Goal: Task Accomplishment & Management: Manage account settings

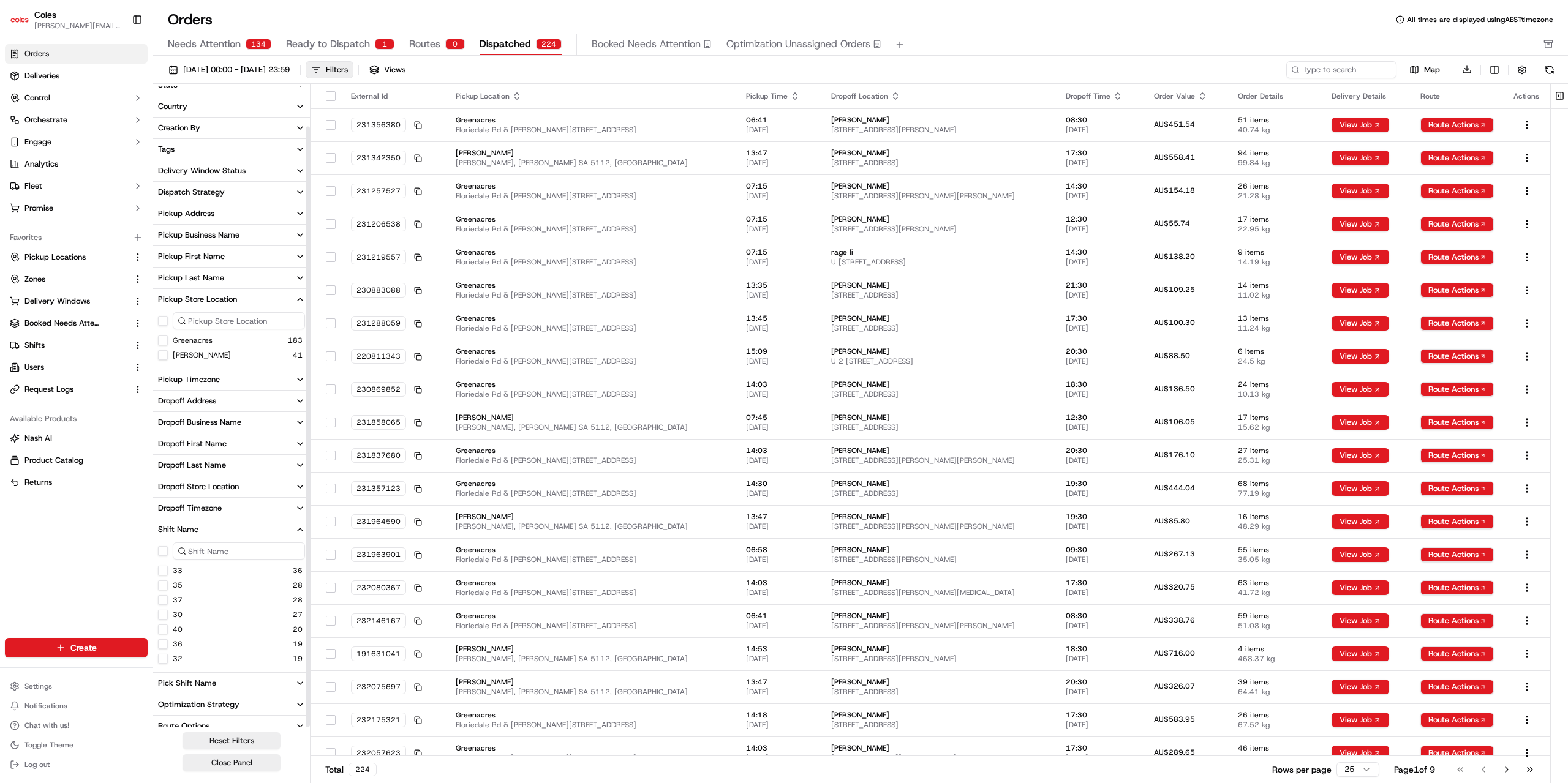
scroll to position [43, 0]
click at [282, 714] on button "Route Options" at bounding box center [232, 716] width 157 height 21
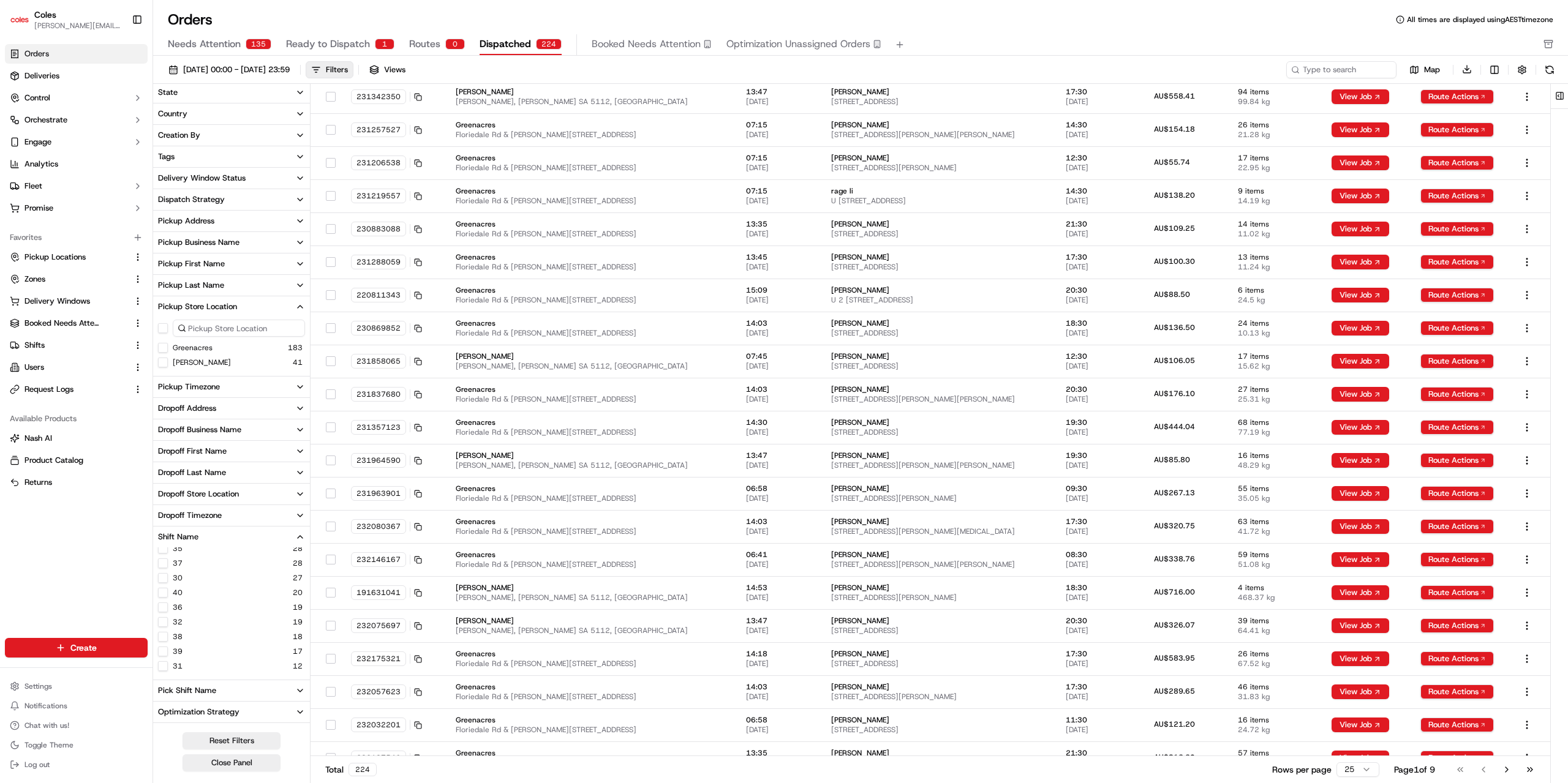
scroll to position [87, 0]
click at [300, 672] on icon "button" at bounding box center [300, 672] width 10 height 10
click at [300, 674] on icon "button" at bounding box center [300, 673] width 10 height 10
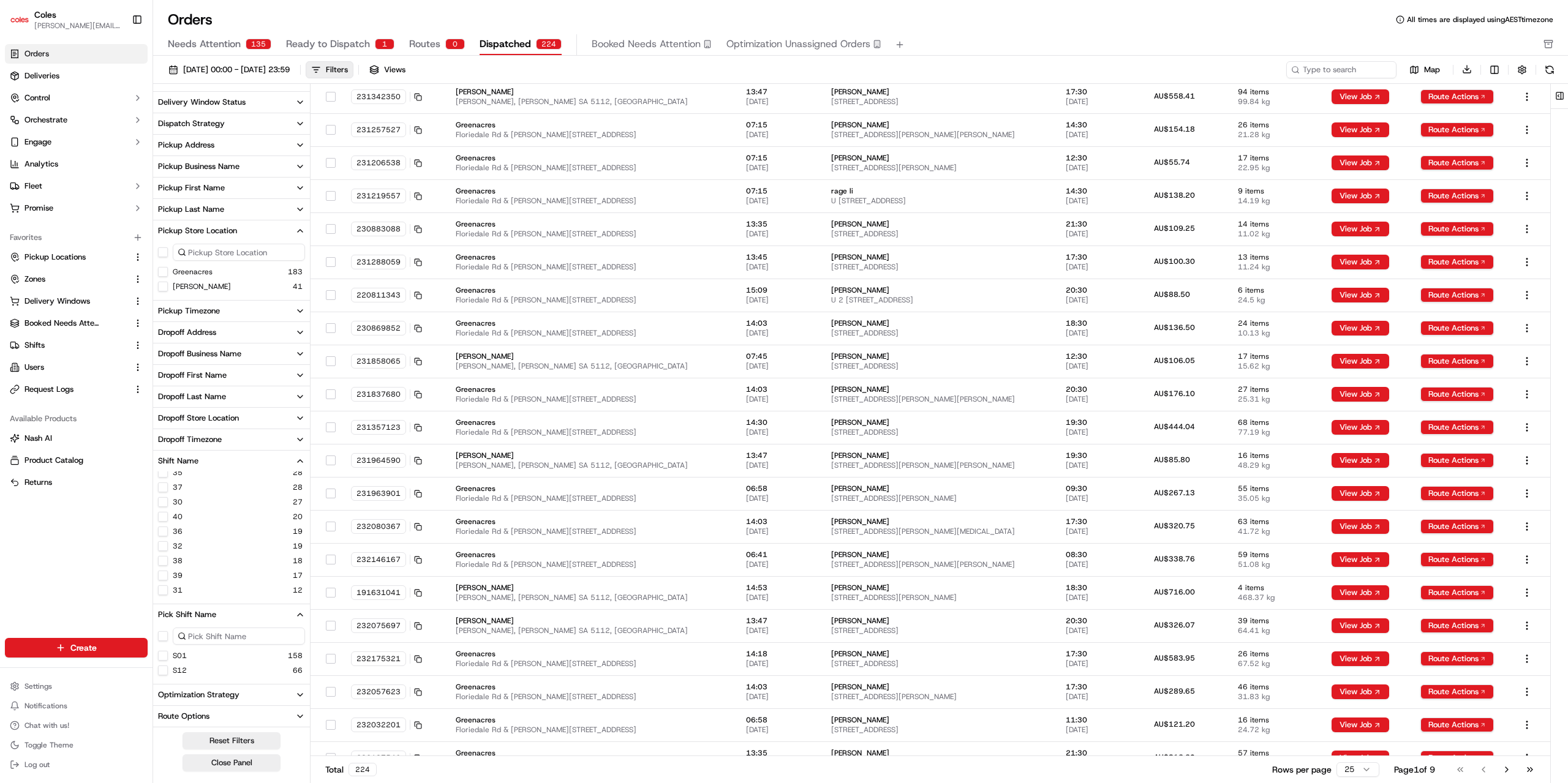
click at [165, 657] on button "S01" at bounding box center [163, 656] width 10 height 10
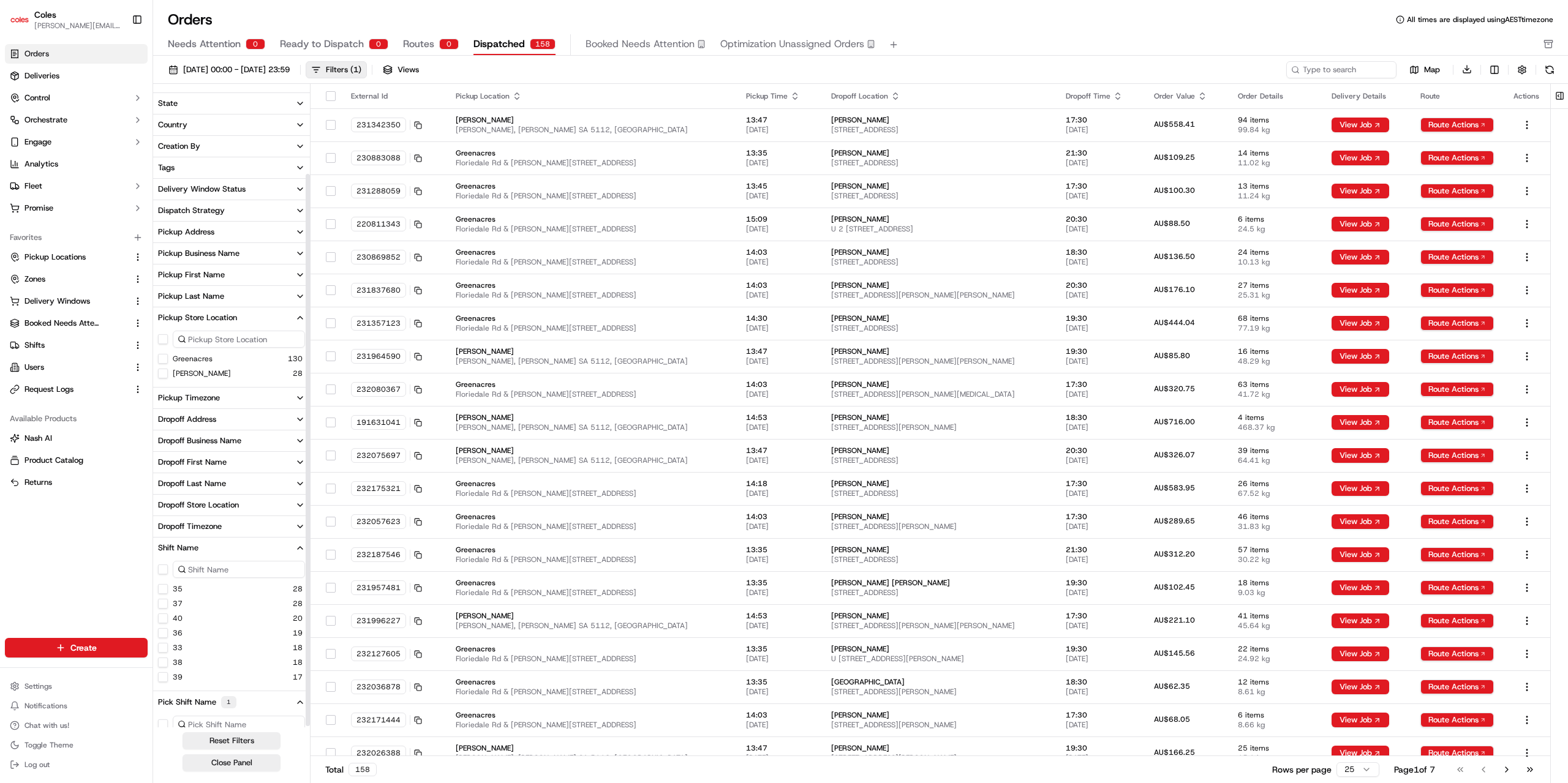
scroll to position [102, 0]
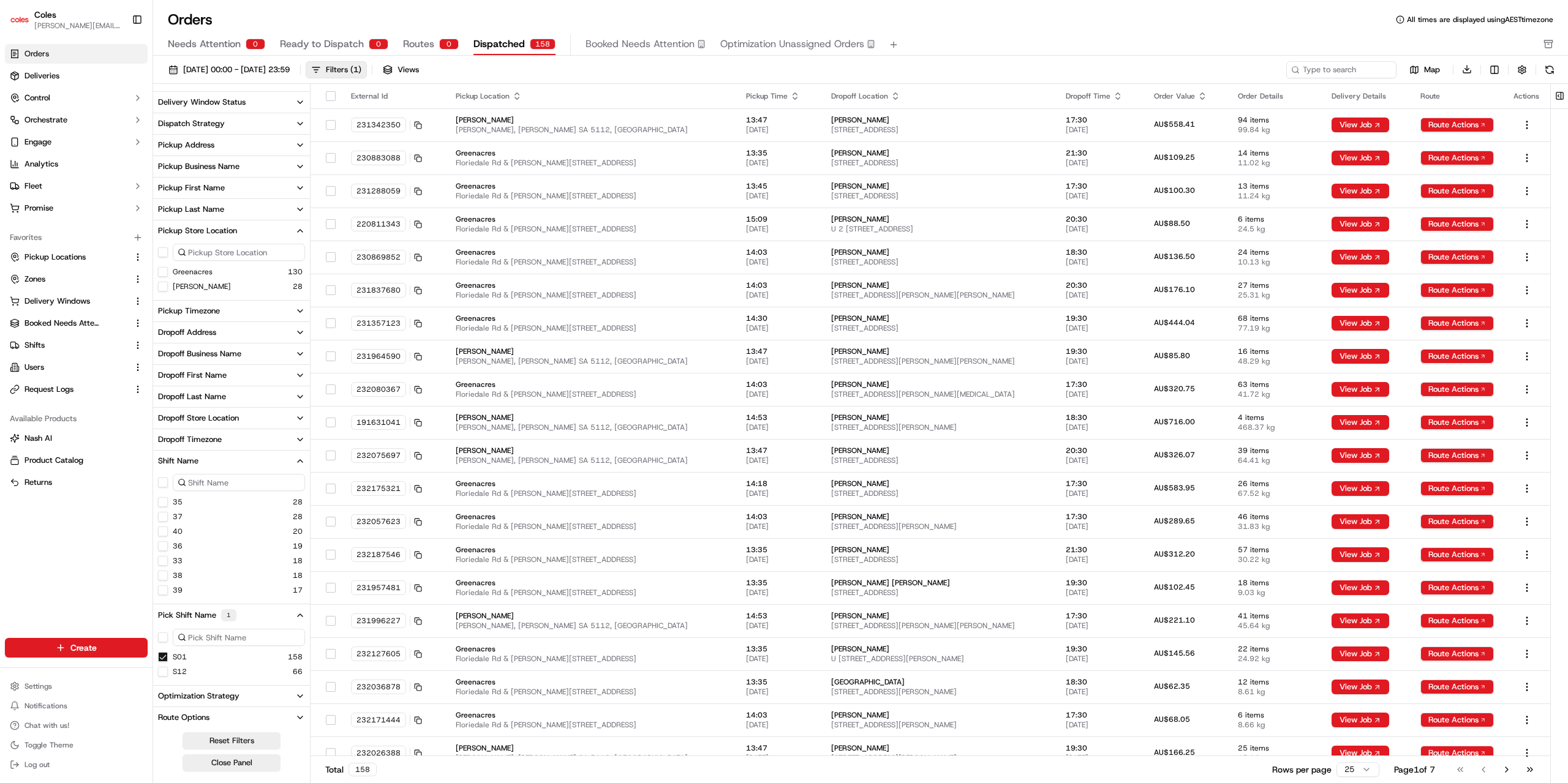
click at [163, 286] on button "[PERSON_NAME]" at bounding box center [163, 286] width 10 height 10
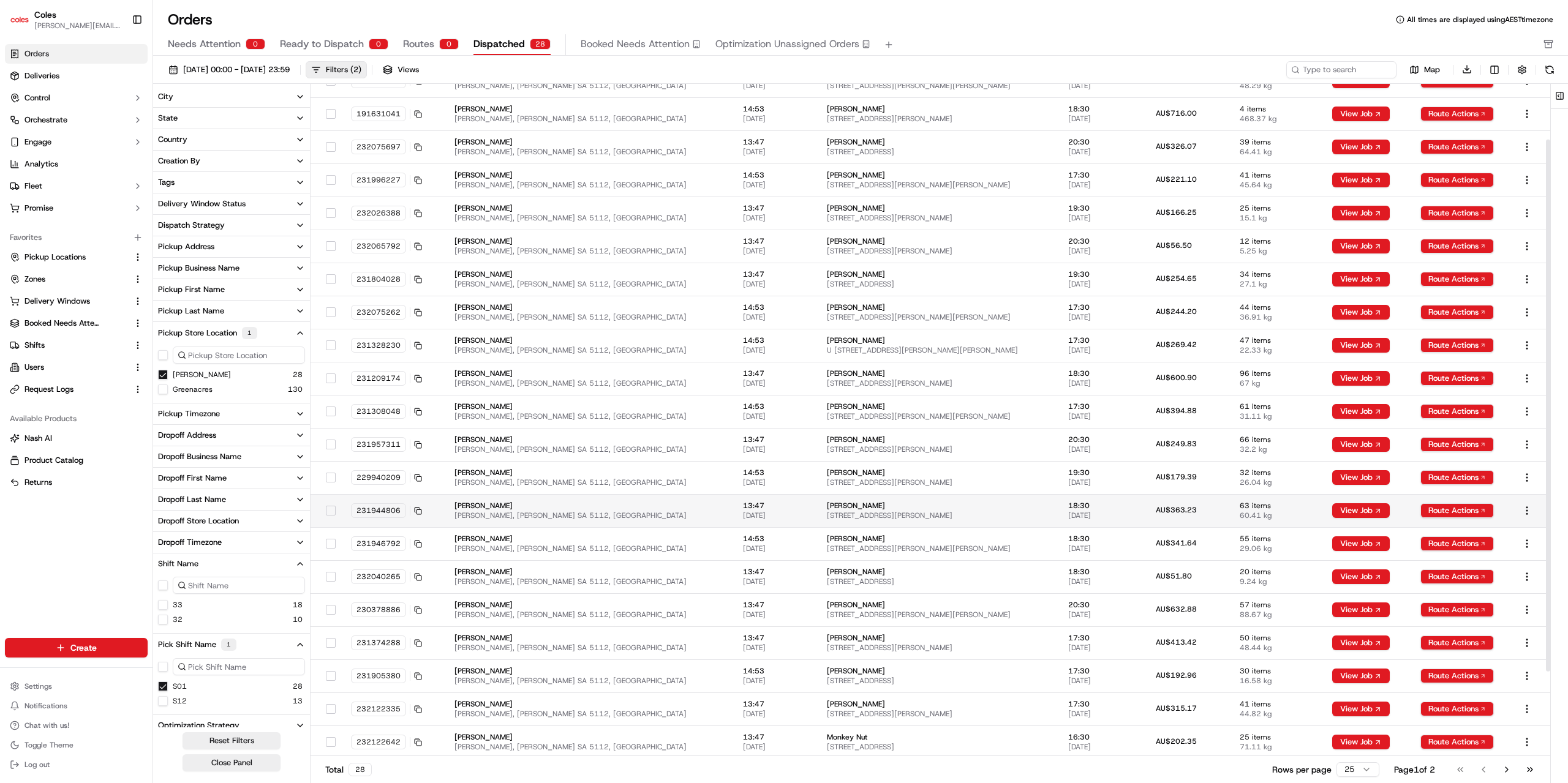
scroll to position [122, 0]
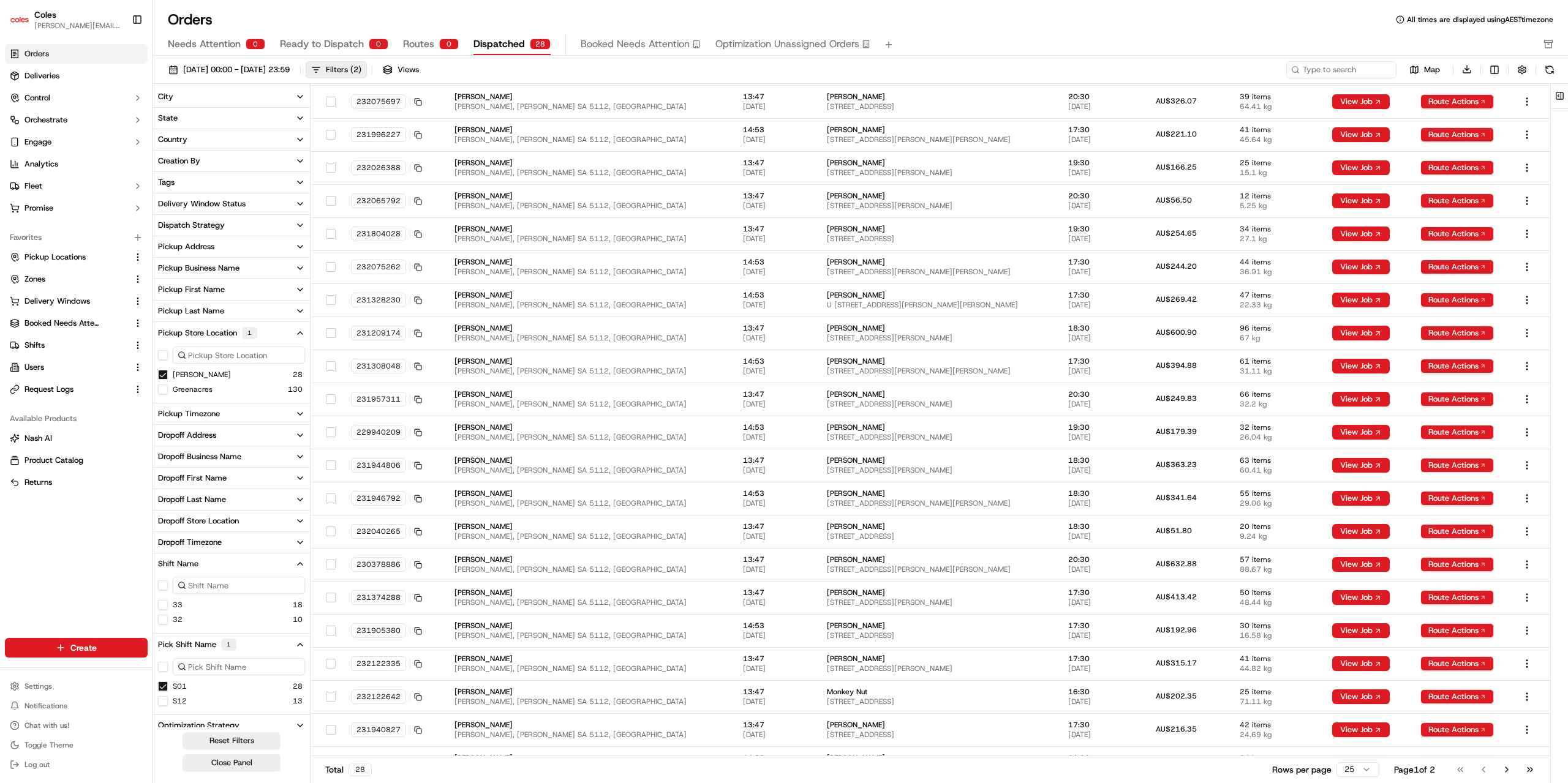
click at [163, 617] on button "32" at bounding box center [163, 620] width 10 height 10
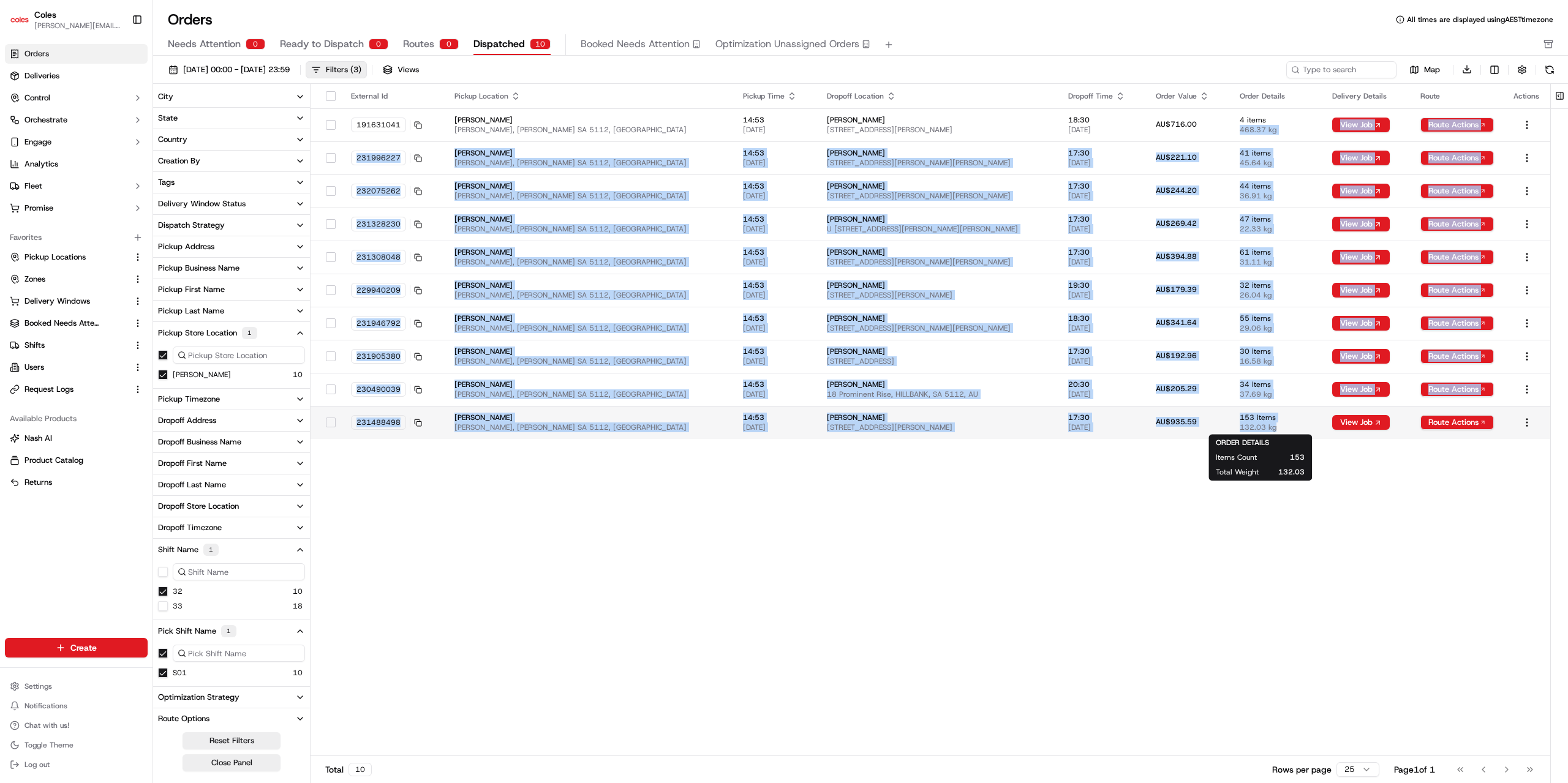
drag, startPoint x: 1214, startPoint y: 125, endPoint x: 1259, endPoint y: 428, distance: 306.3
click at [1259, 428] on tbody "191631041 [PERSON_NAME] Hwy, [PERSON_NAME] SA 5112, [GEOGRAPHIC_DATA] 14:53 [DA…" at bounding box center [930, 273] width 1240 height 330
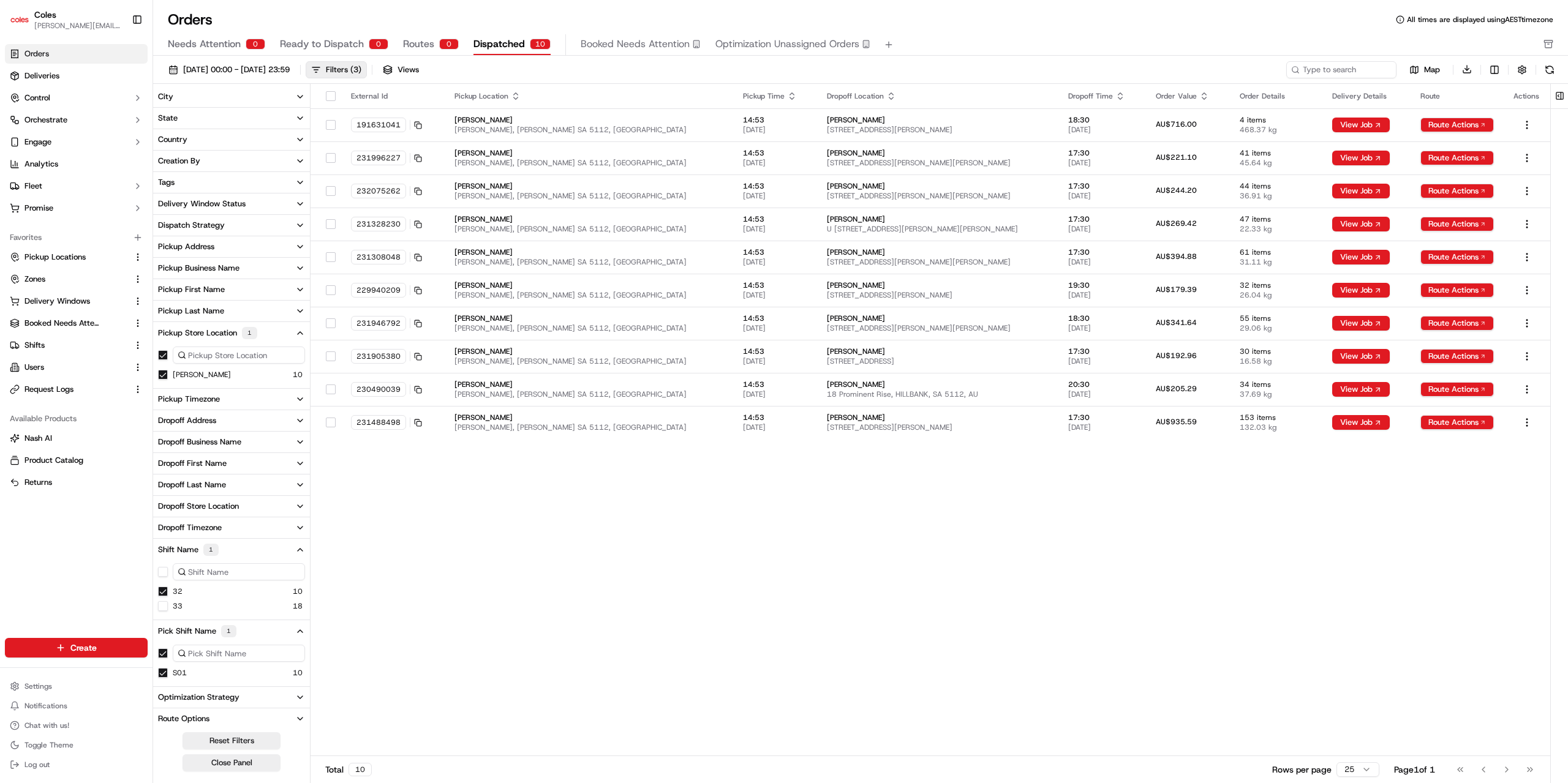
click at [1413, 470] on div "External Id Pickup Location Pickup Time Dropoff Location Dropoff Time Order Val…" at bounding box center [930, 420] width 1240 height 673
click at [1470, 67] on button "Download" at bounding box center [1466, 69] width 17 height 17
click at [162, 603] on button "33" at bounding box center [163, 606] width 10 height 10
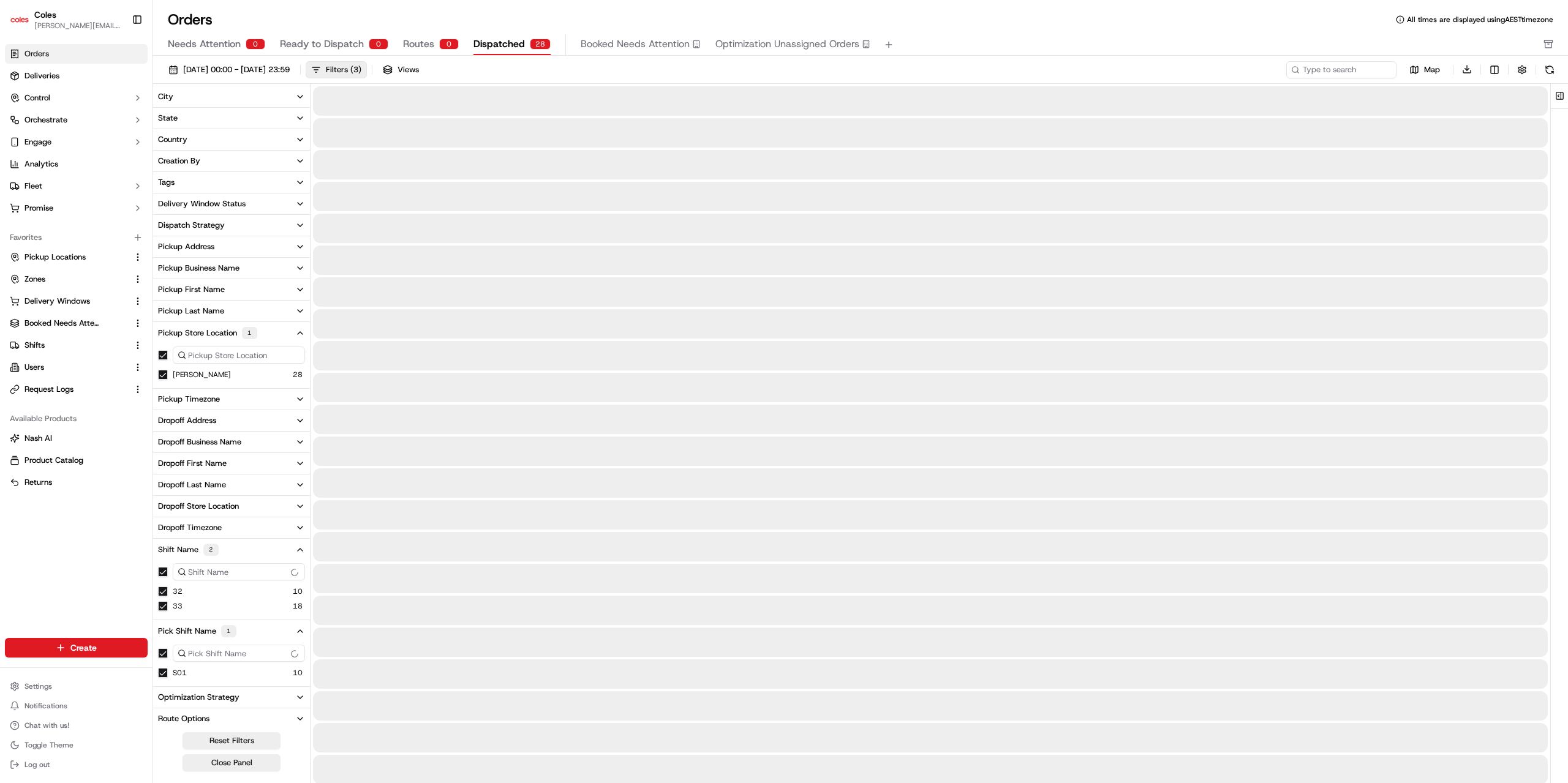
click at [162, 591] on button "32" at bounding box center [163, 591] width 10 height 10
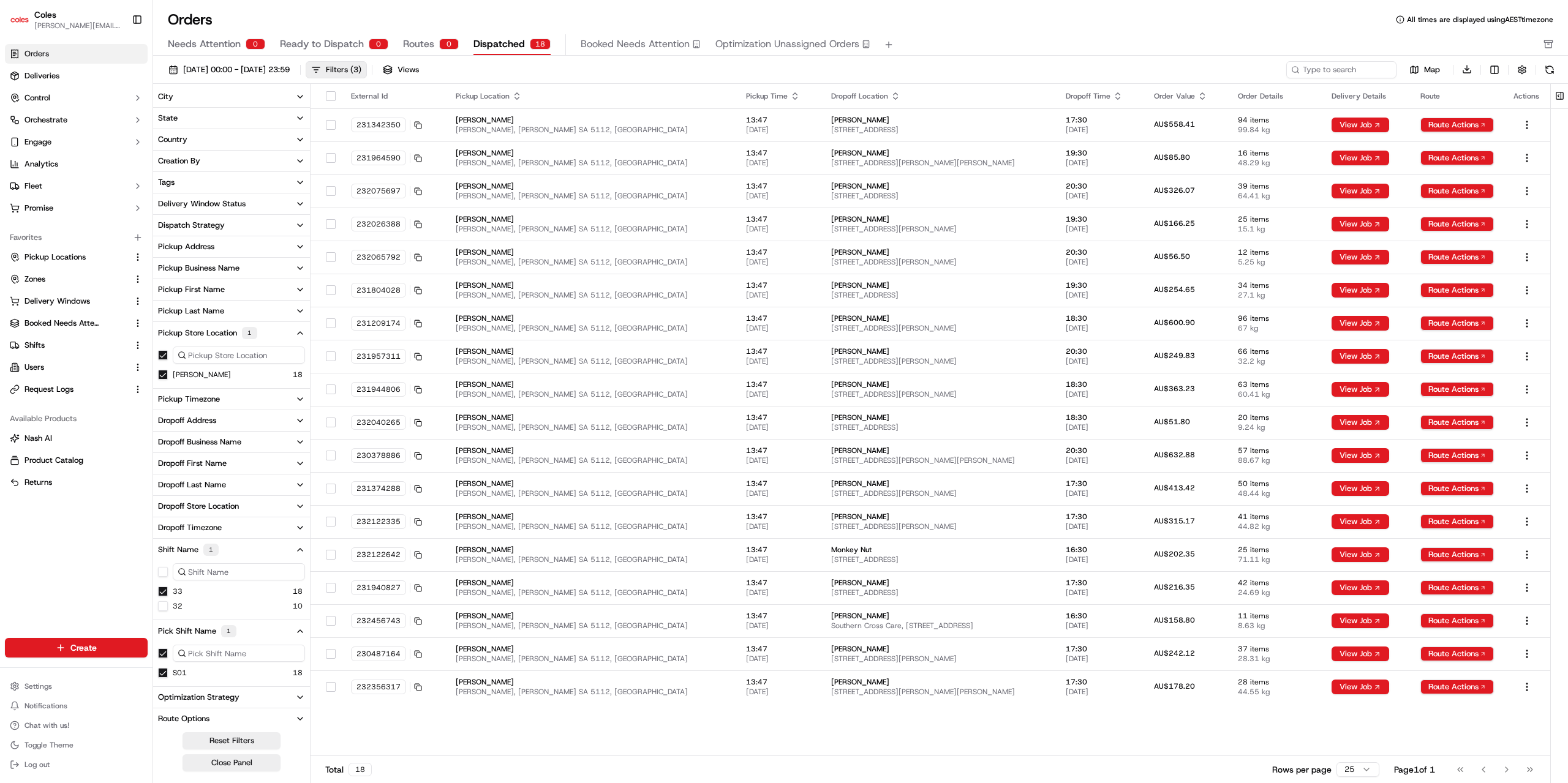
click at [163, 602] on button "32" at bounding box center [163, 606] width 10 height 10
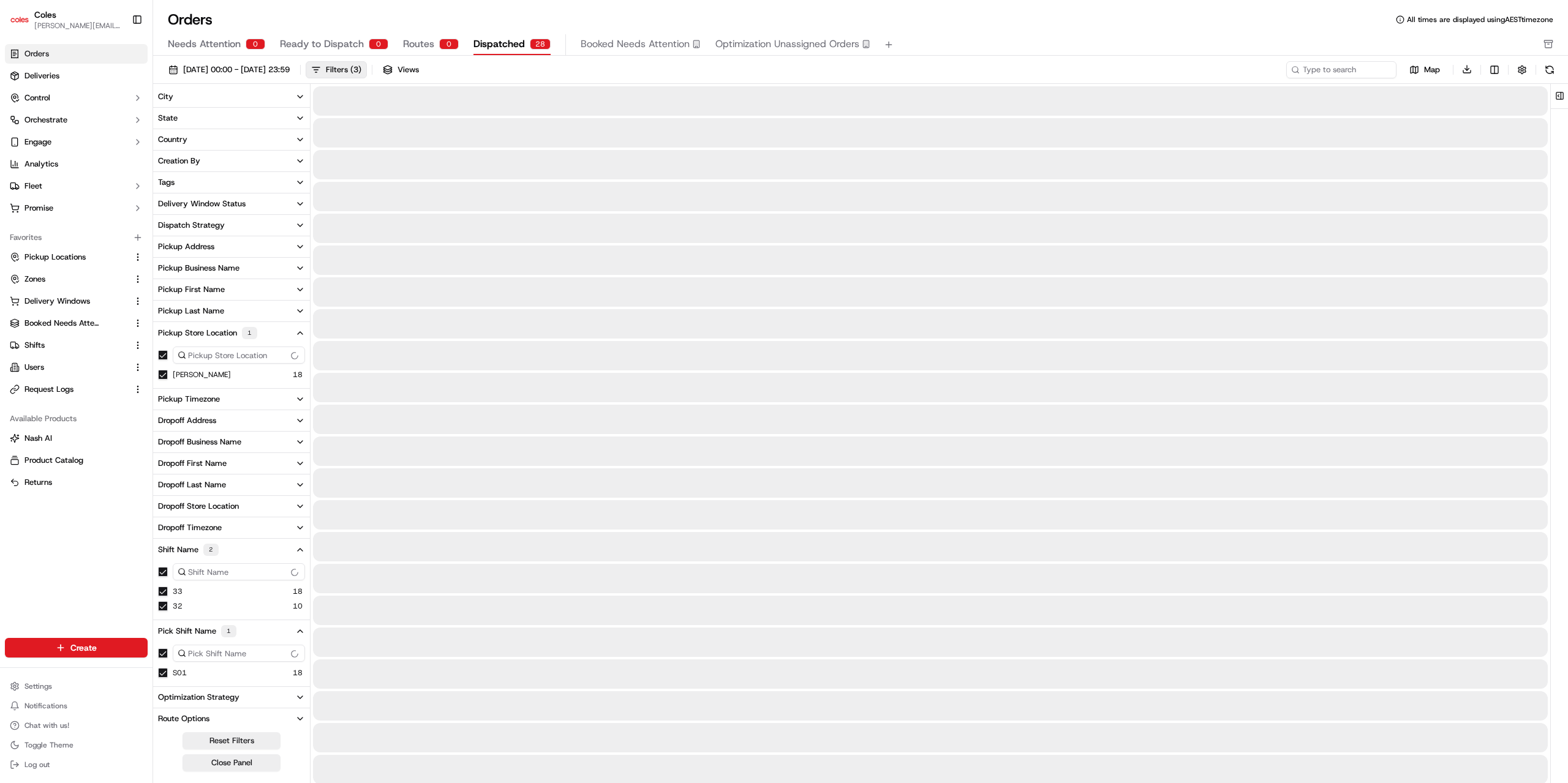
click at [163, 570] on button "button" at bounding box center [163, 571] width 10 height 10
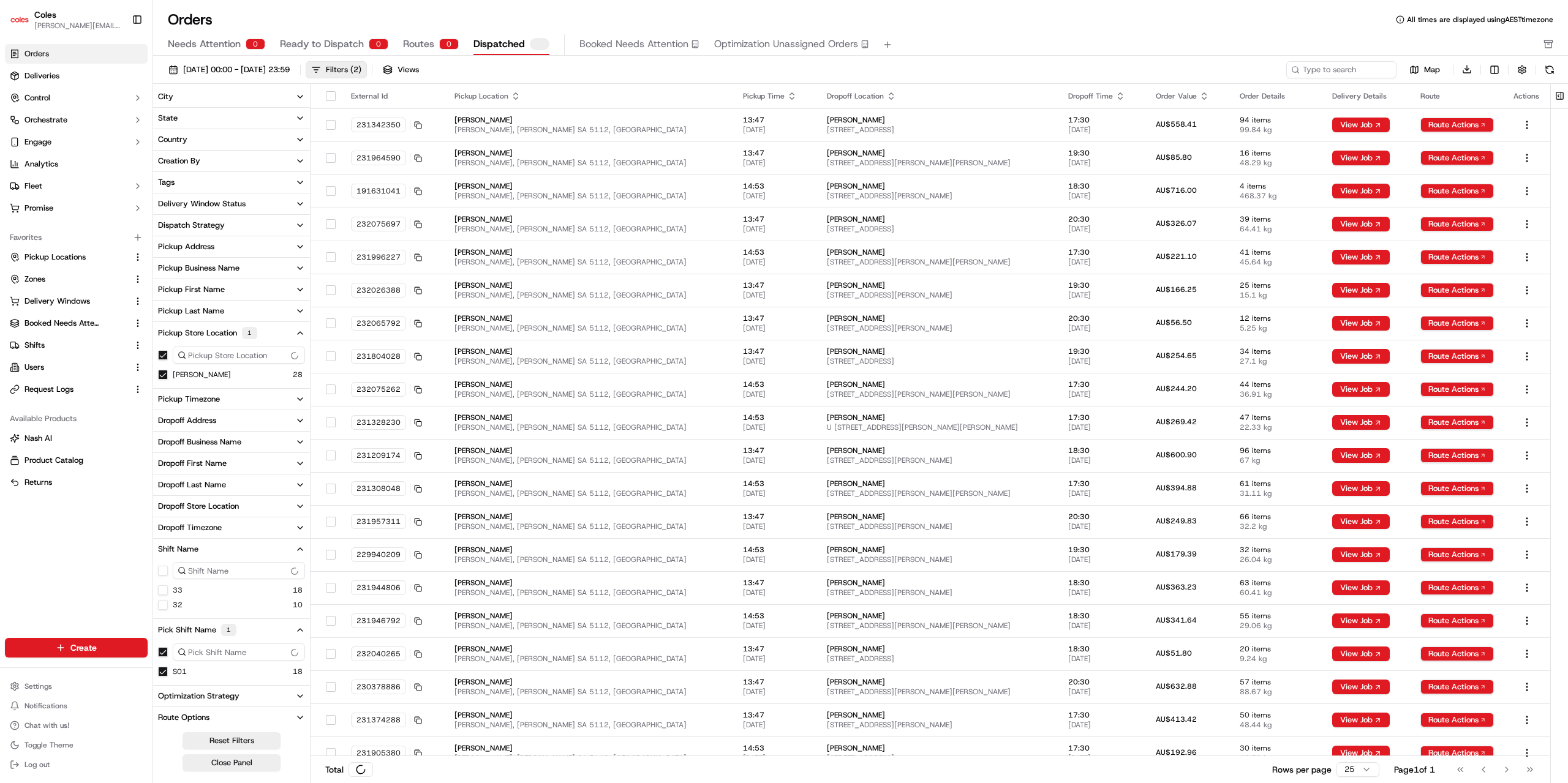
click at [161, 606] on button "32" at bounding box center [163, 605] width 10 height 10
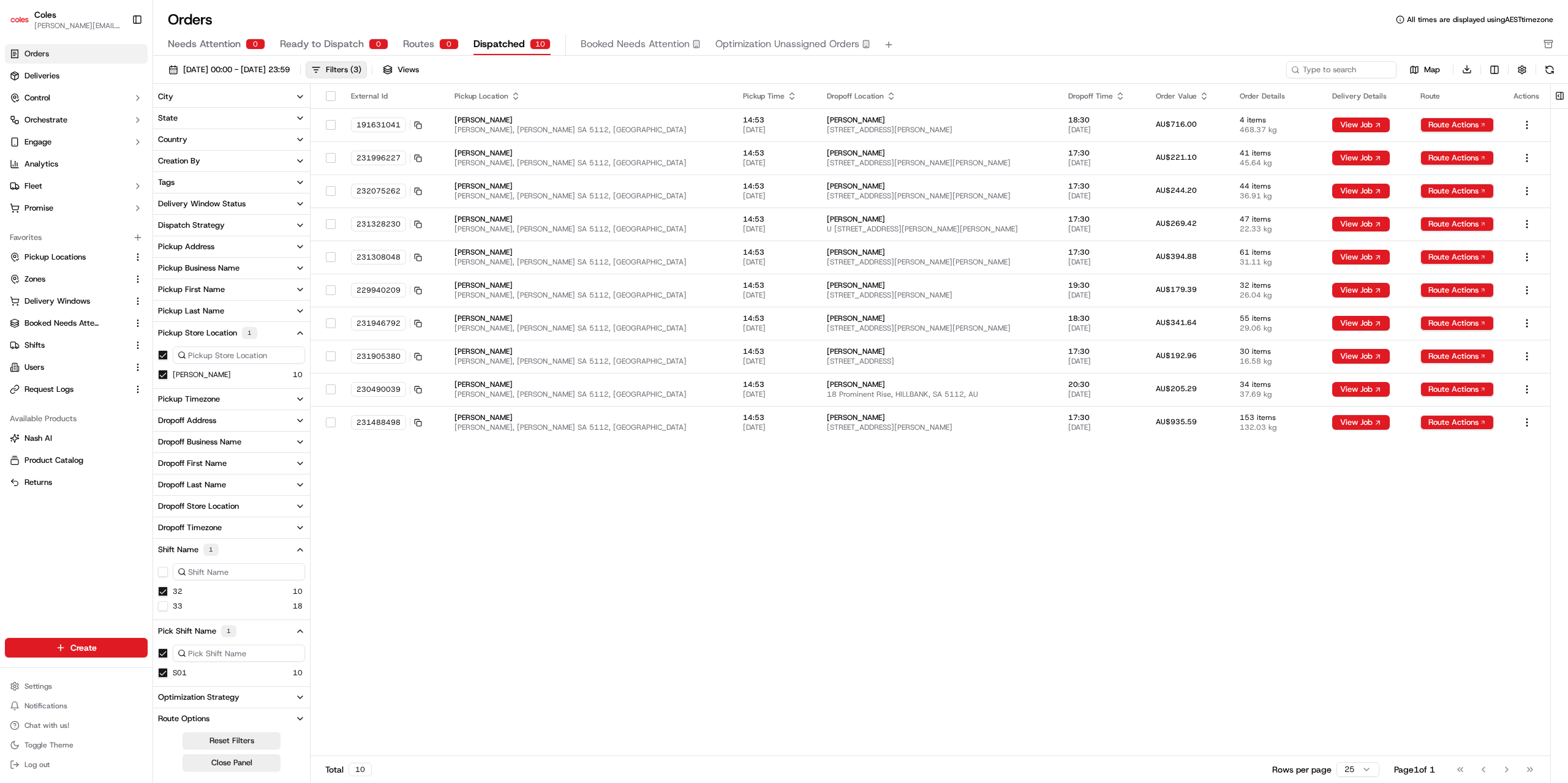
type button "on"
click at [166, 606] on button "on" at bounding box center [163, 606] width 10 height 10
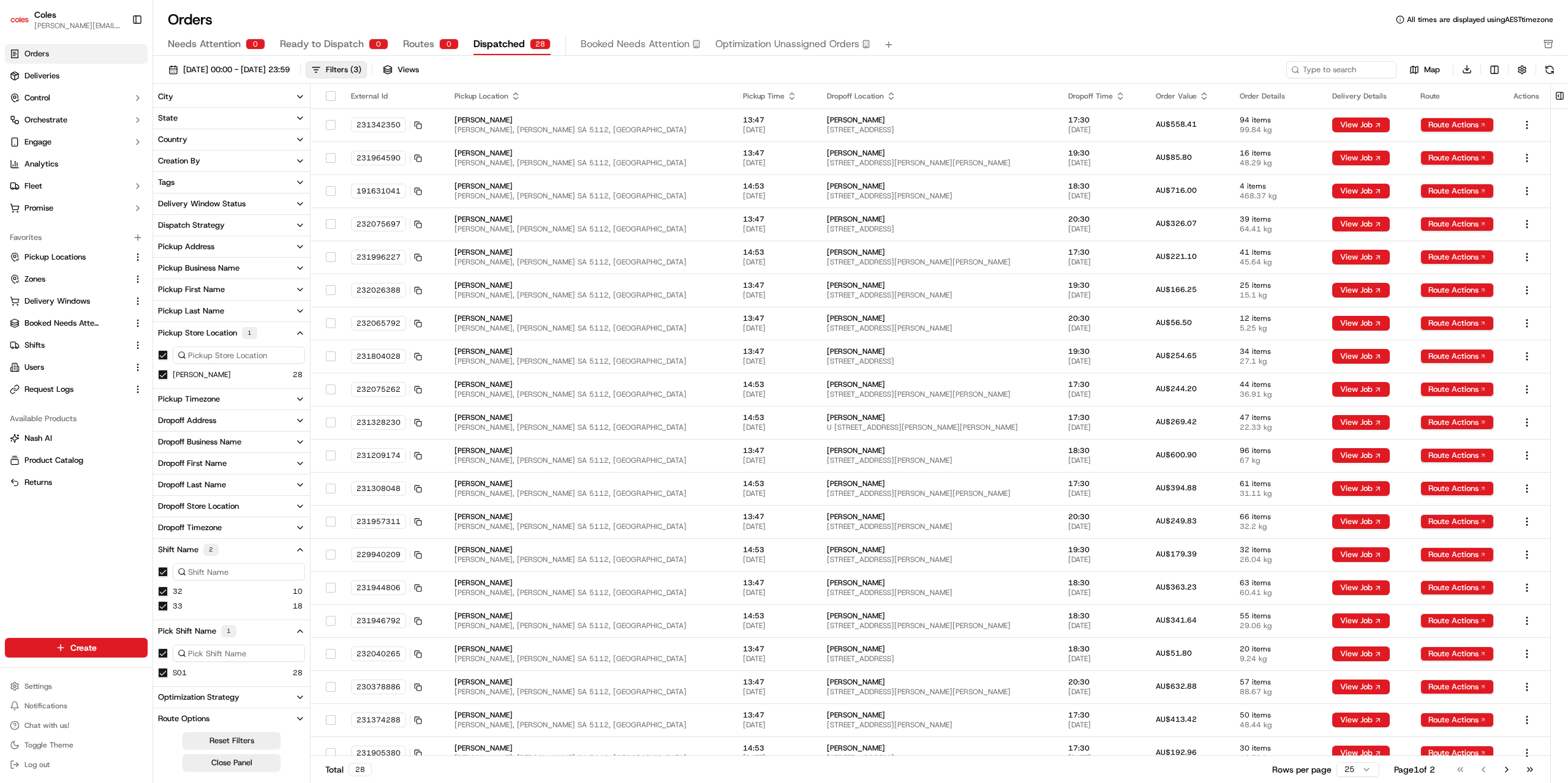
click at [164, 591] on button "32" at bounding box center [163, 591] width 10 height 10
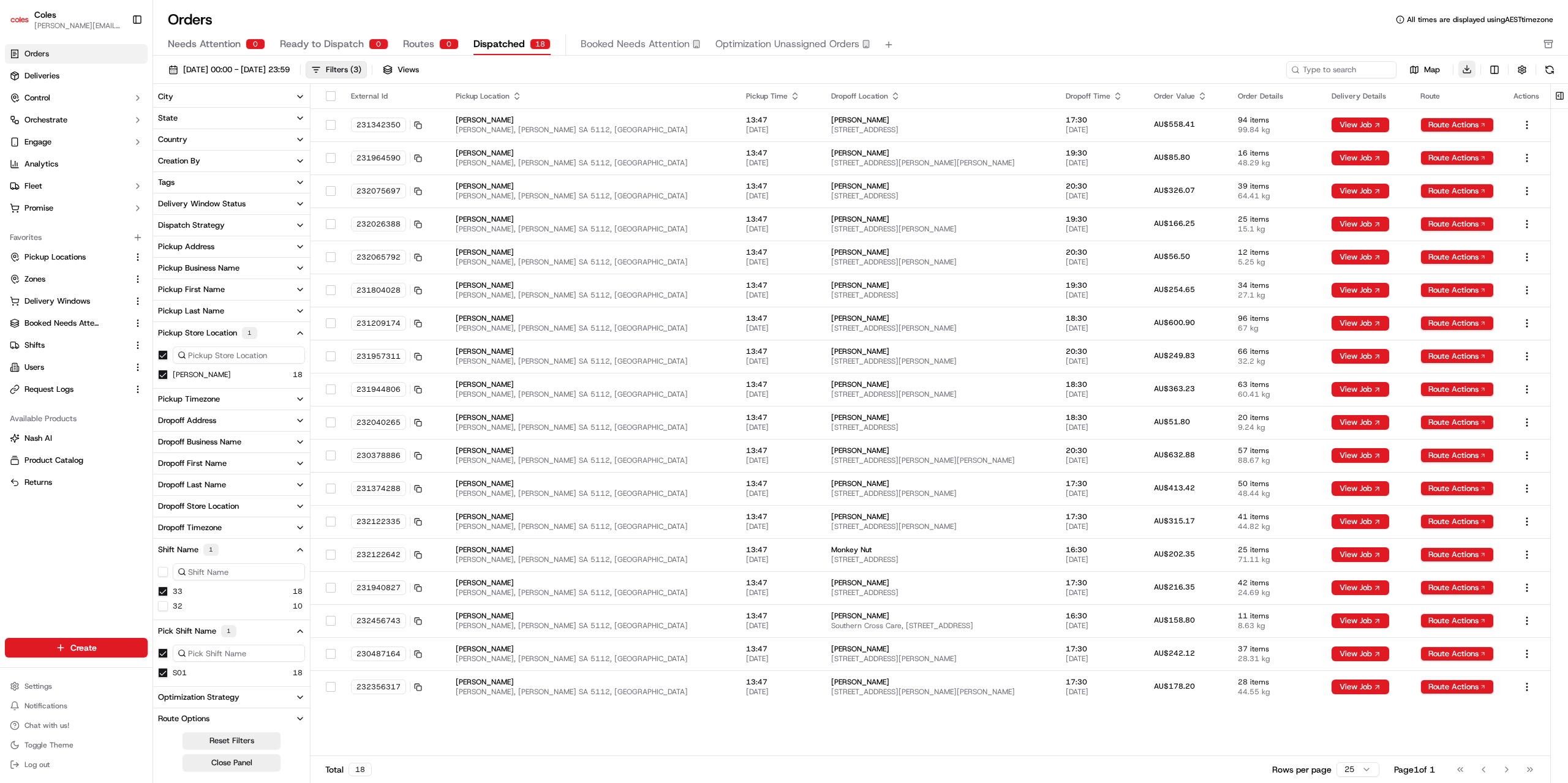
click at [1466, 67] on button "Download" at bounding box center [1466, 69] width 17 height 17
drag, startPoint x: 423, startPoint y: 45, endPoint x: 430, endPoint y: 49, distance: 8.1
click at [423, 45] on span "Routes" at bounding box center [418, 43] width 31 height 14
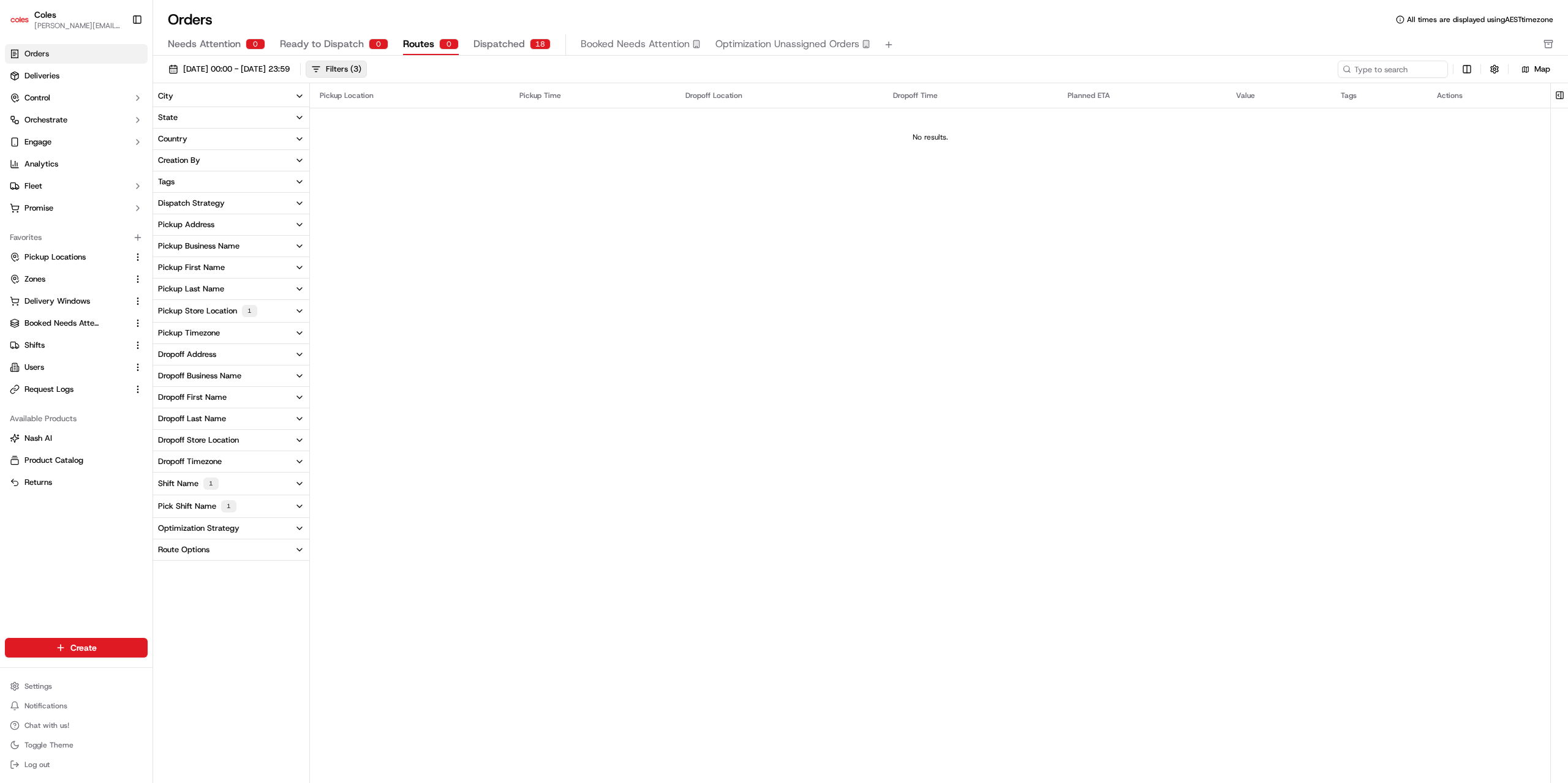
click at [335, 45] on span "Ready to Dispatch" at bounding box center [322, 43] width 84 height 14
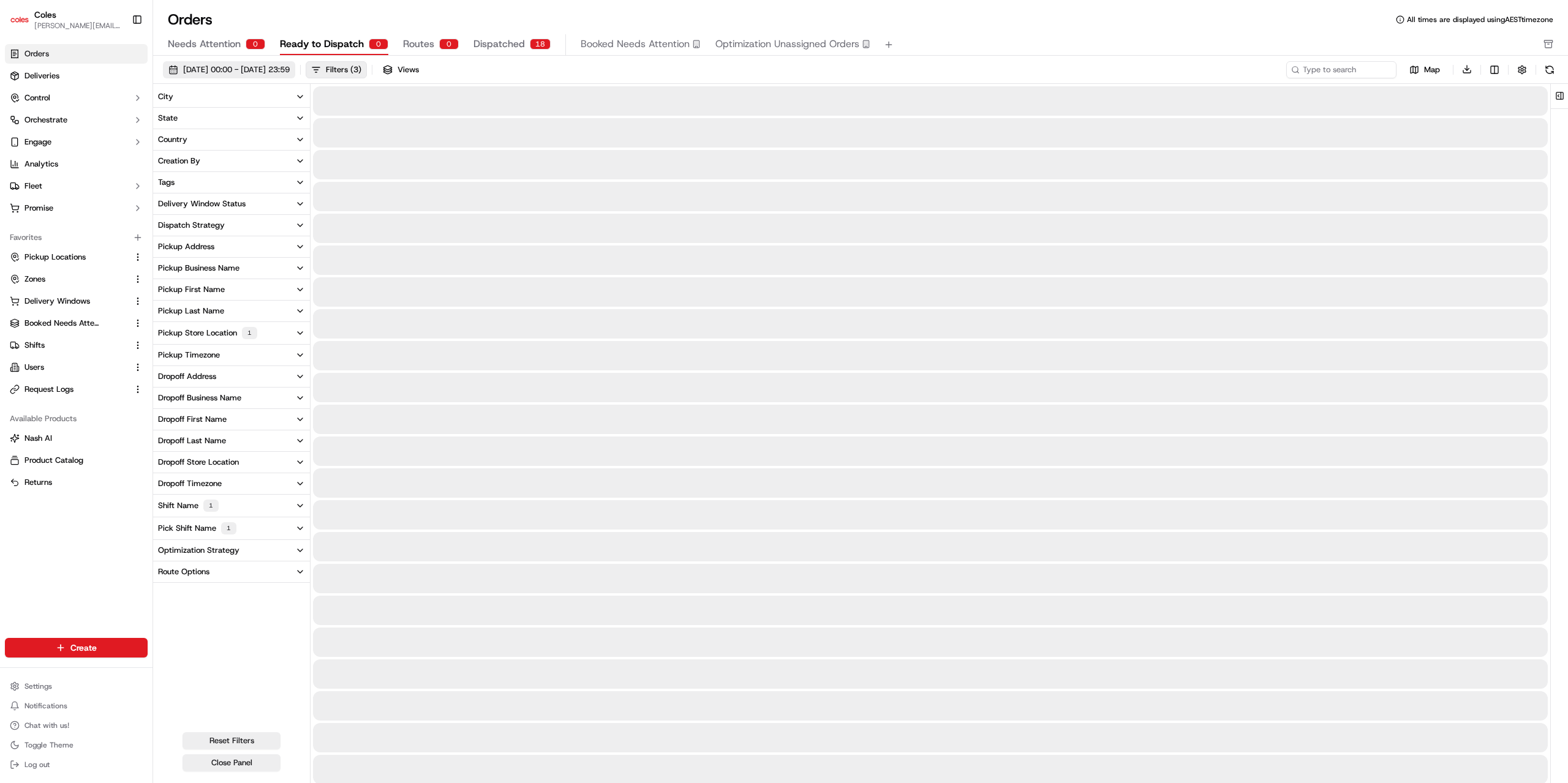
click at [290, 72] on span "[DATE] 00:00 - [DATE] 23:59" at bounding box center [236, 70] width 107 height 11
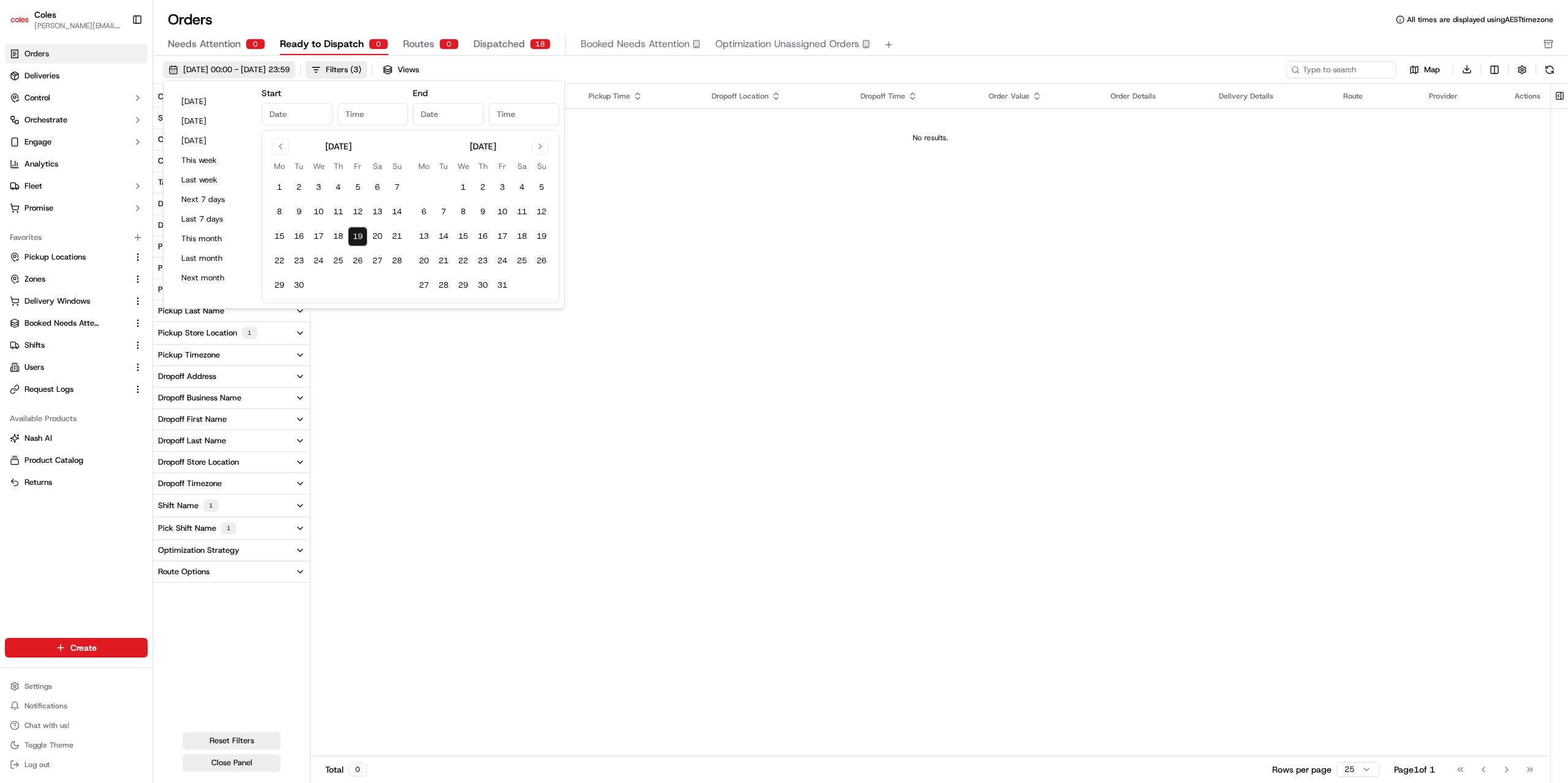
type input "[DATE]"
type input "12:00 AM"
type input "[DATE]"
type input "11:59 PM"
click at [302, 284] on button "30" at bounding box center [299, 286] width 20 height 20
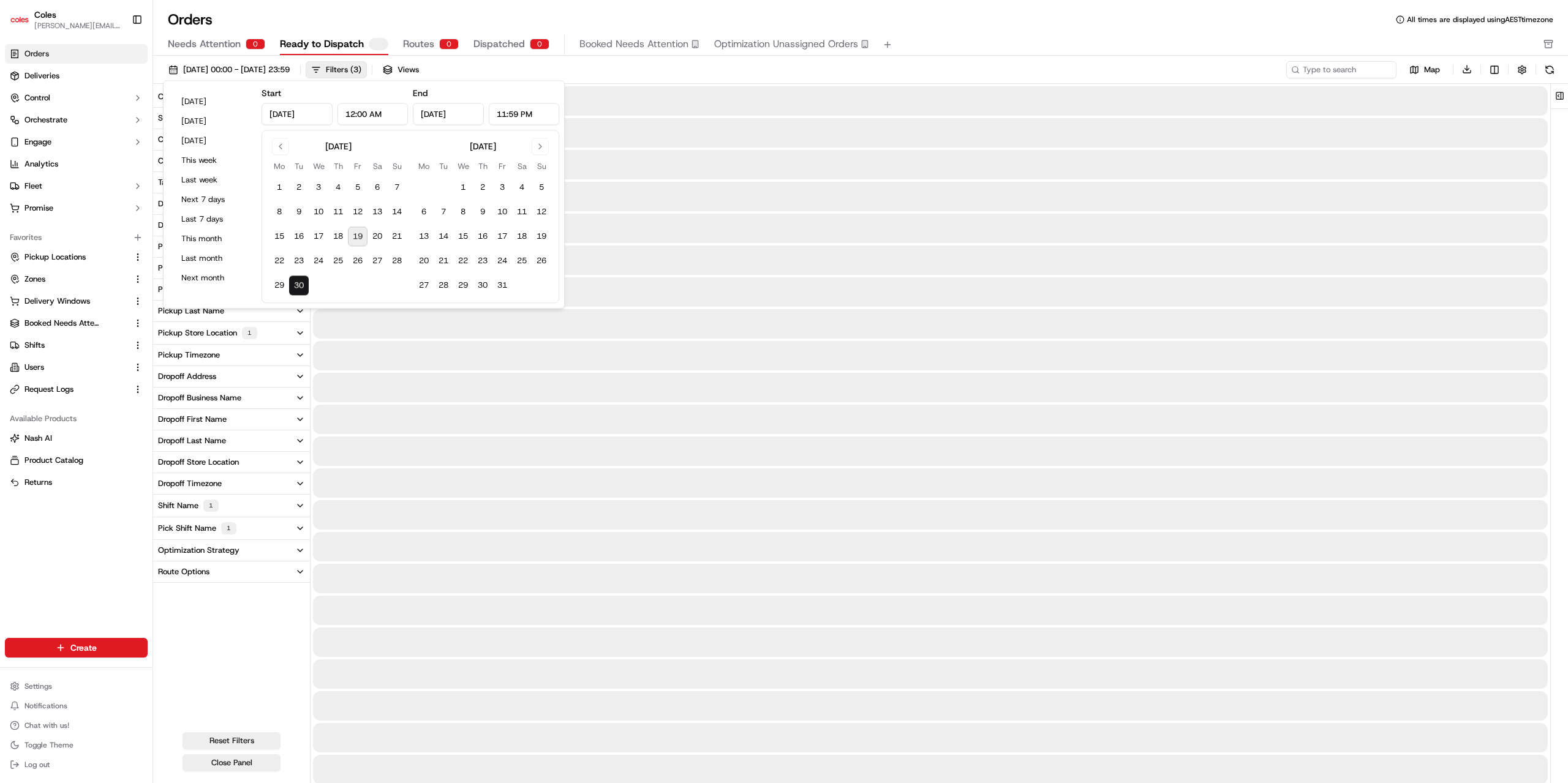
type input "[DATE]"
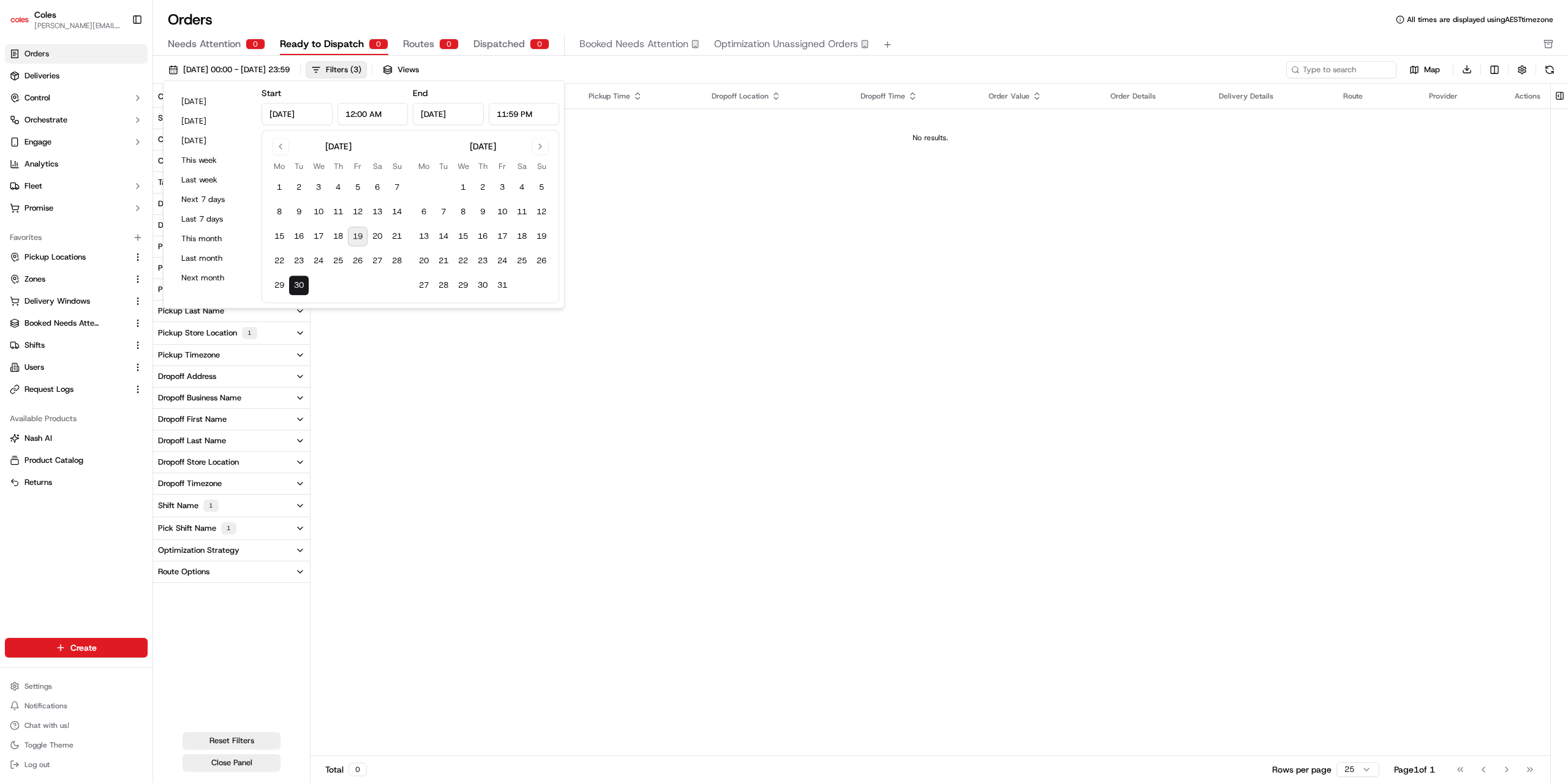
click at [356, 234] on button "19" at bounding box center [357, 237] width 20 height 20
type input "[DATE]"
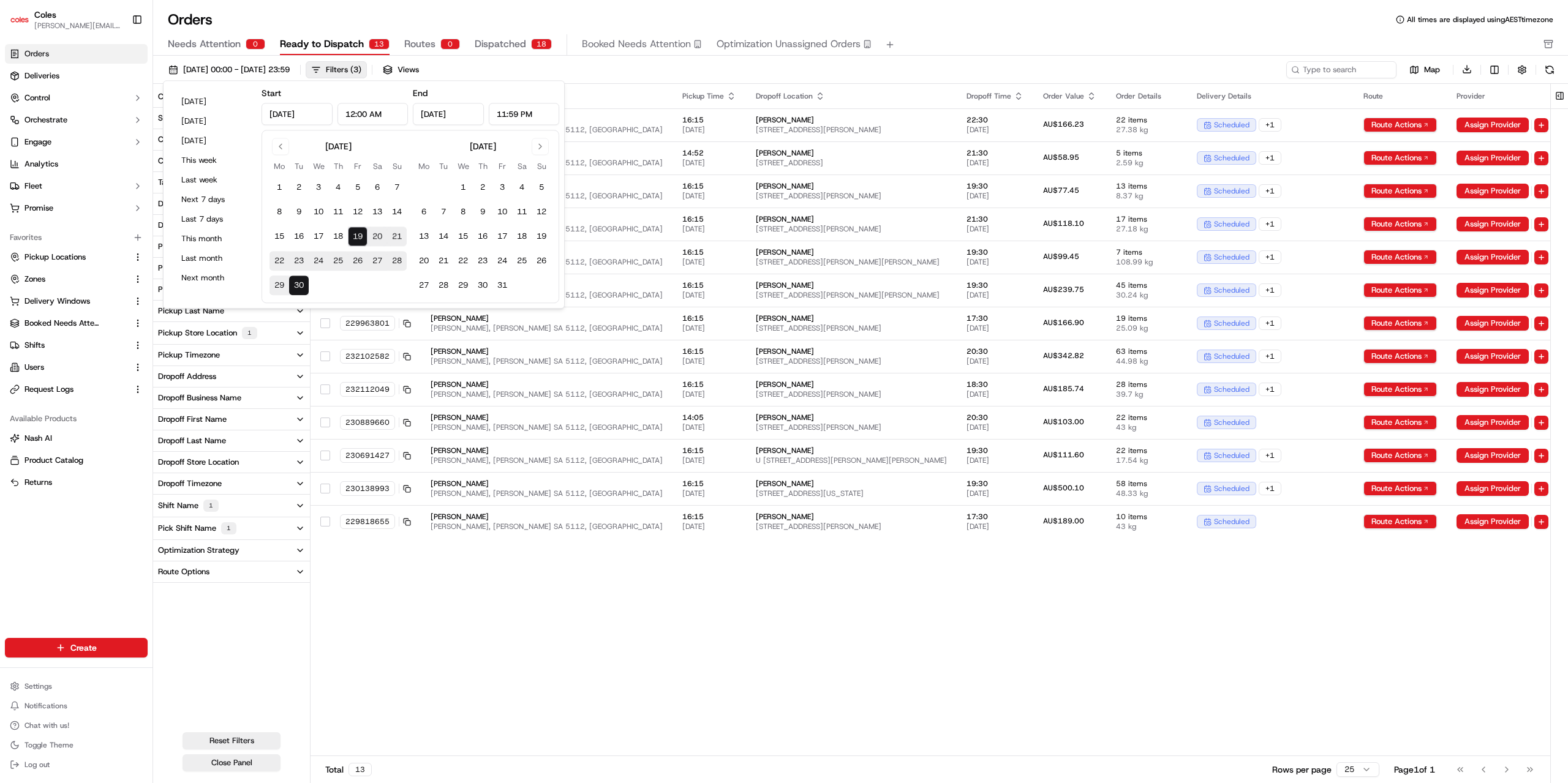
click at [561, 8] on div "Orders All times are displayed using AEST timezone Needs Attention 0 Ready to D…" at bounding box center [860, 392] width 1415 height 783
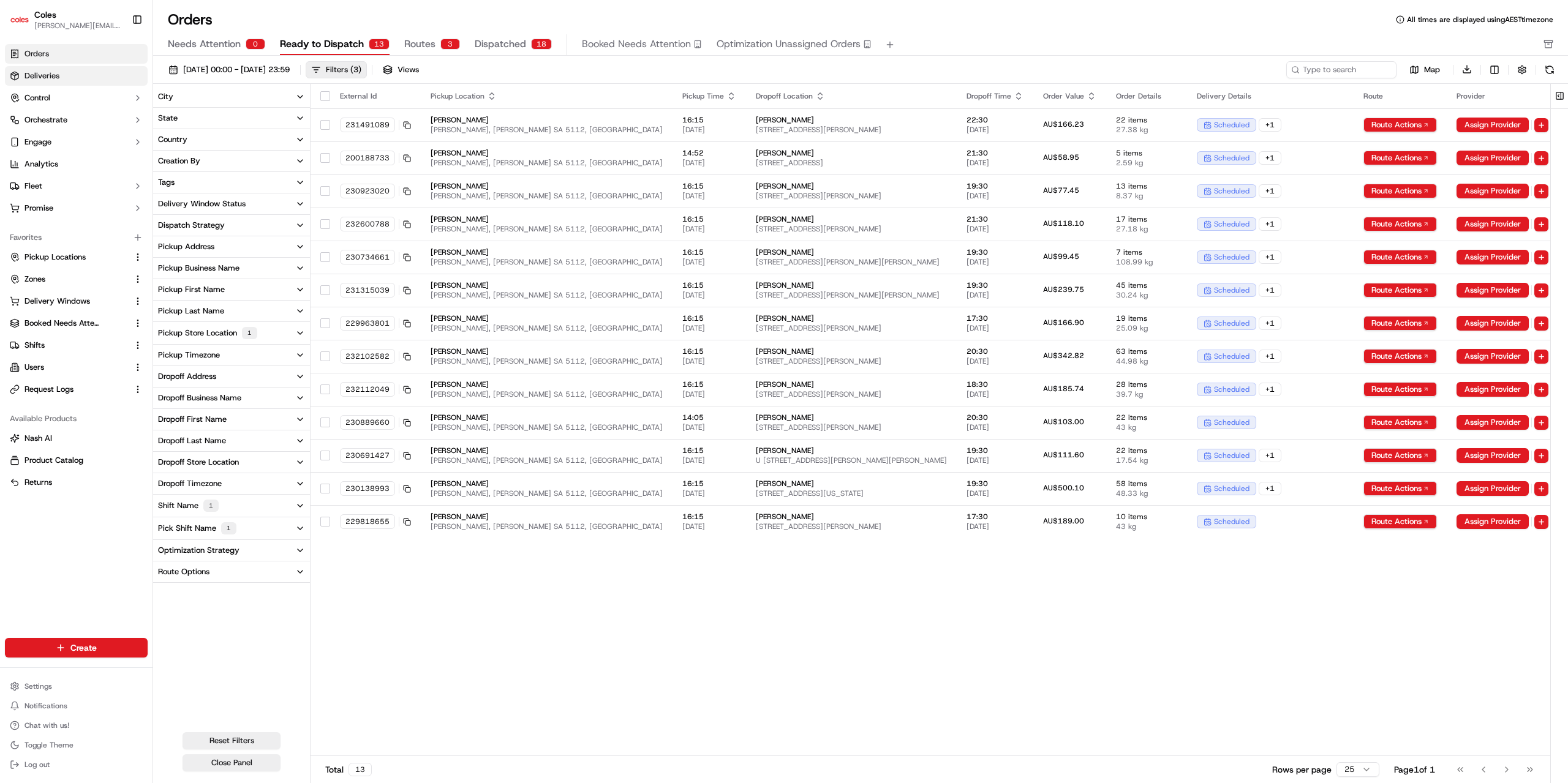
click at [56, 75] on span "Deliveries" at bounding box center [42, 76] width 35 height 11
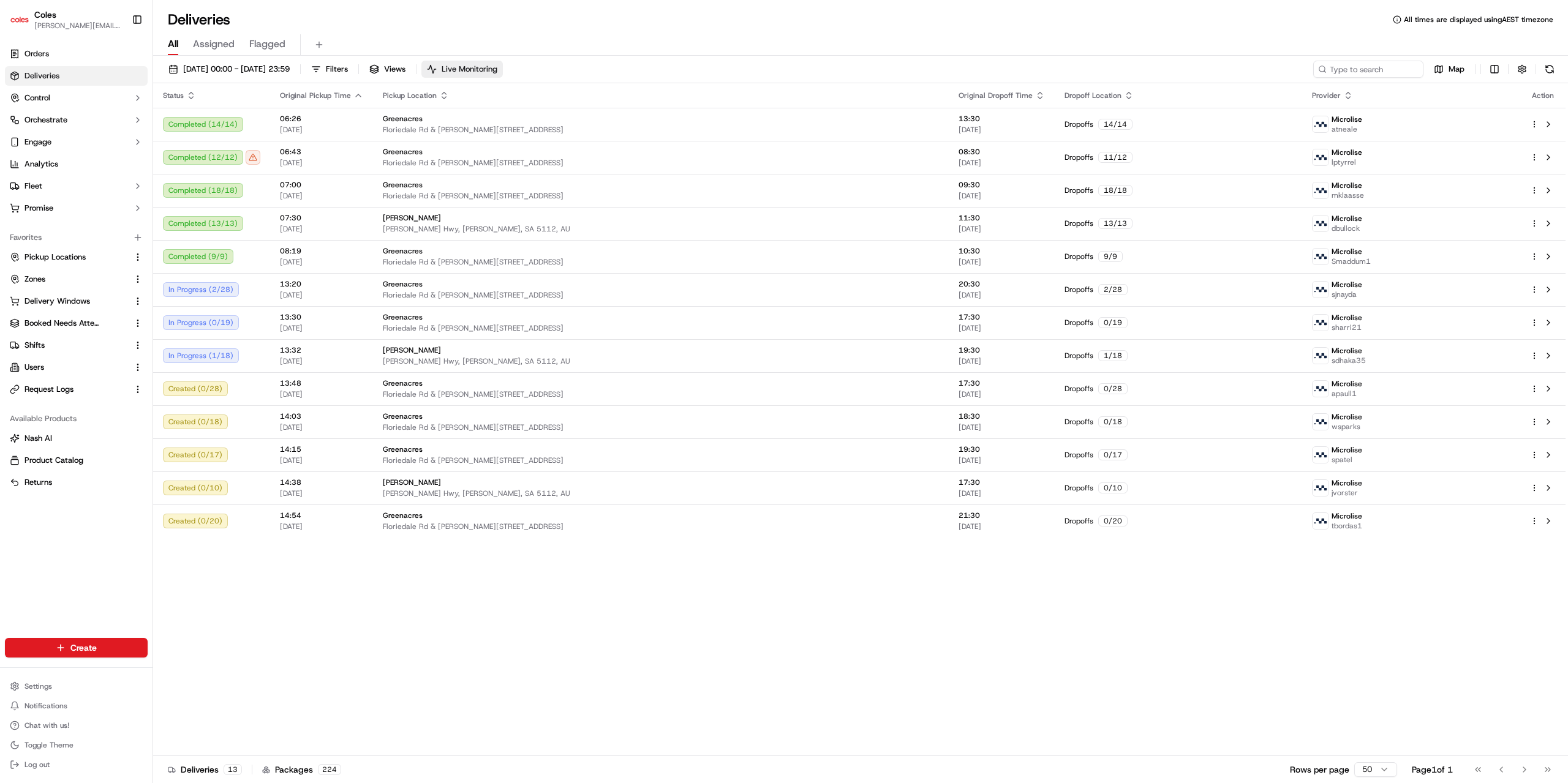
click at [497, 69] on span "Live Monitoring" at bounding box center [469, 69] width 56 height 11
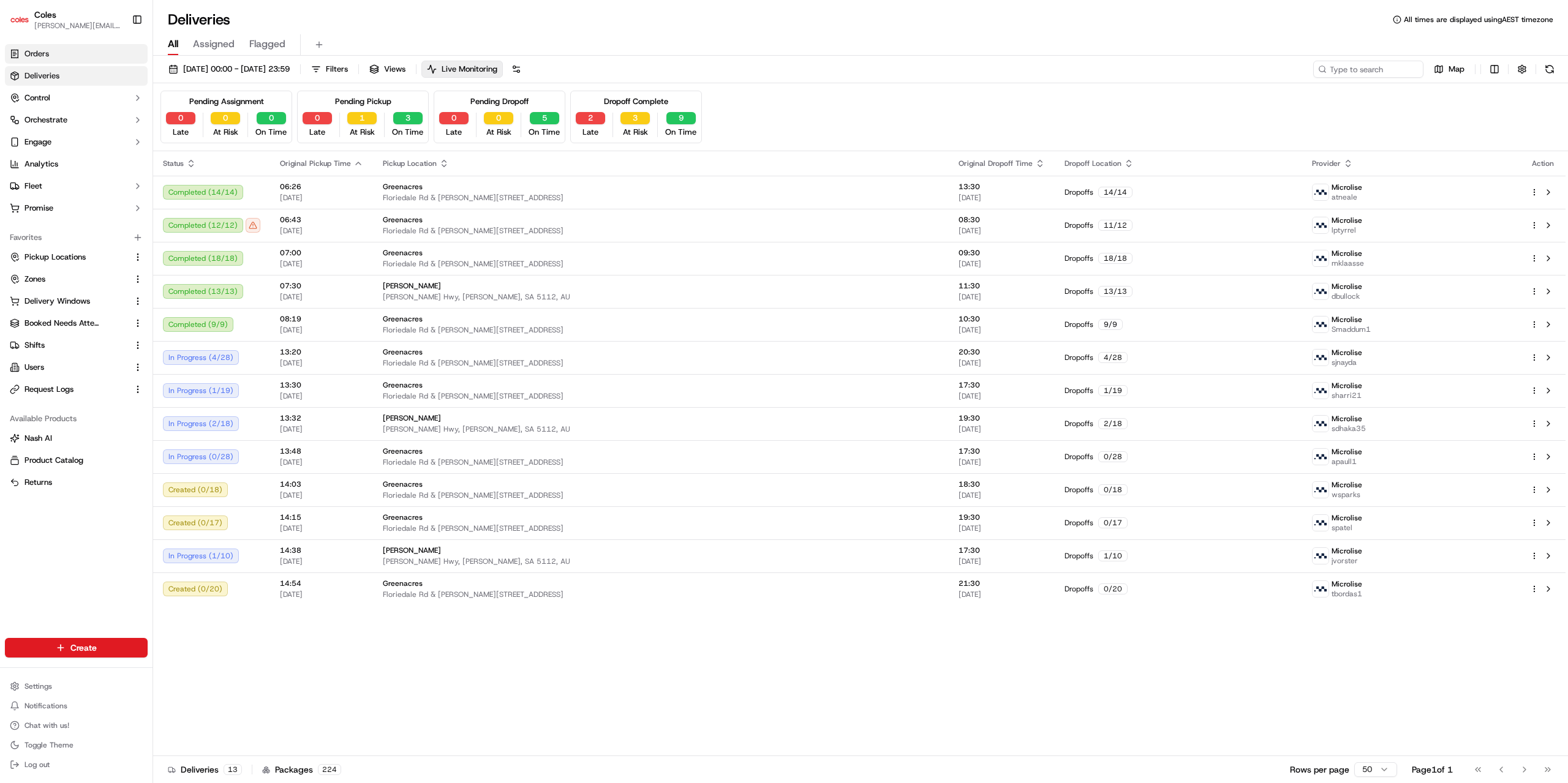
click at [52, 57] on link "Orders" at bounding box center [76, 54] width 143 height 20
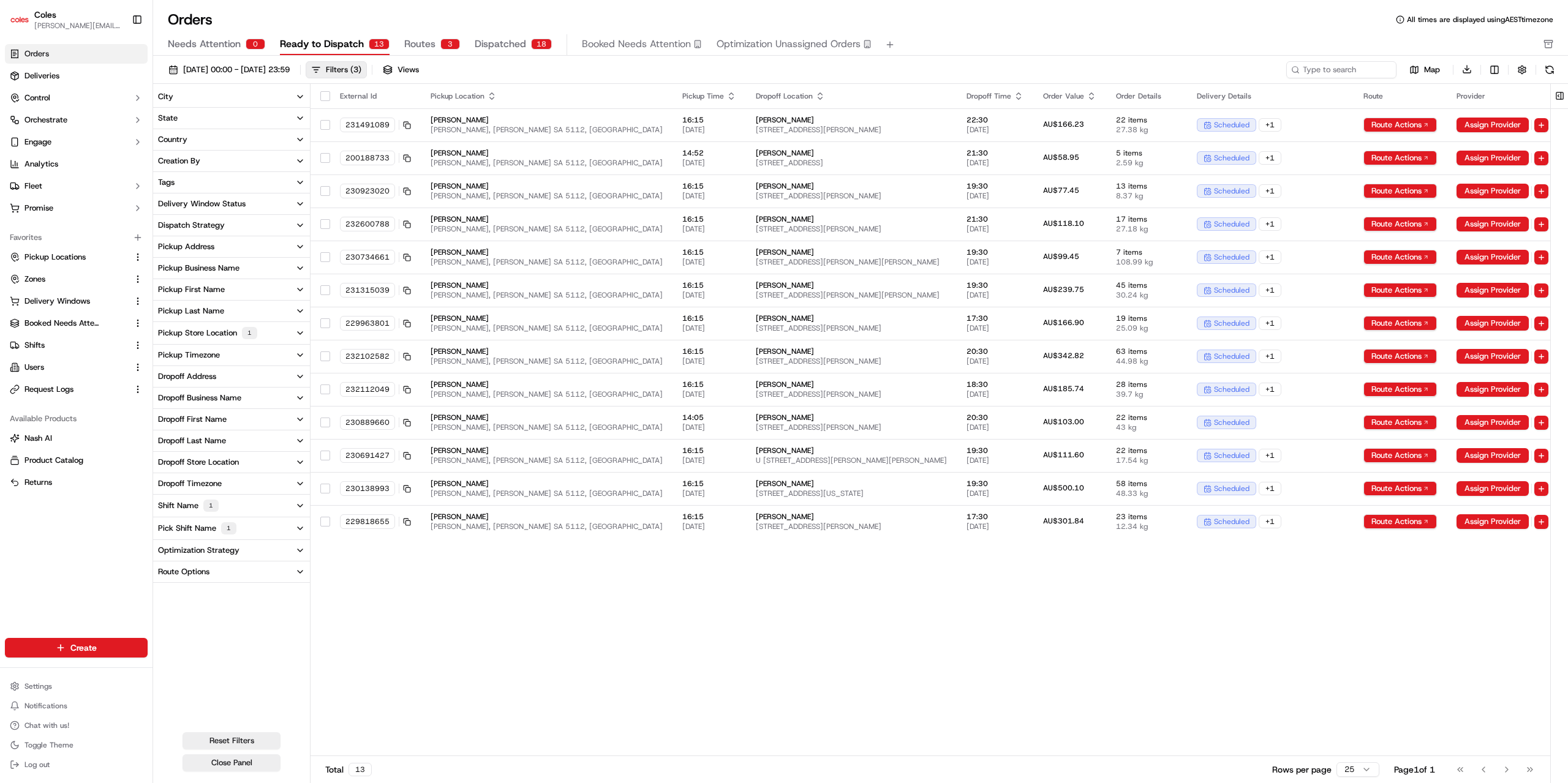
click at [423, 45] on span "Routes" at bounding box center [419, 43] width 31 height 14
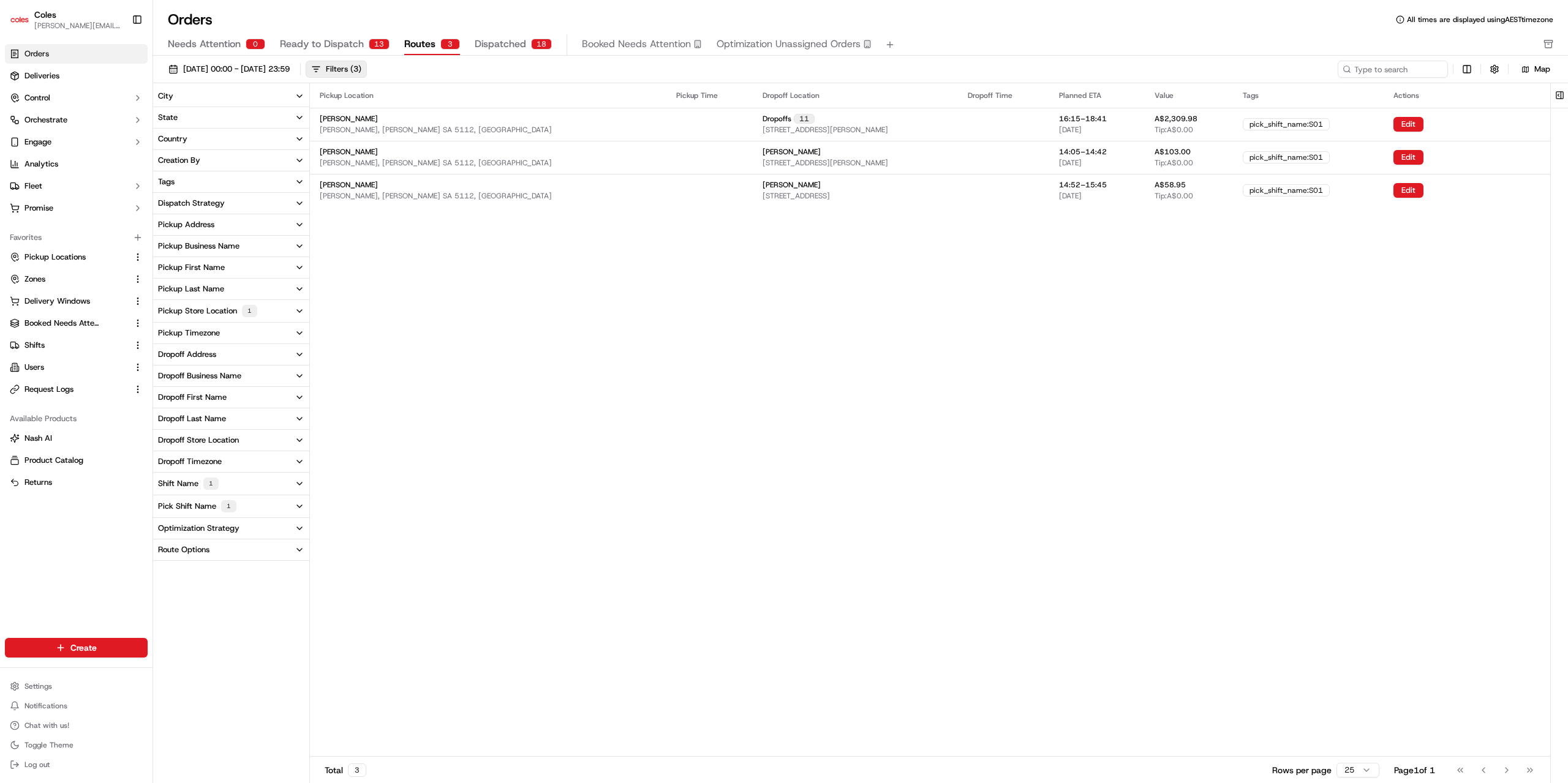
click at [495, 42] on span "Dispatched" at bounding box center [500, 43] width 52 height 14
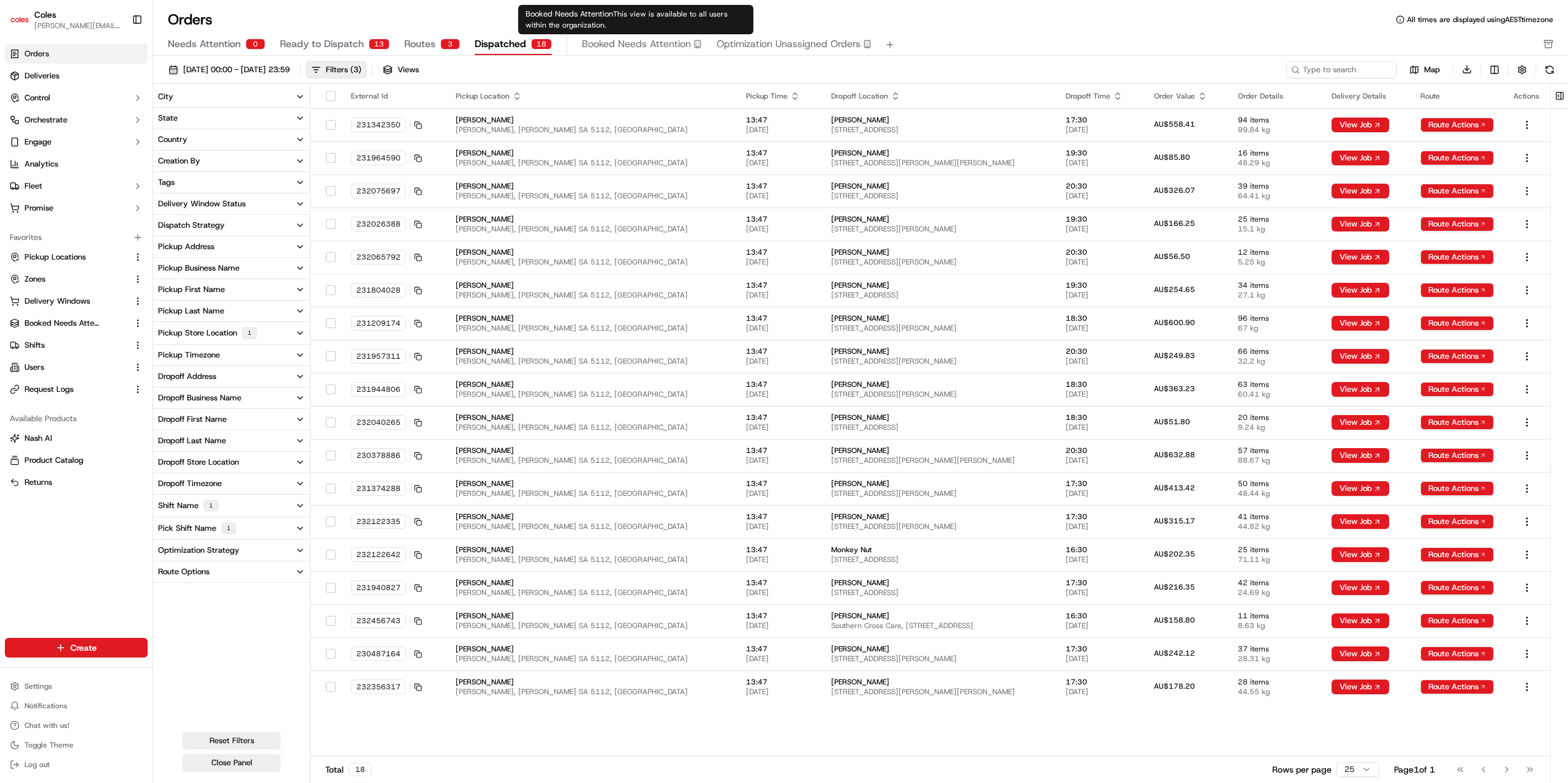
click at [642, 45] on span "Booked Needs Attention" at bounding box center [636, 43] width 109 height 14
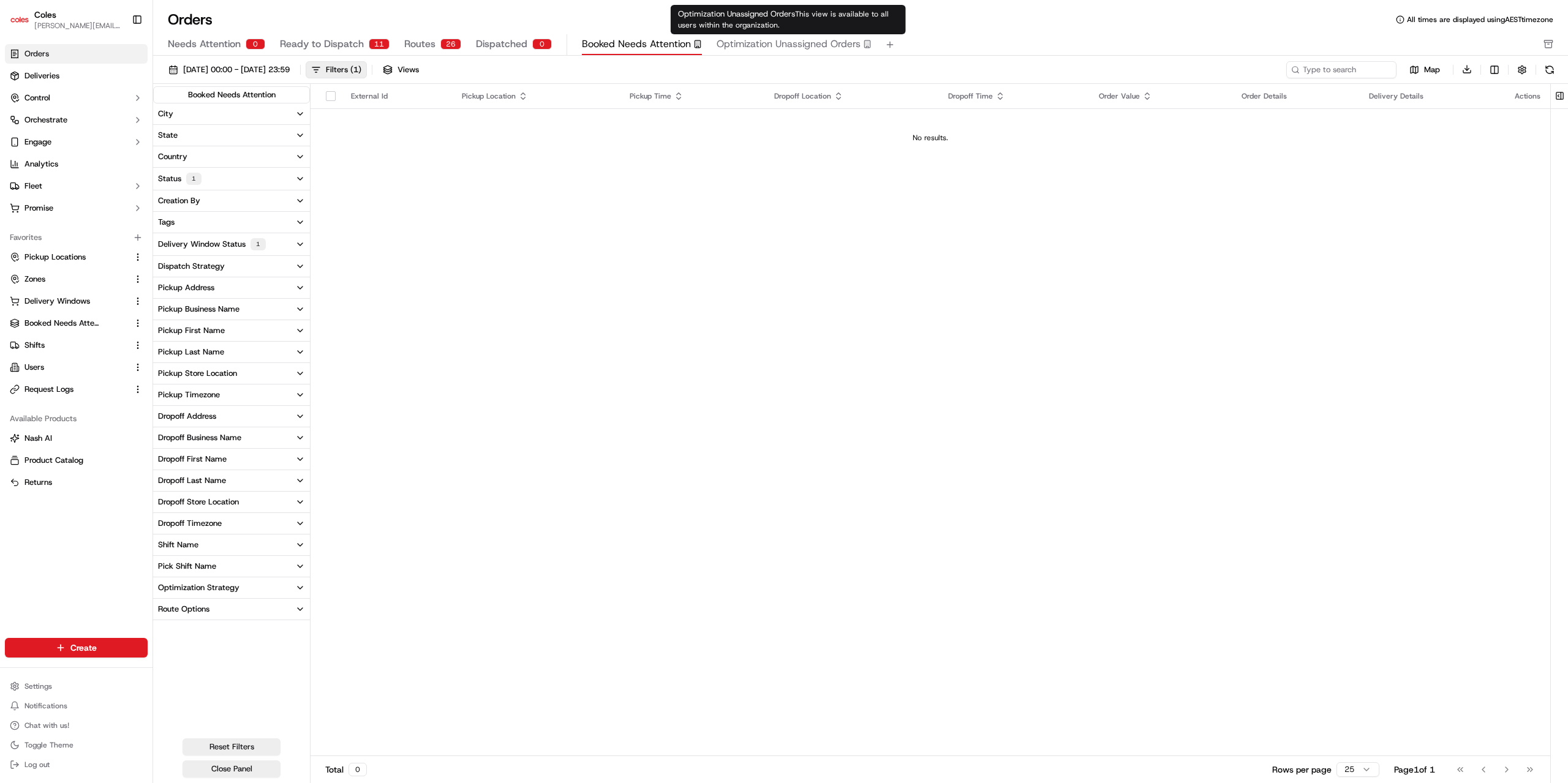
click at [772, 46] on span "Optimization Unassigned Orders" at bounding box center [788, 43] width 144 height 14
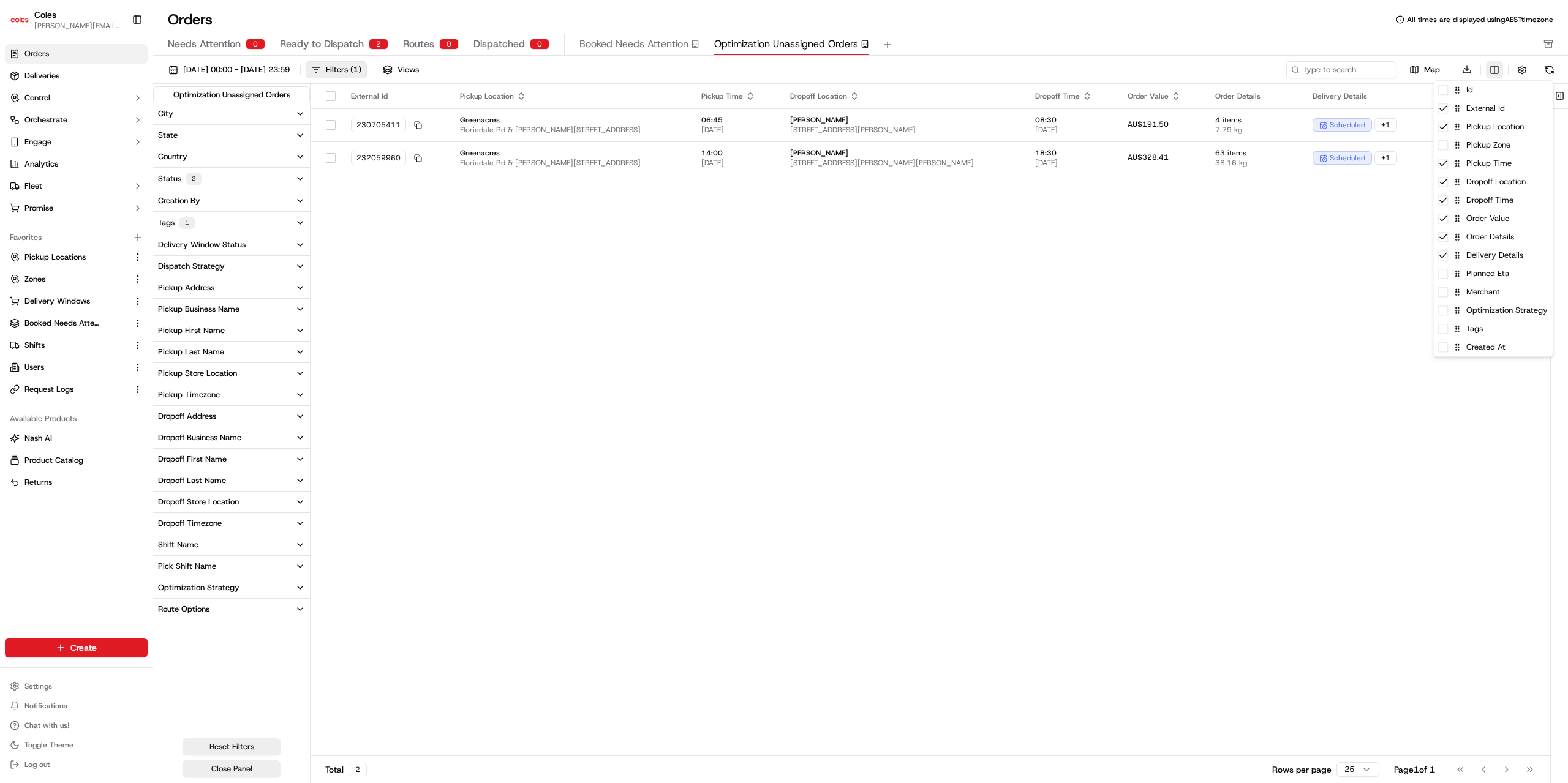
click at [1493, 68] on html "Coles [EMAIL_ADDRESS][PERSON_NAME][PERSON_NAME][DOMAIN_NAME] Toggle Sidebar Ord…" at bounding box center [784, 392] width 1568 height 783
click at [1213, 307] on html "Coles [EMAIL_ADDRESS][PERSON_NAME][PERSON_NAME][DOMAIN_NAME] Toggle Sidebar Ord…" at bounding box center [784, 392] width 1568 height 783
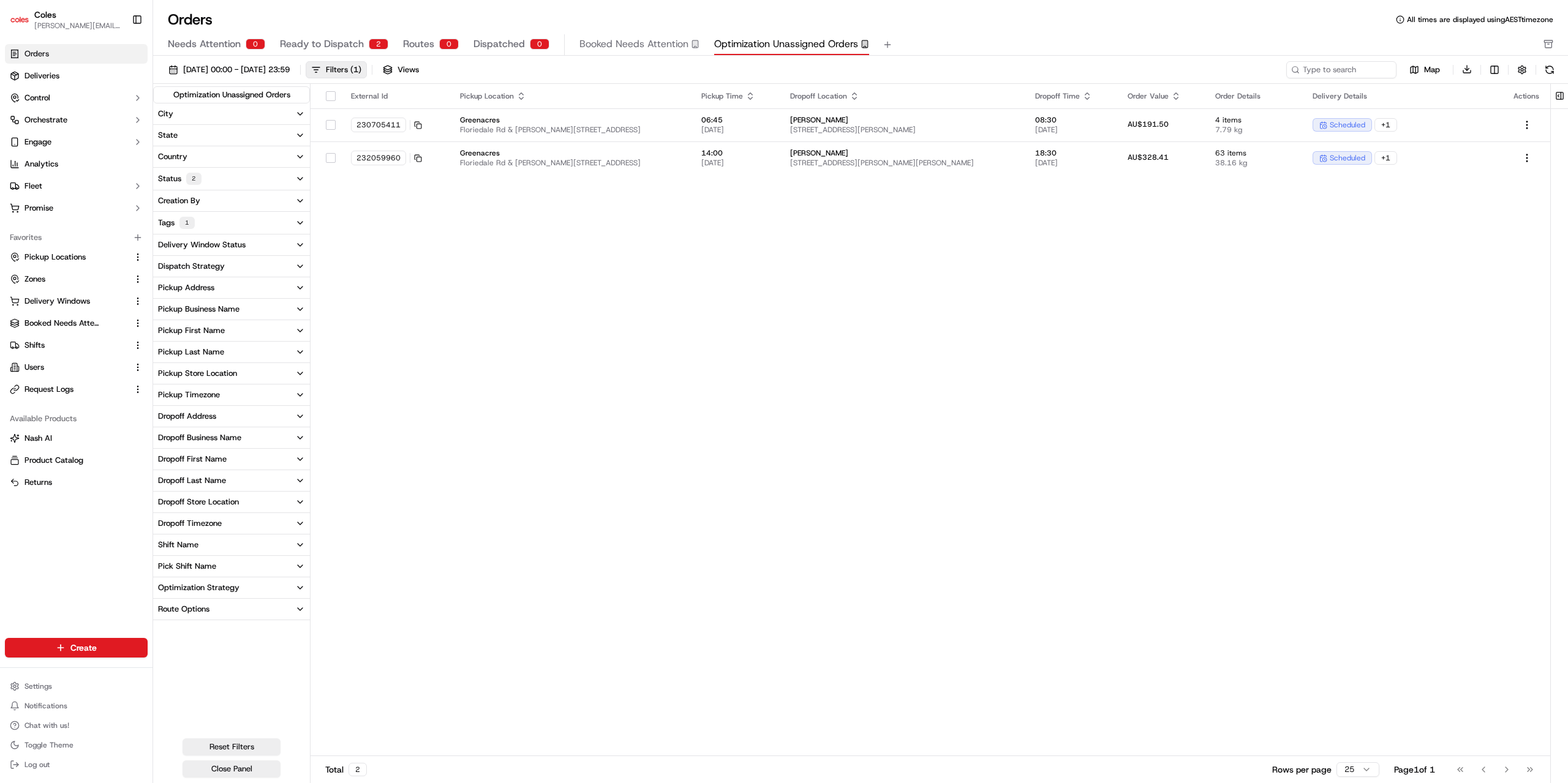
click at [505, 47] on span "Dispatched" at bounding box center [499, 43] width 52 height 14
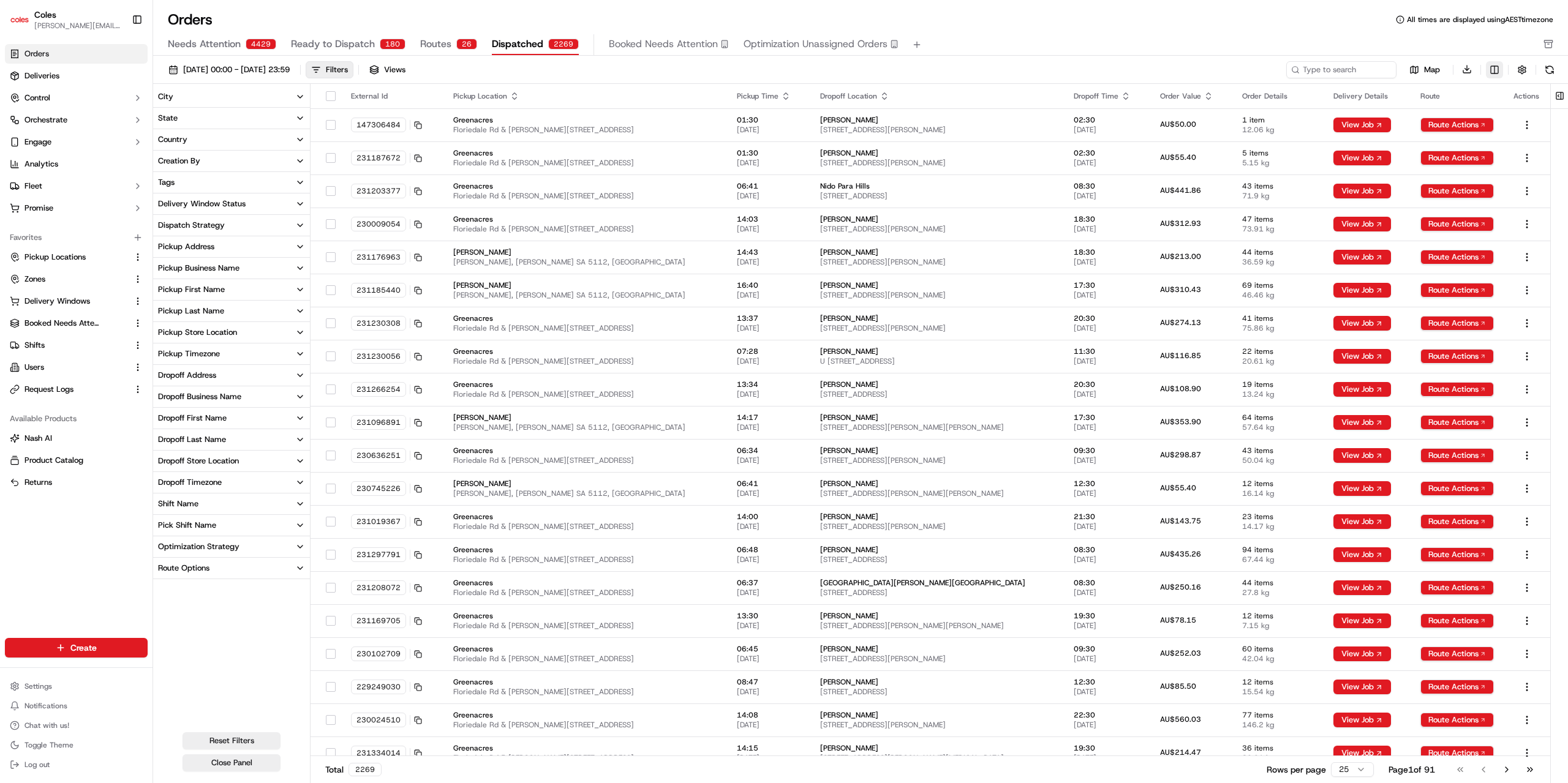
click at [1493, 71] on html "Coles [EMAIL_ADDRESS][PERSON_NAME][PERSON_NAME][DOMAIN_NAME] Toggle Sidebar Ord…" at bounding box center [784, 392] width 1568 height 783
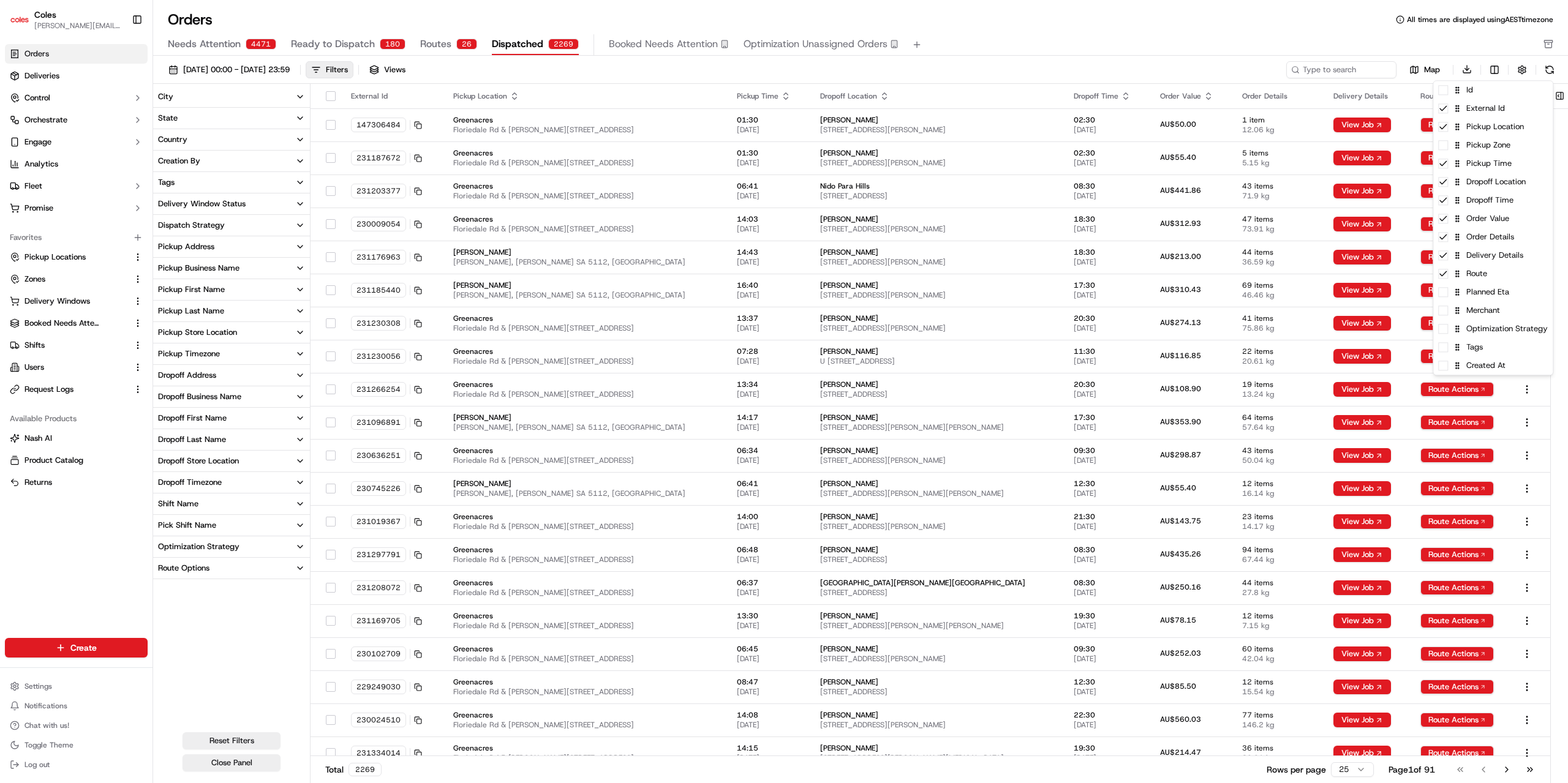
click at [1089, 37] on html "Coles [EMAIL_ADDRESS][PERSON_NAME][PERSON_NAME][DOMAIN_NAME] Toggle Sidebar Ord…" at bounding box center [784, 392] width 1568 height 783
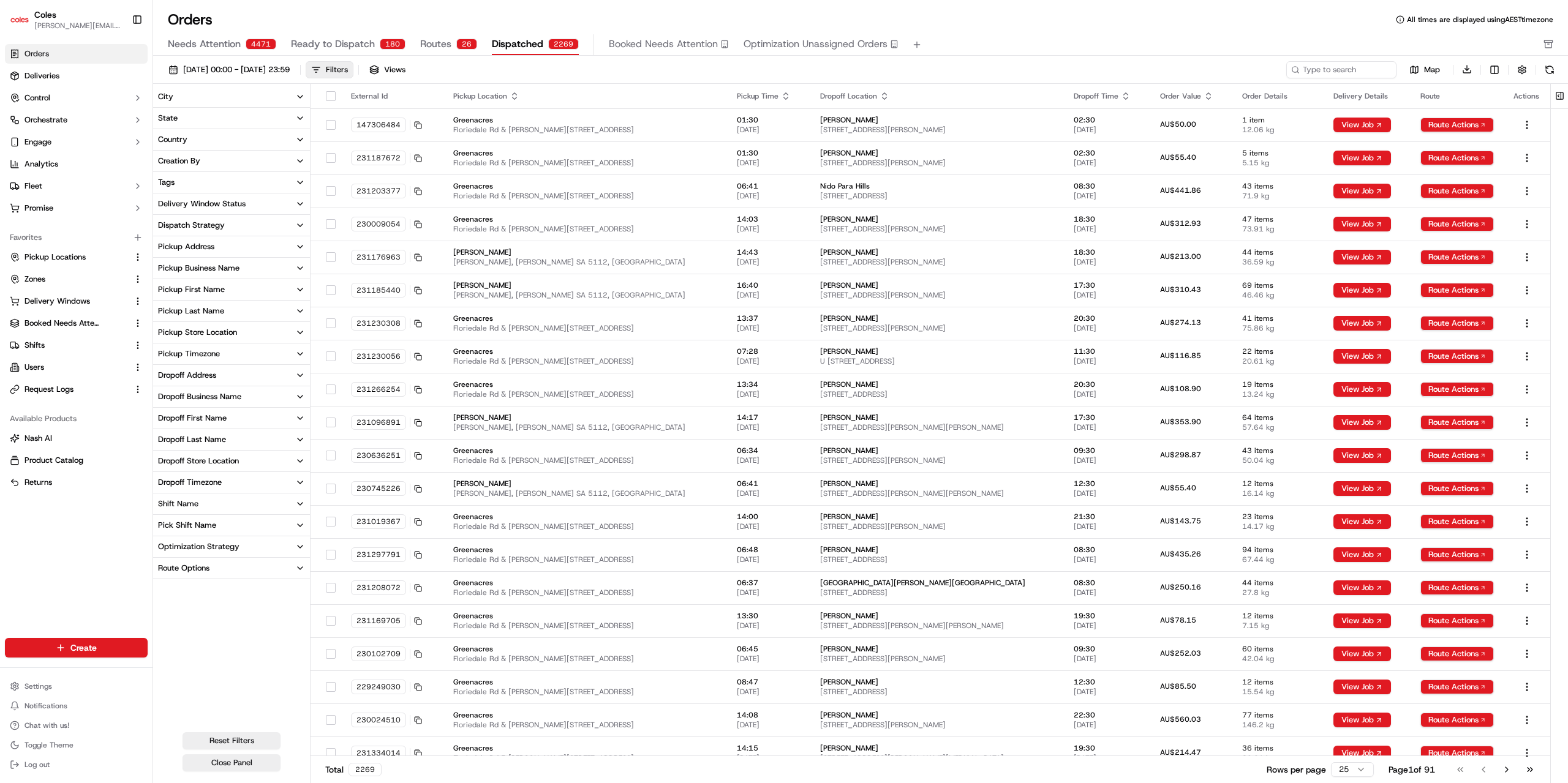
click at [350, 43] on span "Ready to Dispatch" at bounding box center [333, 43] width 84 height 14
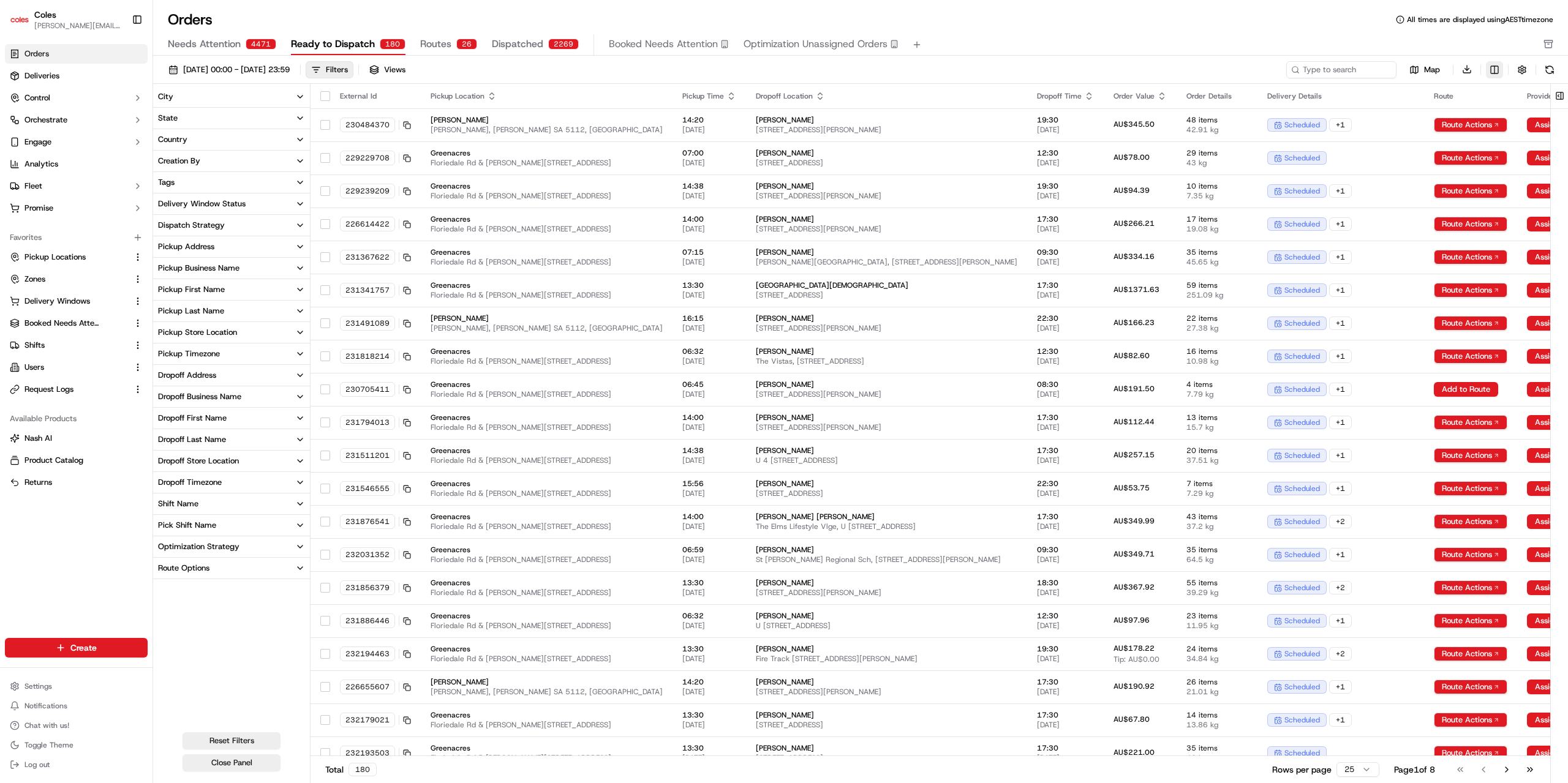
click at [1496, 71] on html "Coles [EMAIL_ADDRESS][PERSON_NAME][PERSON_NAME][DOMAIN_NAME] Toggle Sidebar Ord…" at bounding box center [784, 392] width 1568 height 783
click at [1047, 27] on html "Coles [EMAIL_ADDRESS][PERSON_NAME][PERSON_NAME][DOMAIN_NAME] Toggle Sidebar Ord…" at bounding box center [784, 392] width 1568 height 783
click at [524, 46] on span "Dispatched" at bounding box center [517, 43] width 52 height 14
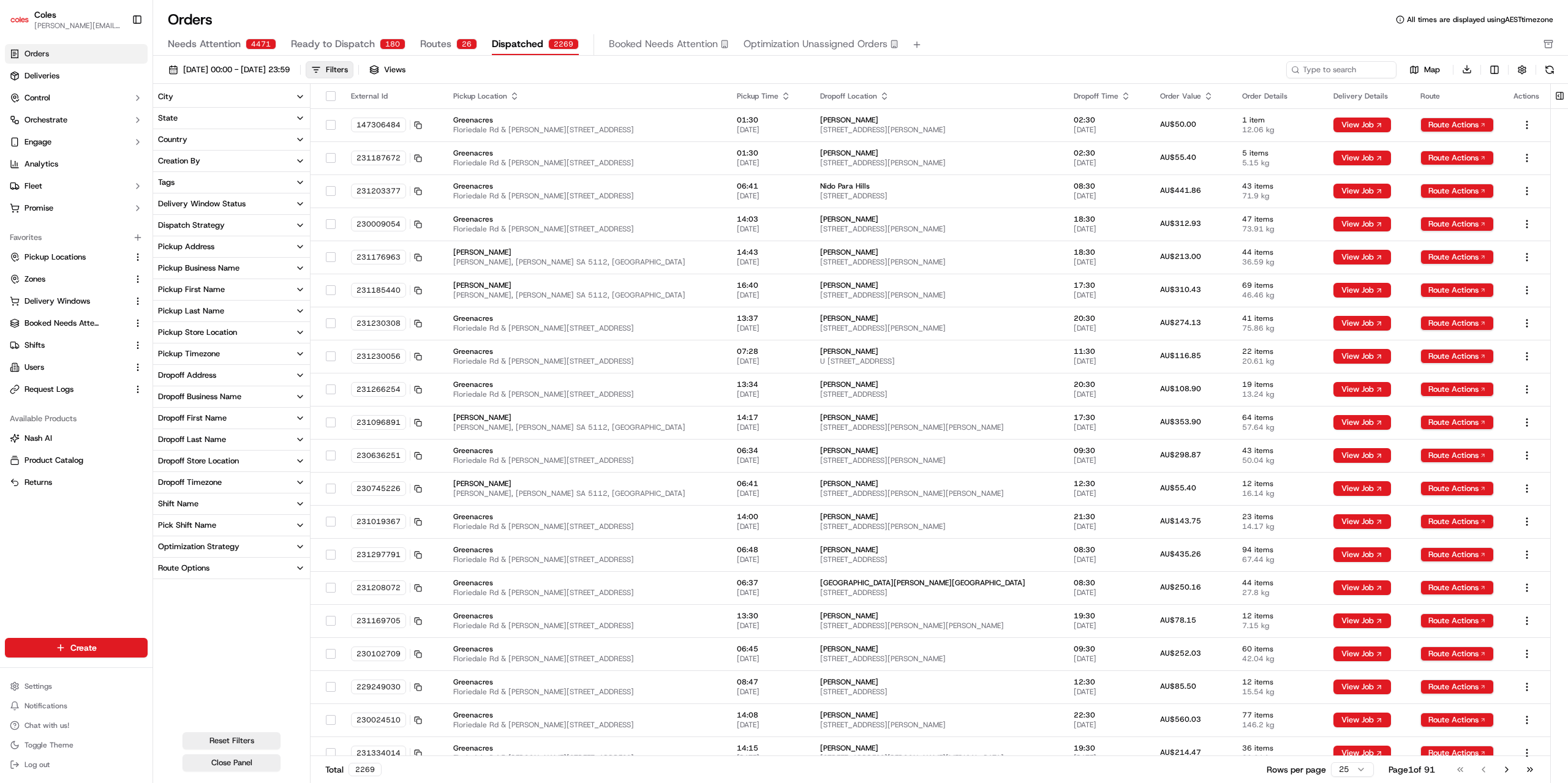
click at [438, 45] on span "Routes" at bounding box center [435, 43] width 31 height 14
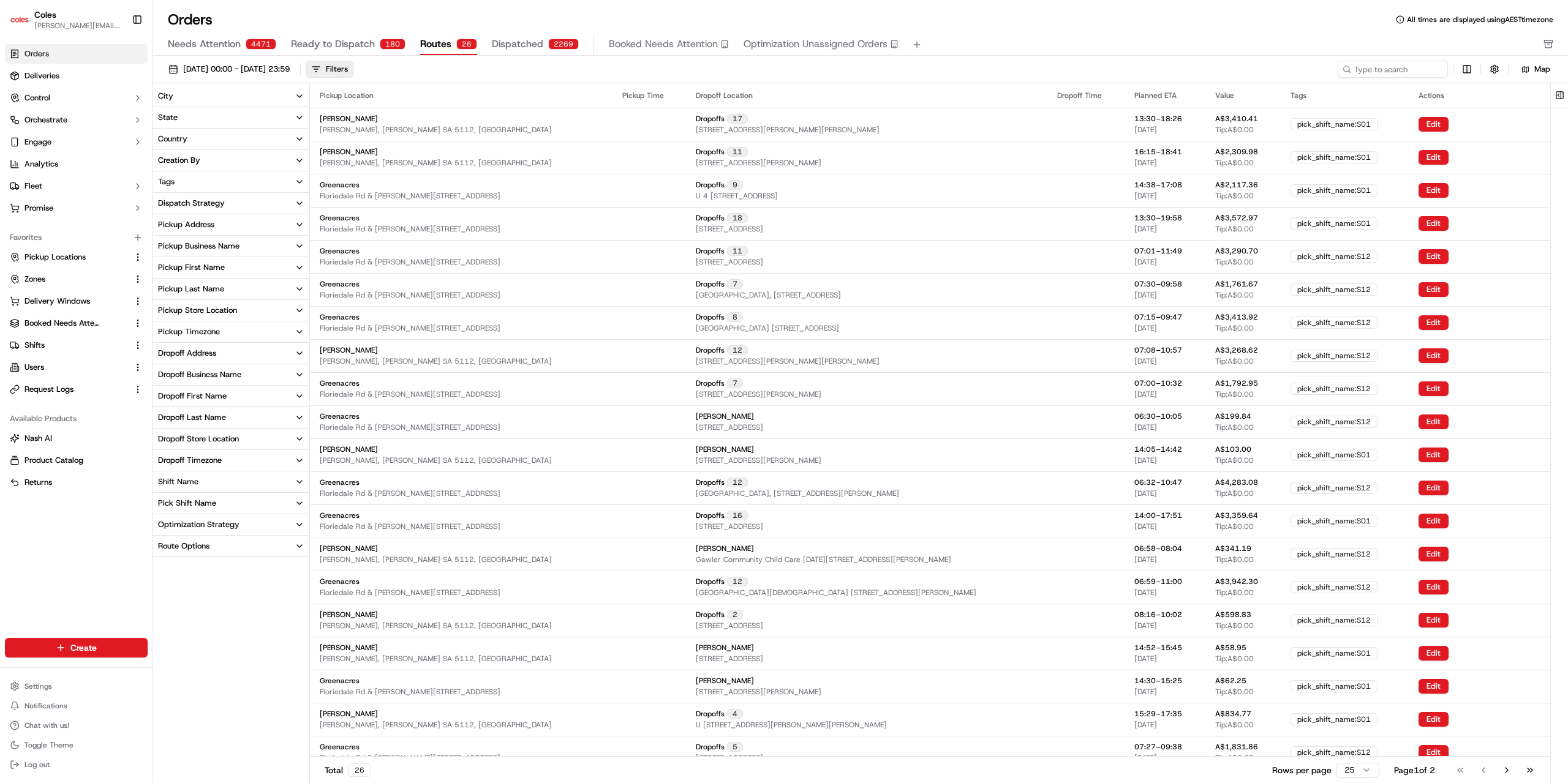
click at [359, 45] on span "Ready to Dispatch" at bounding box center [333, 43] width 84 height 14
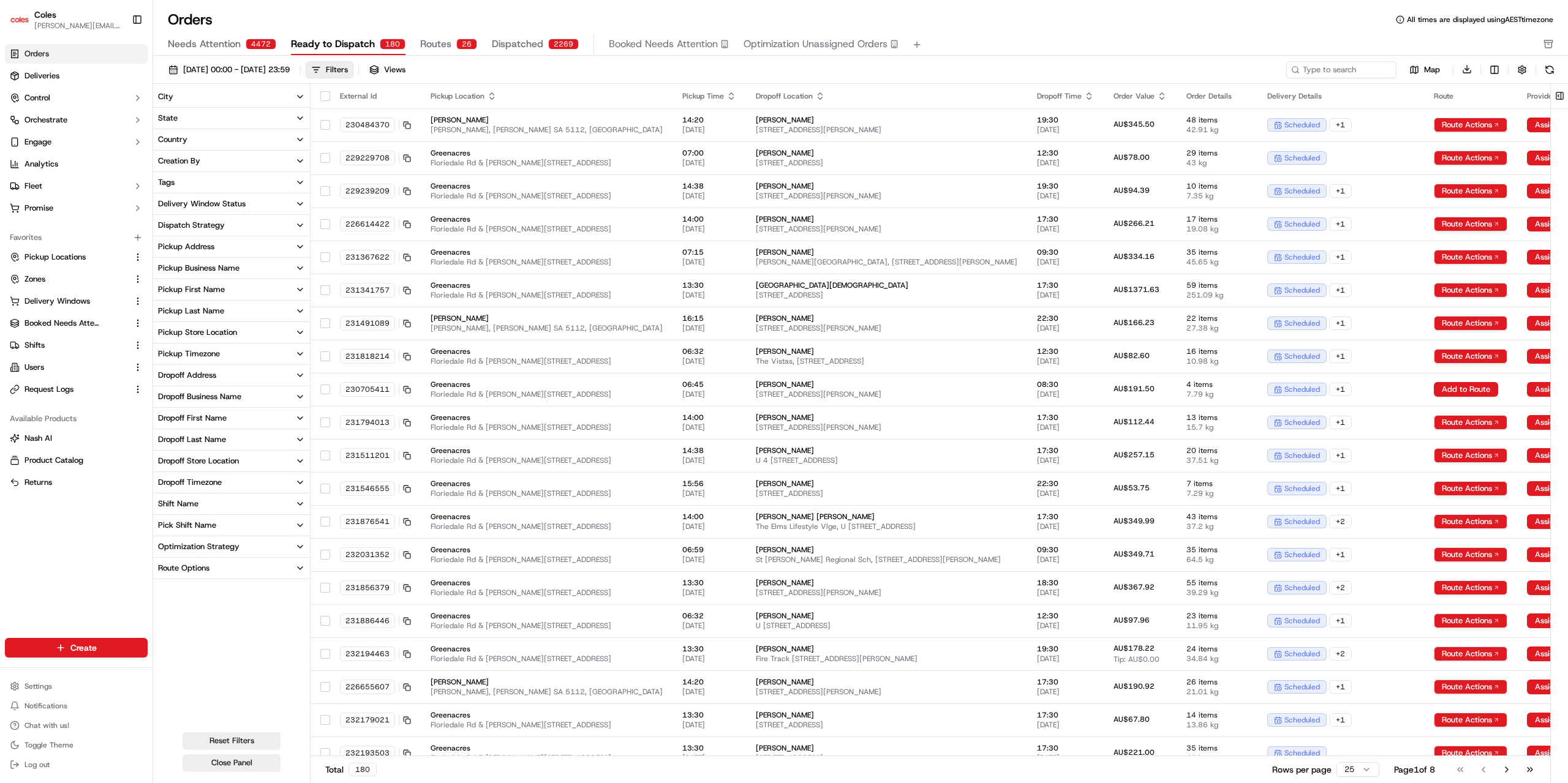
click at [436, 46] on span "Routes" at bounding box center [435, 43] width 31 height 14
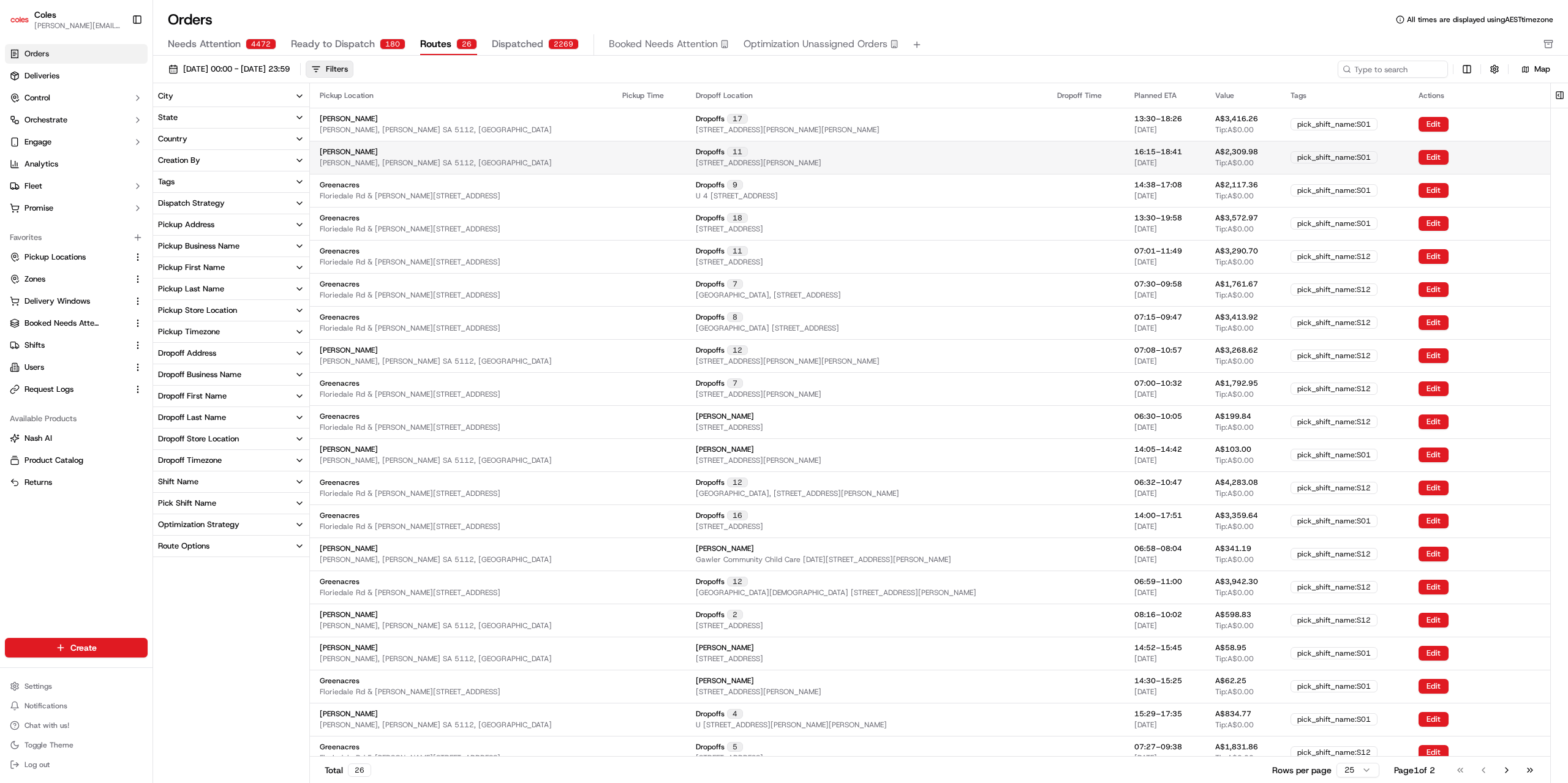
click at [766, 162] on span "[STREET_ADDRESS][PERSON_NAME]" at bounding box center [759, 163] width 126 height 10
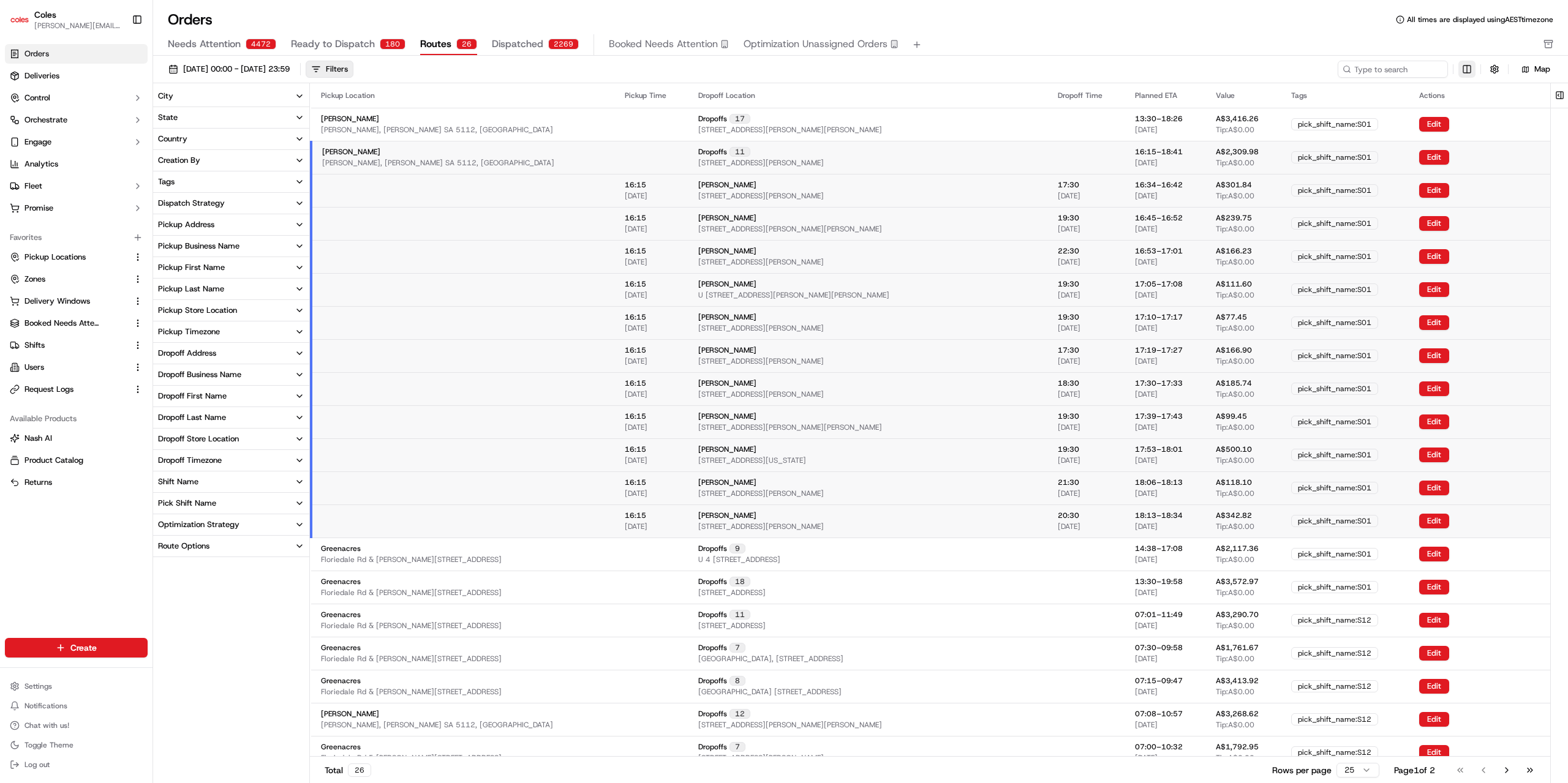
click at [1465, 71] on html "Coles [EMAIL_ADDRESS][PERSON_NAME][PERSON_NAME][DOMAIN_NAME] Toggle Sidebar Ord…" at bounding box center [784, 392] width 1568 height 783
click at [1430, 223] on div "Route Details" at bounding box center [1465, 218] width 98 height 19
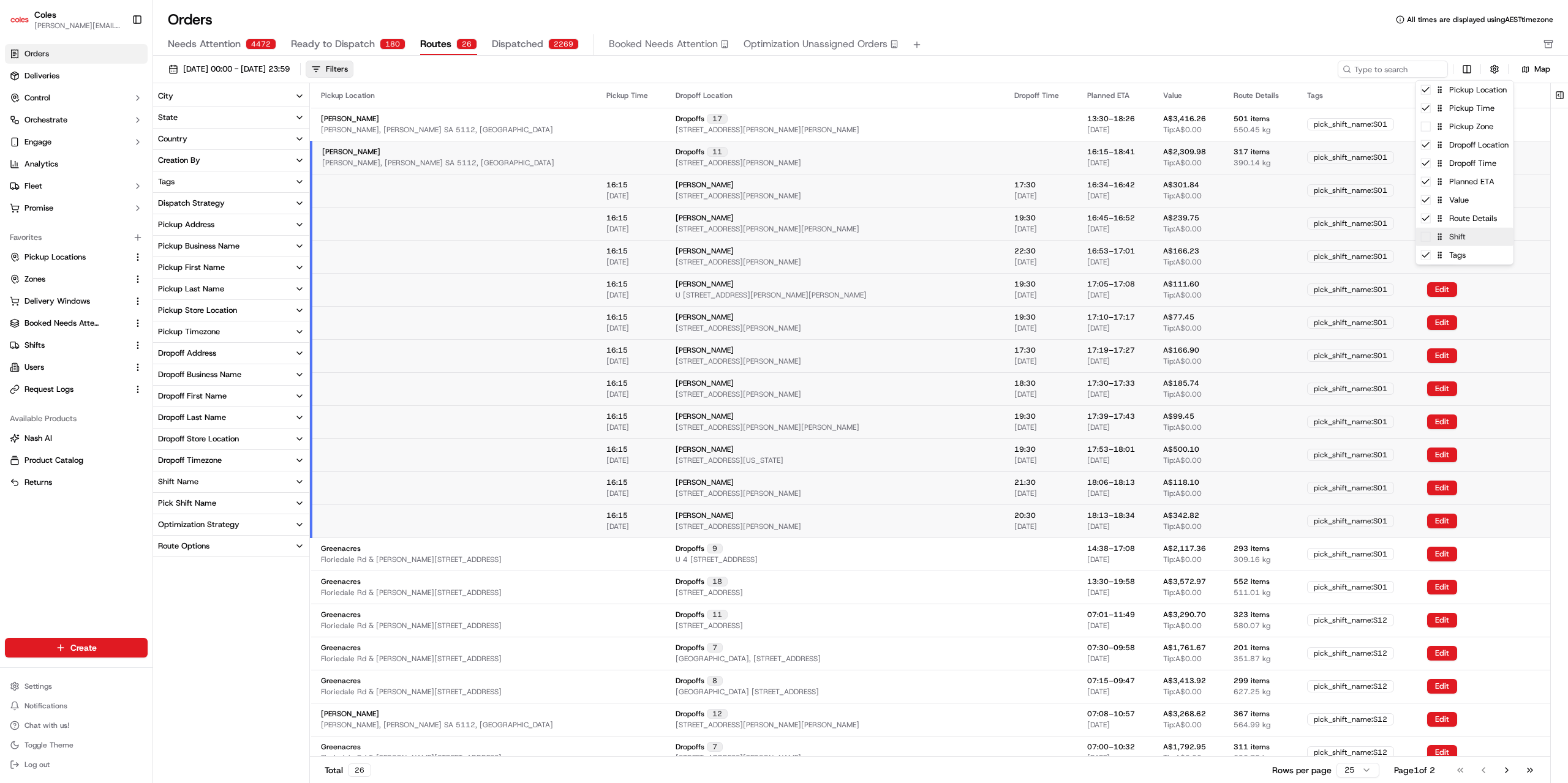
click at [1427, 242] on div "Shift" at bounding box center [1465, 237] width 98 height 19
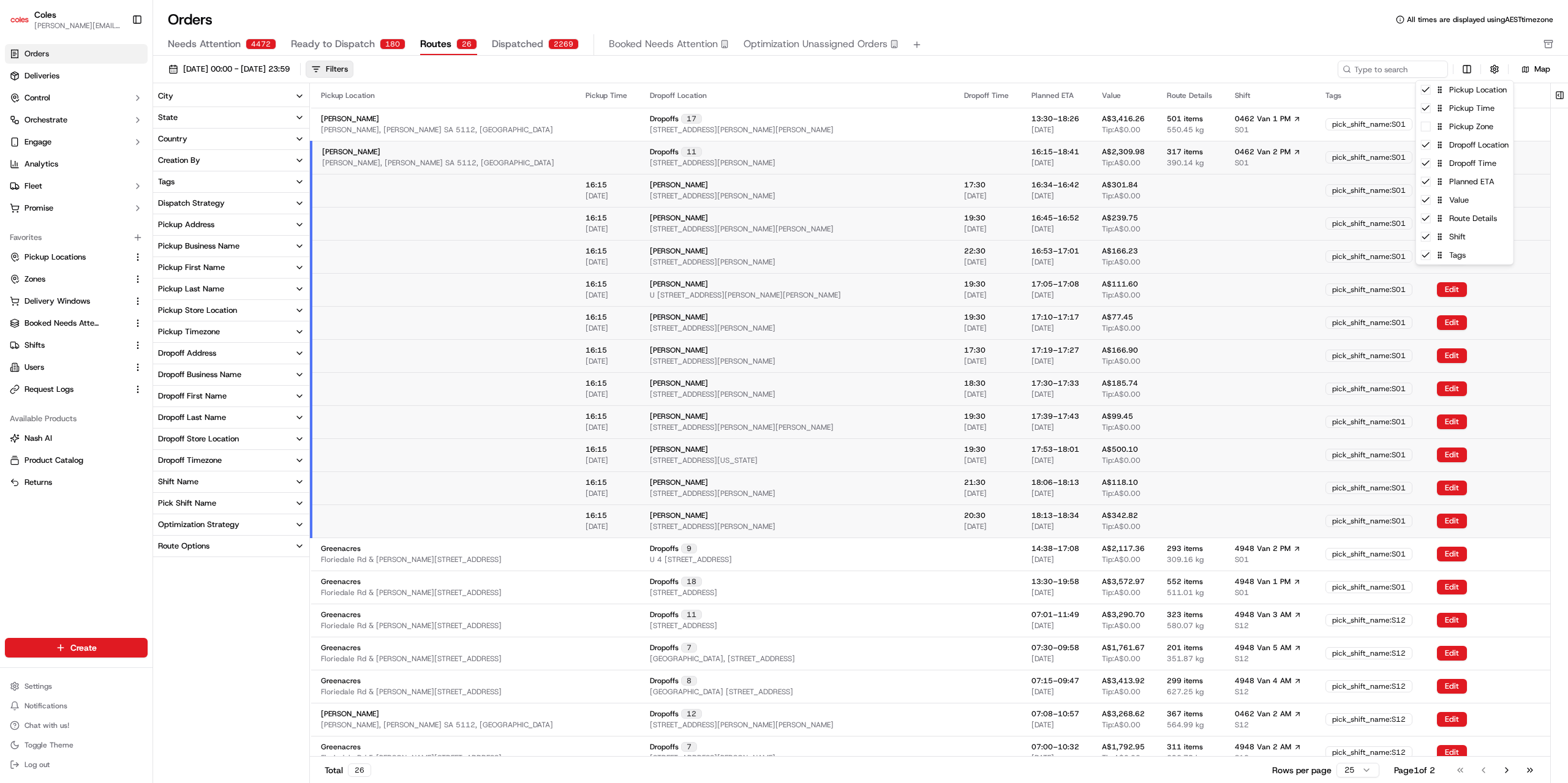
click at [316, 47] on html "Coles [EMAIL_ADDRESS][PERSON_NAME][PERSON_NAME][DOMAIN_NAME] Toggle Sidebar Ord…" at bounding box center [784, 392] width 1568 height 783
click at [316, 47] on span "Ready to Dispatch" at bounding box center [333, 43] width 84 height 14
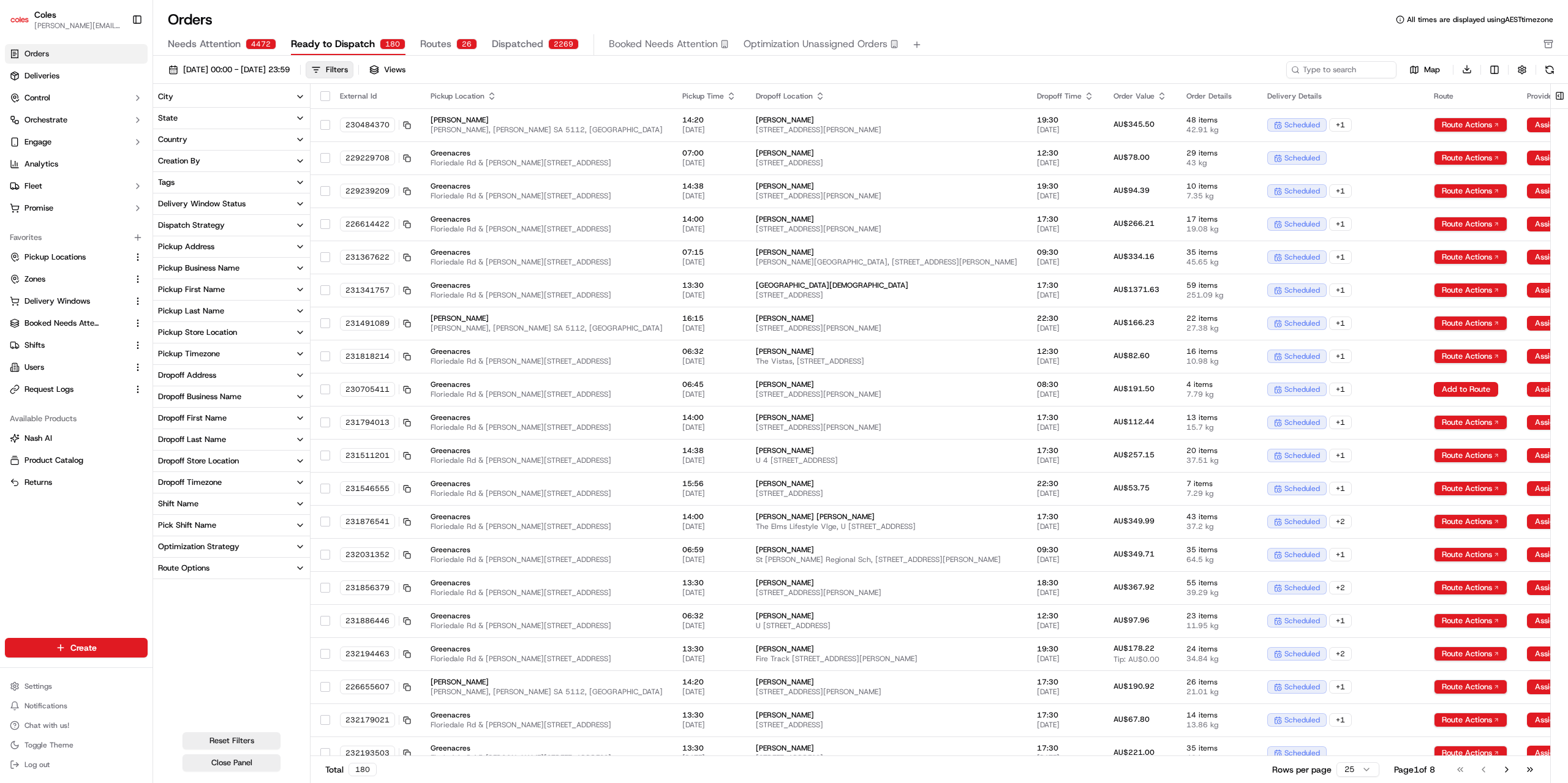
click at [1350, 13] on div "Orders All times are displayed using AEST timezone" at bounding box center [860, 19] width 1415 height 20
click at [1492, 68] on html "Coles [EMAIL_ADDRESS][PERSON_NAME][PERSON_NAME][DOMAIN_NAME] Toggle Sidebar Ord…" at bounding box center [784, 392] width 1568 height 783
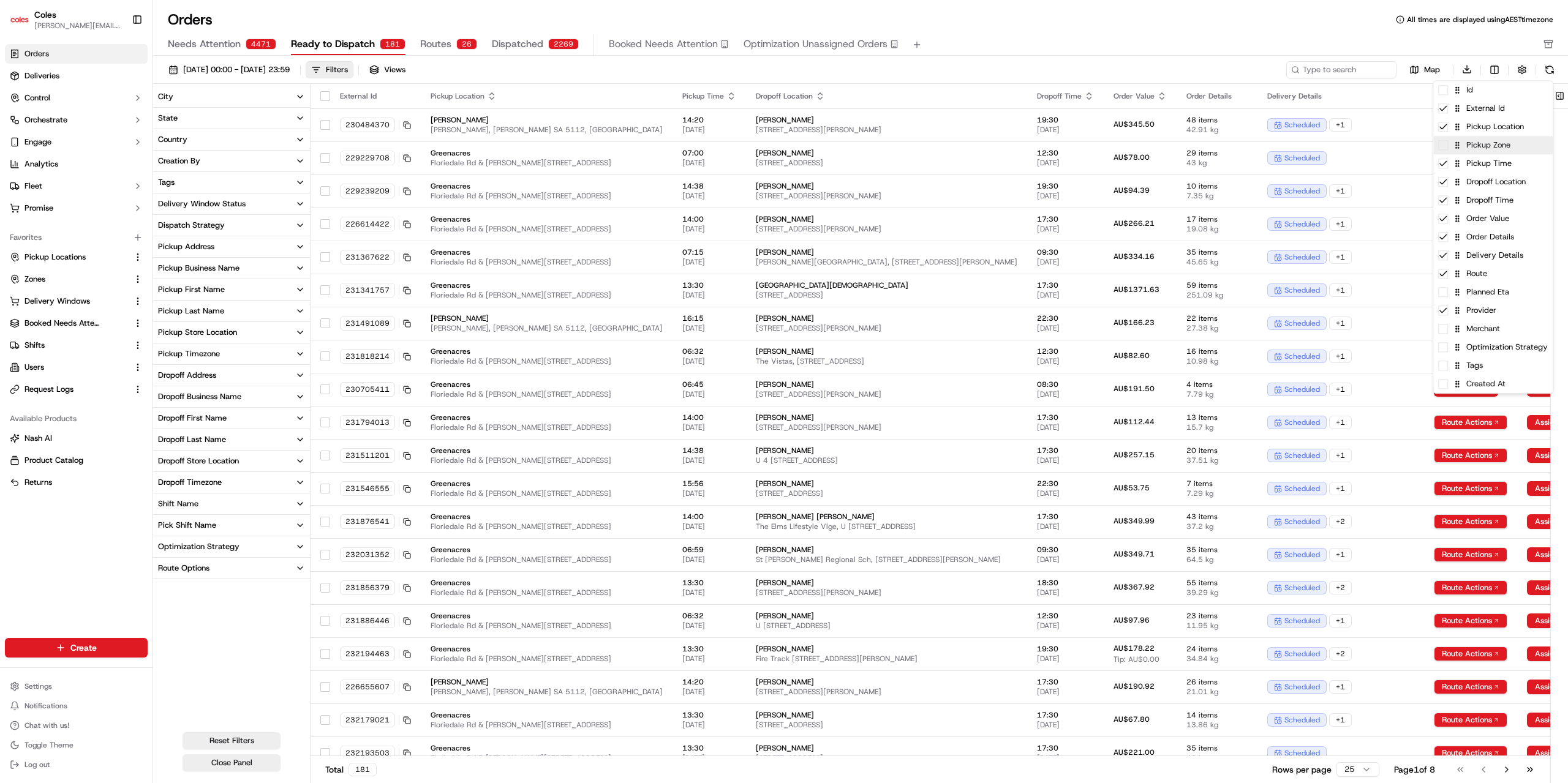
click at [1446, 150] on span at bounding box center [1443, 145] width 10 height 10
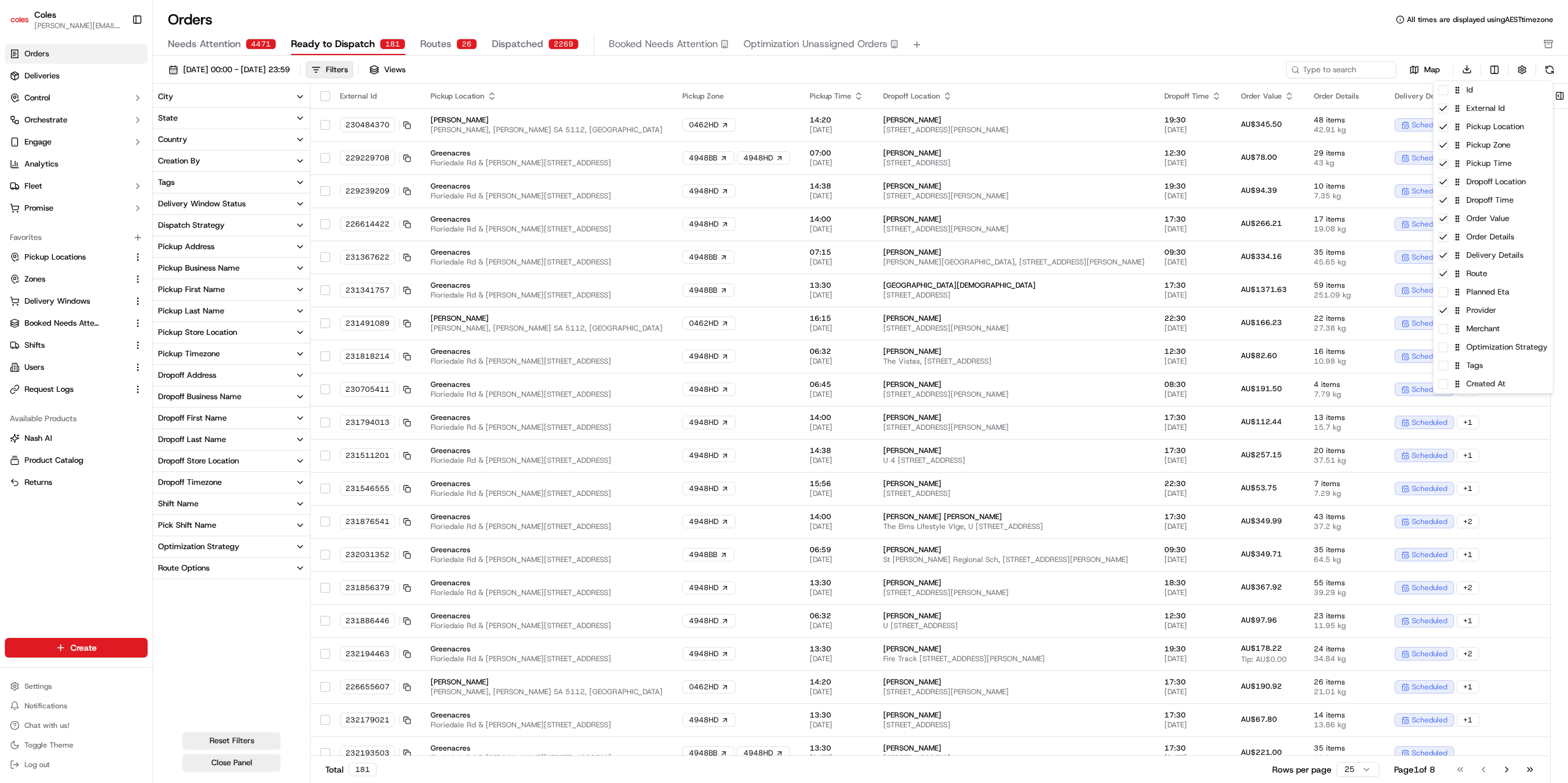
click at [998, 45] on html "Coles [EMAIL_ADDRESS][PERSON_NAME][PERSON_NAME][DOMAIN_NAME] Toggle Sidebar Ord…" at bounding box center [784, 392] width 1568 height 783
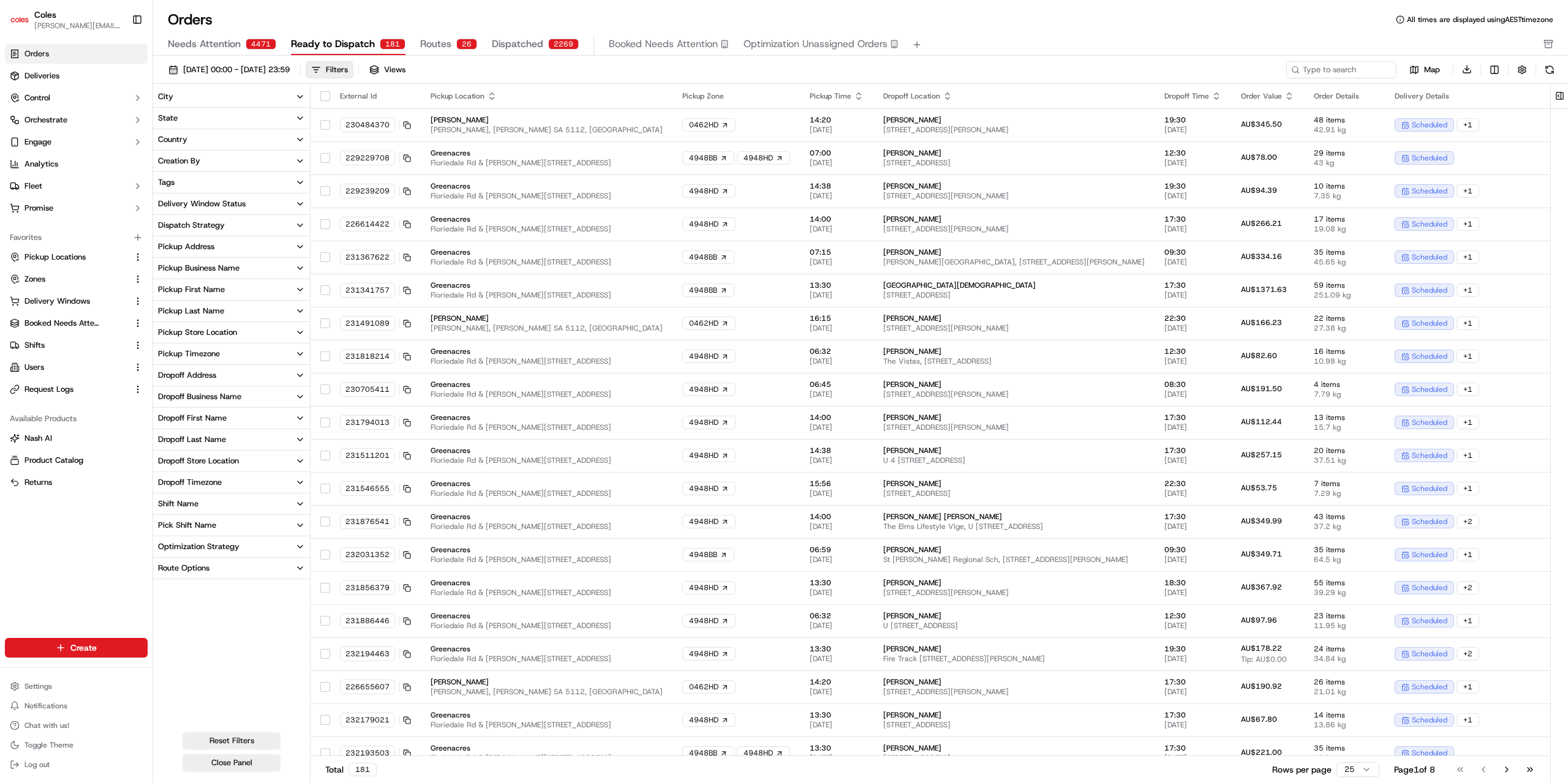
click at [245, 273] on button "Pickup Business Name" at bounding box center [232, 268] width 157 height 21
click at [161, 308] on button "Greenacres" at bounding box center [163, 309] width 10 height 10
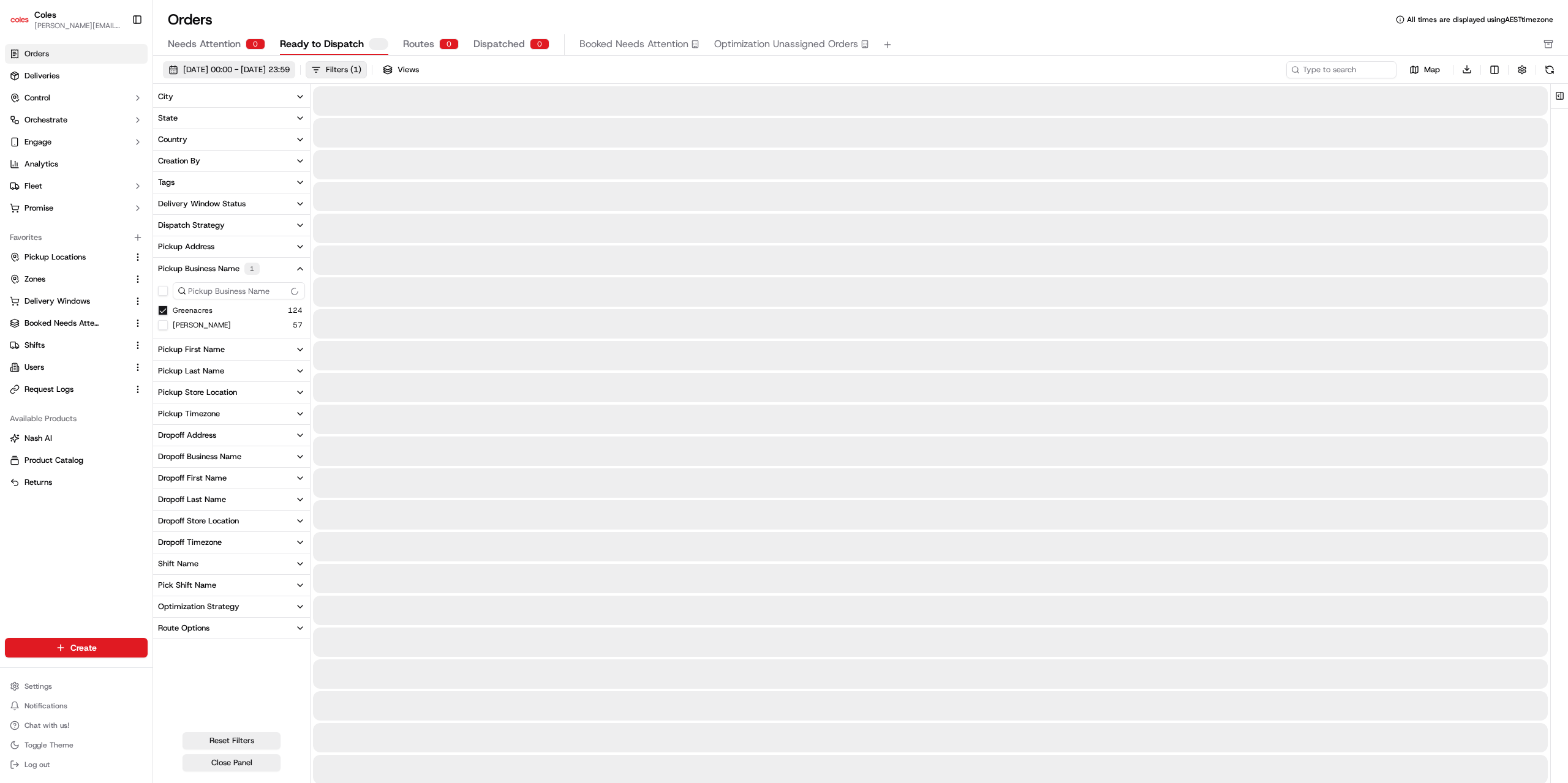
click at [290, 71] on span "[DATE] 00:00 - [DATE] 23:59" at bounding box center [236, 70] width 107 height 11
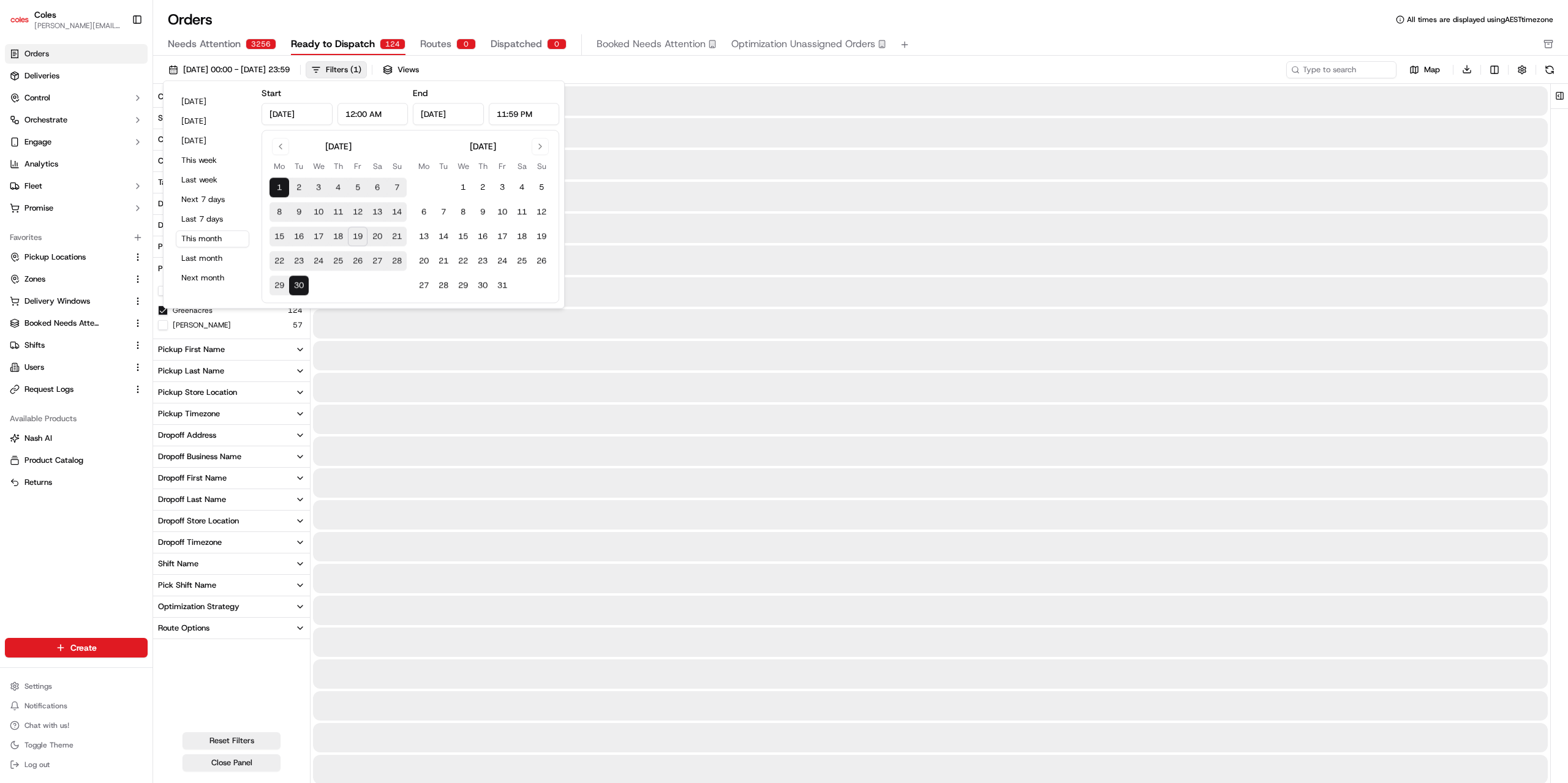
click at [377, 236] on button "20" at bounding box center [377, 237] width 20 height 20
click at [378, 233] on button "20" at bounding box center [377, 237] width 20 height 20
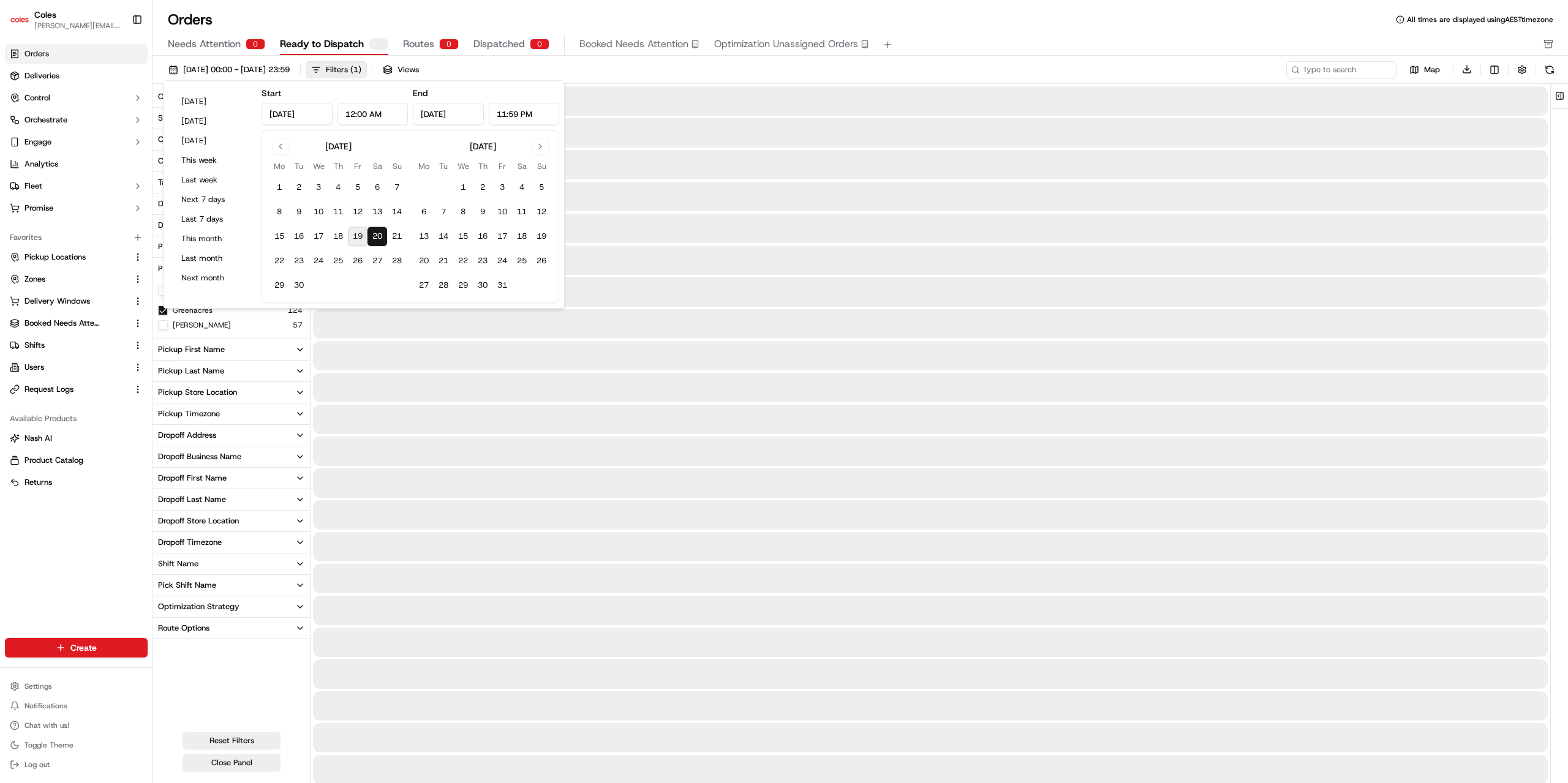
type input "[DATE]"
click at [374, 234] on button "20" at bounding box center [377, 237] width 20 height 20
click at [279, 258] on button "22" at bounding box center [279, 261] width 20 height 20
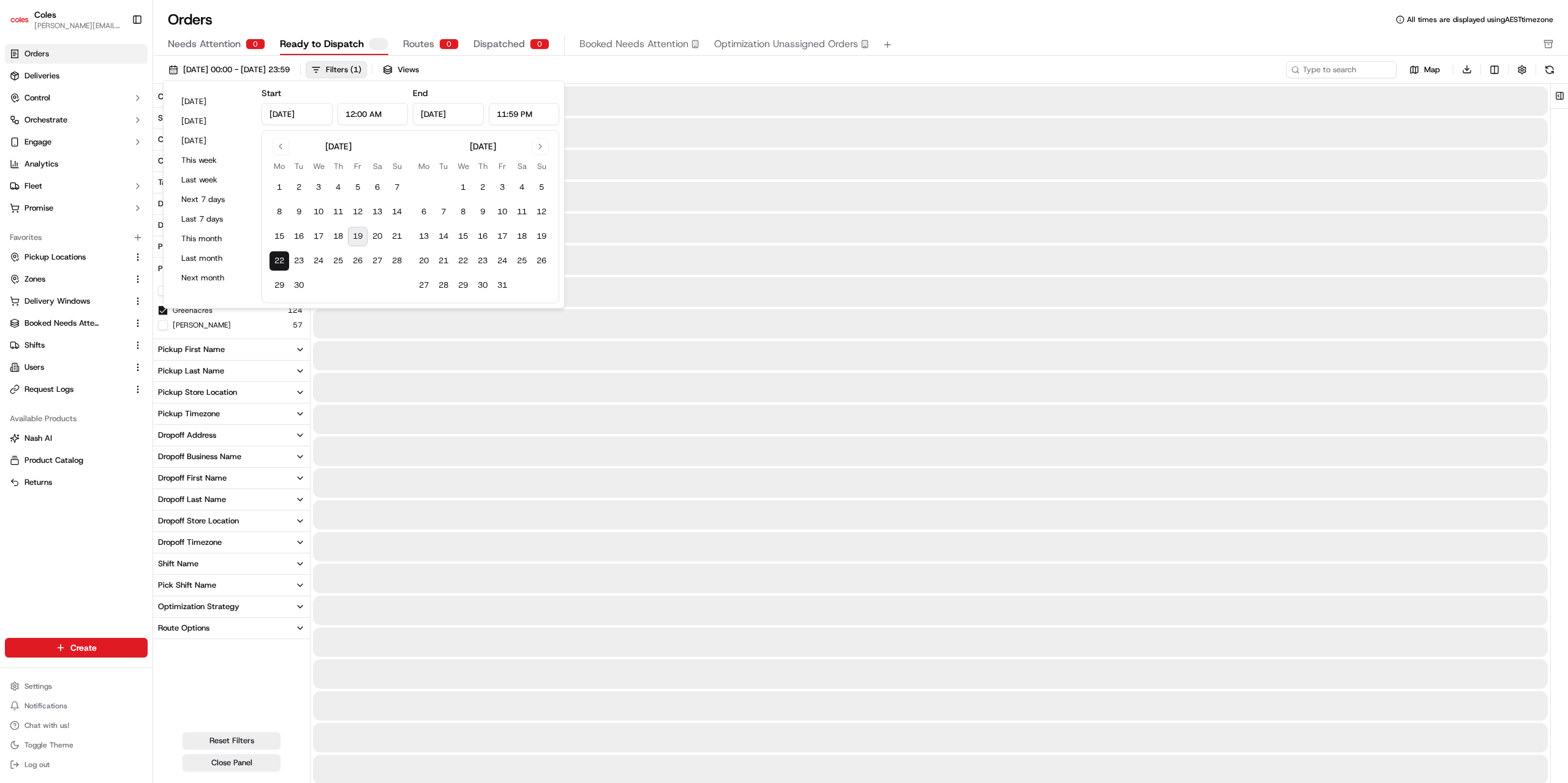
click at [276, 259] on button "22" at bounding box center [279, 261] width 20 height 20
type input "[DATE]"
click at [376, 234] on button "20" at bounding box center [377, 237] width 20 height 20
click at [377, 237] on button "20" at bounding box center [377, 237] width 20 height 20
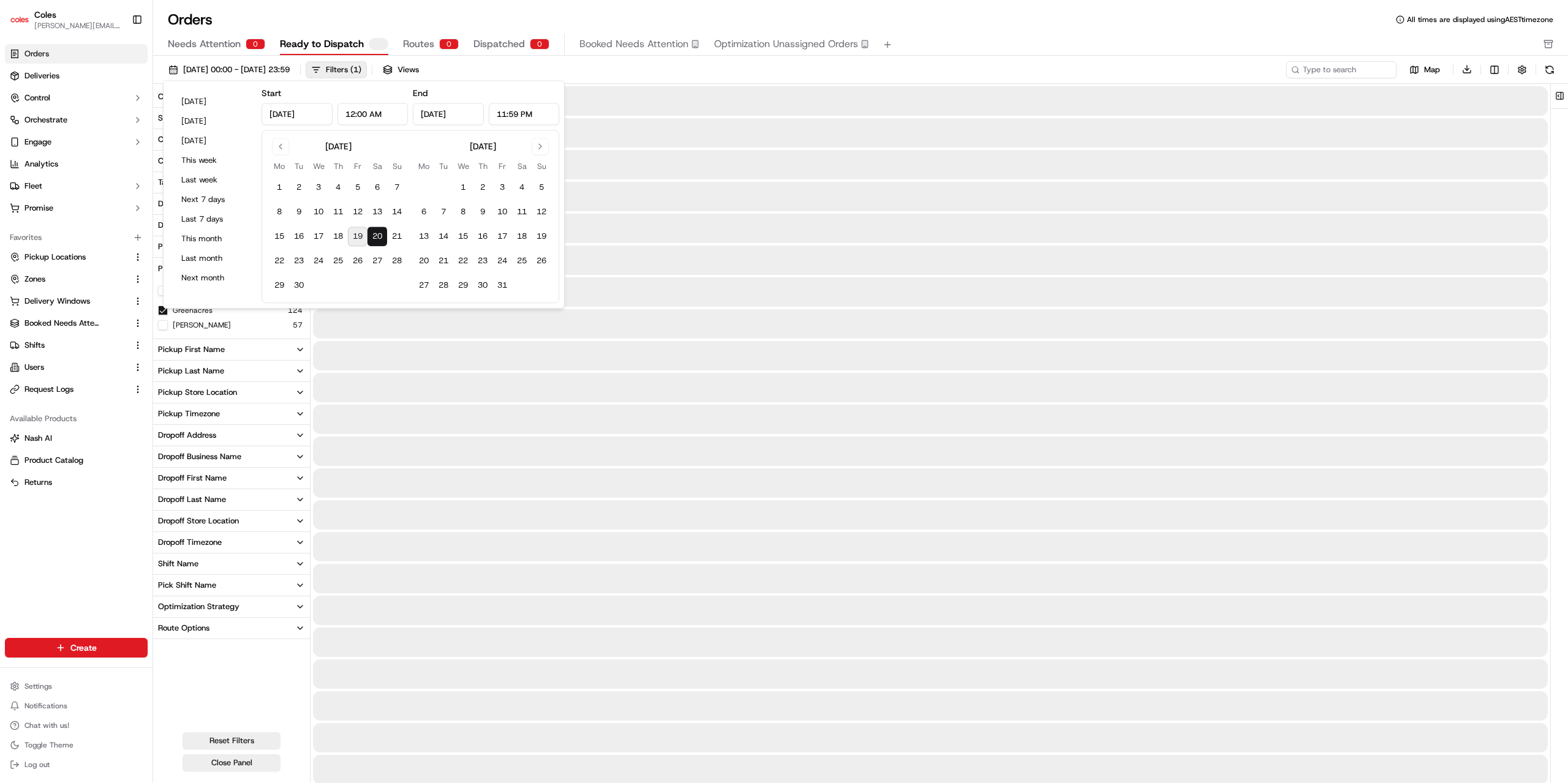
type input "[DATE]"
click at [280, 260] on button "22" at bounding box center [279, 261] width 20 height 20
click at [670, 63] on div "[DATE] 00:00 - [DATE] 23:59 Filters ( 1 ) Views" at bounding box center [723, 69] width 1121 height 17
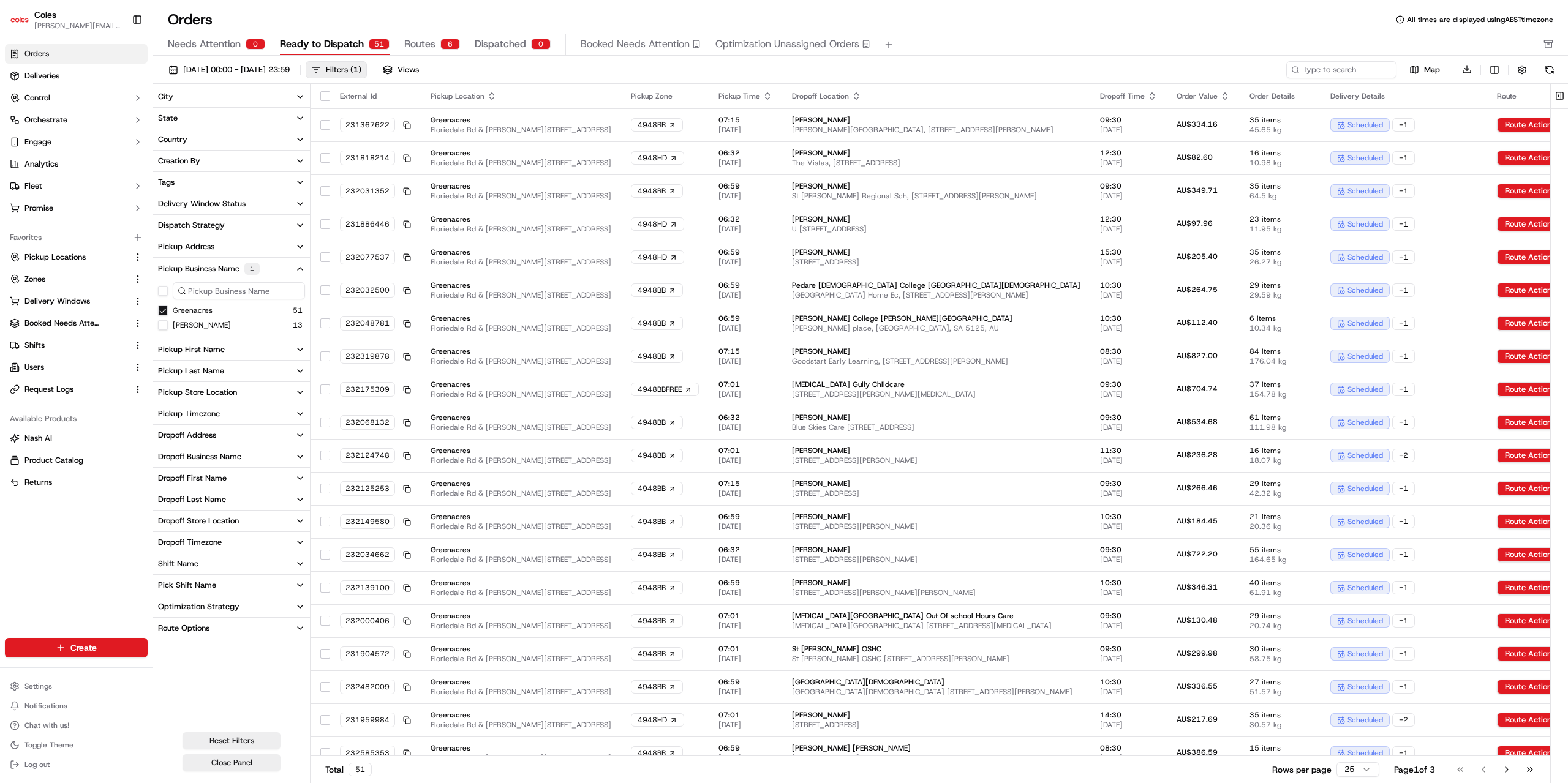
click at [213, 185] on button "Tags" at bounding box center [232, 182] width 157 height 21
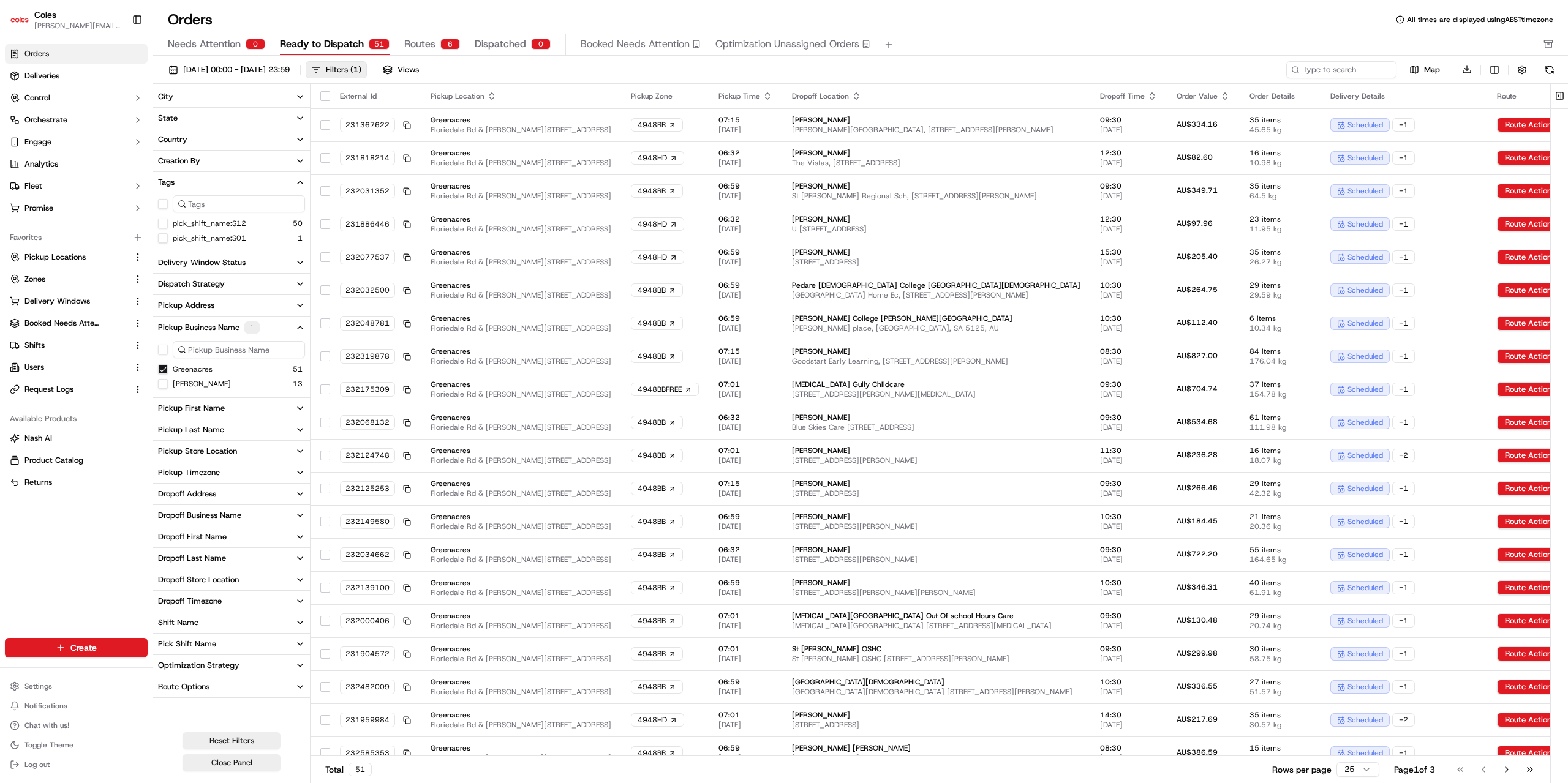
click at [194, 690] on div "Route Options" at bounding box center [183, 687] width 52 height 11
click at [205, 646] on div "Pick Shift Name" at bounding box center [187, 644] width 58 height 11
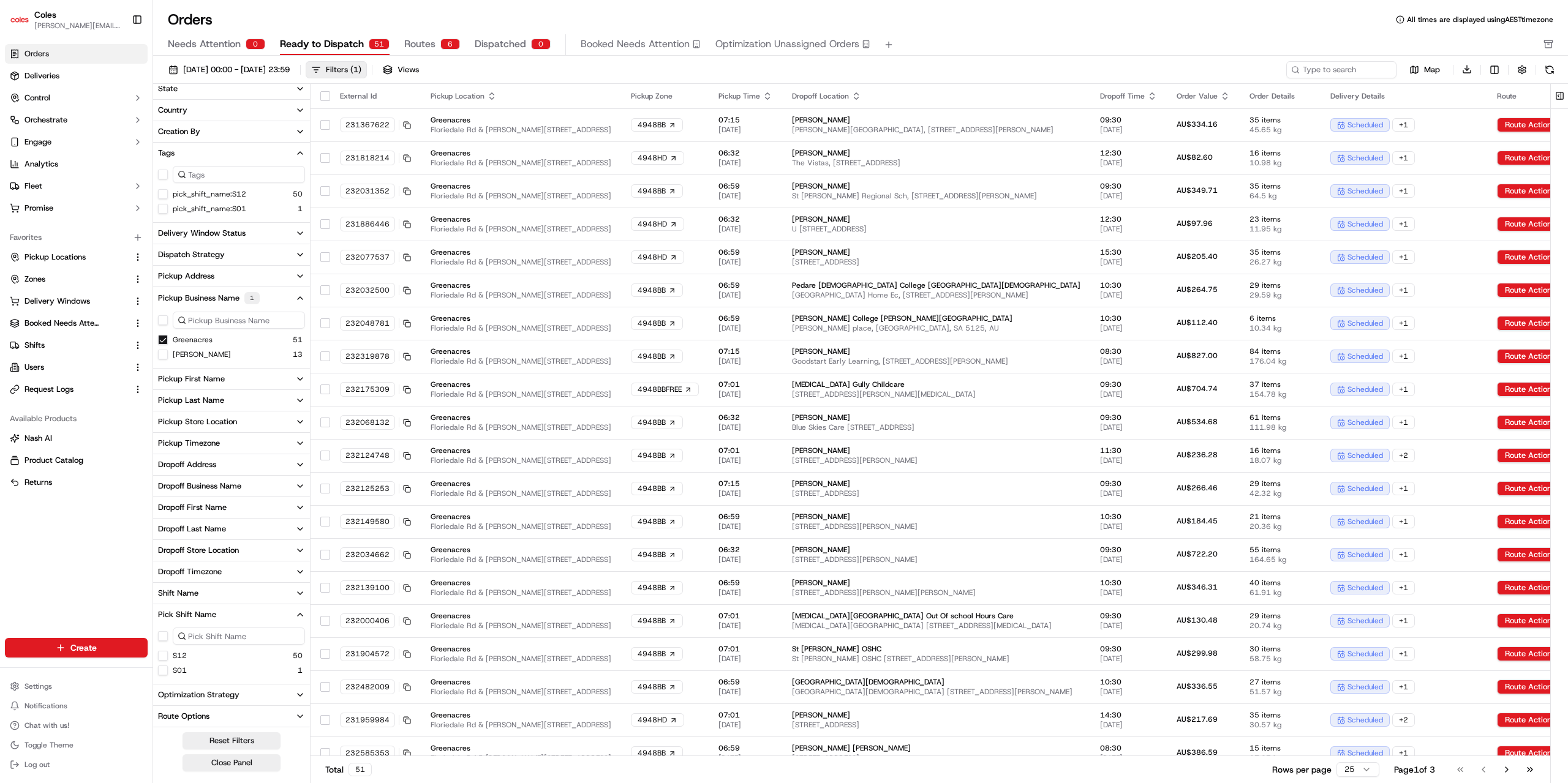
click at [213, 617] on div "Pick Shift Name" at bounding box center [187, 615] width 58 height 11
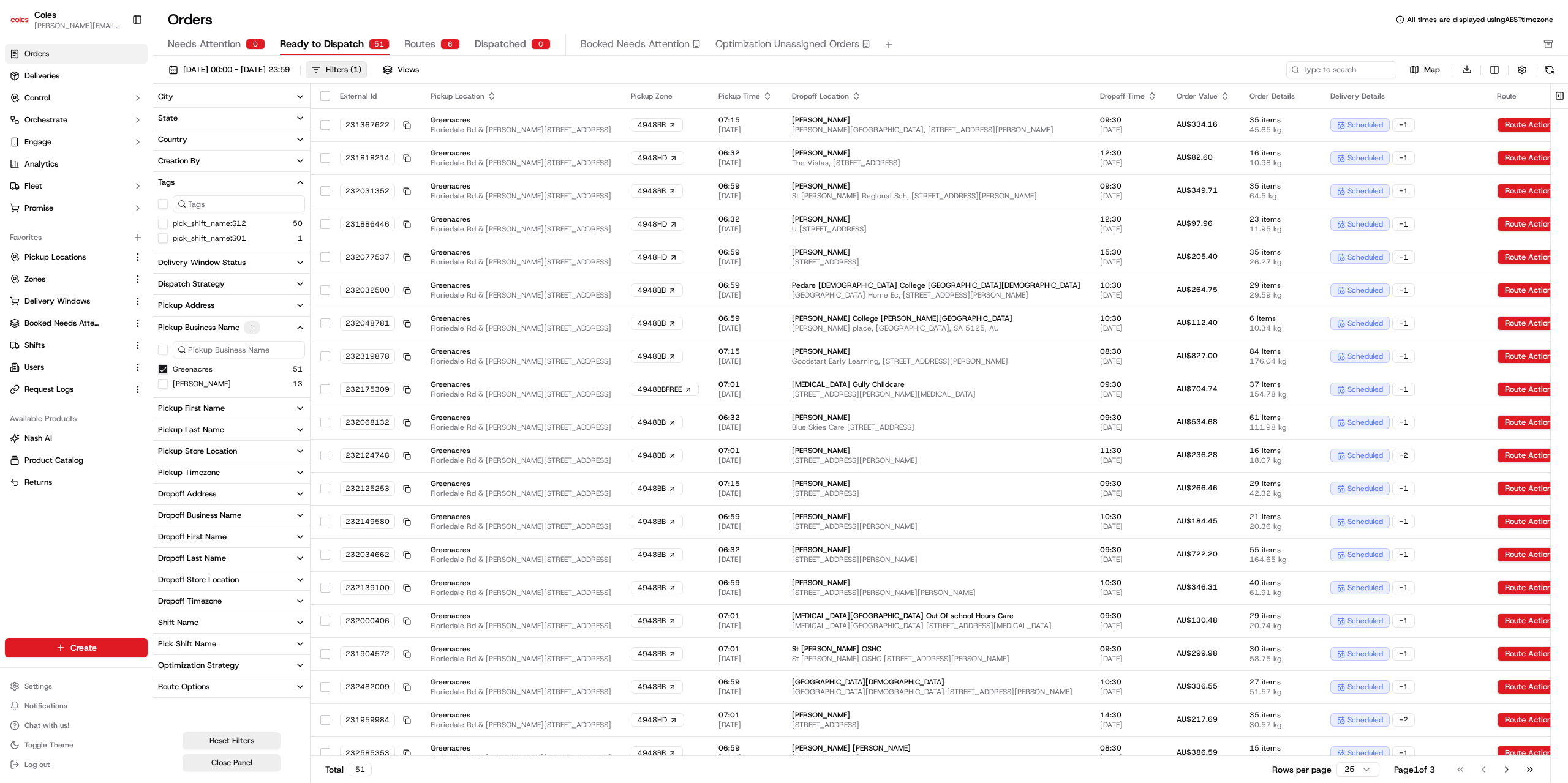
click at [194, 619] on div "Shift Name" at bounding box center [178, 623] width 41 height 11
click at [161, 225] on button "pick_shift_name:S12" at bounding box center [163, 223] width 10 height 10
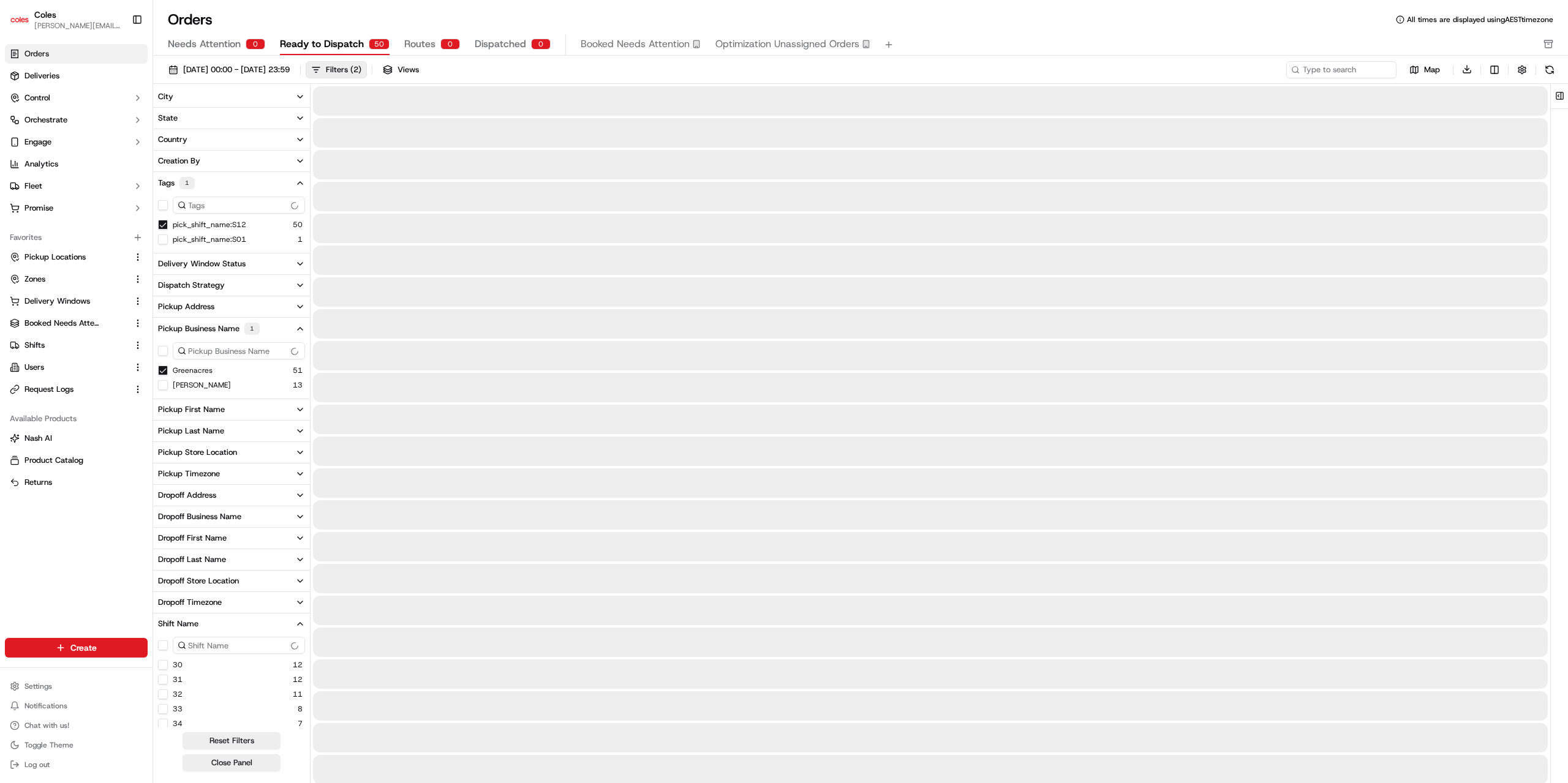
click at [163, 663] on button "30" at bounding box center [163, 665] width 10 height 10
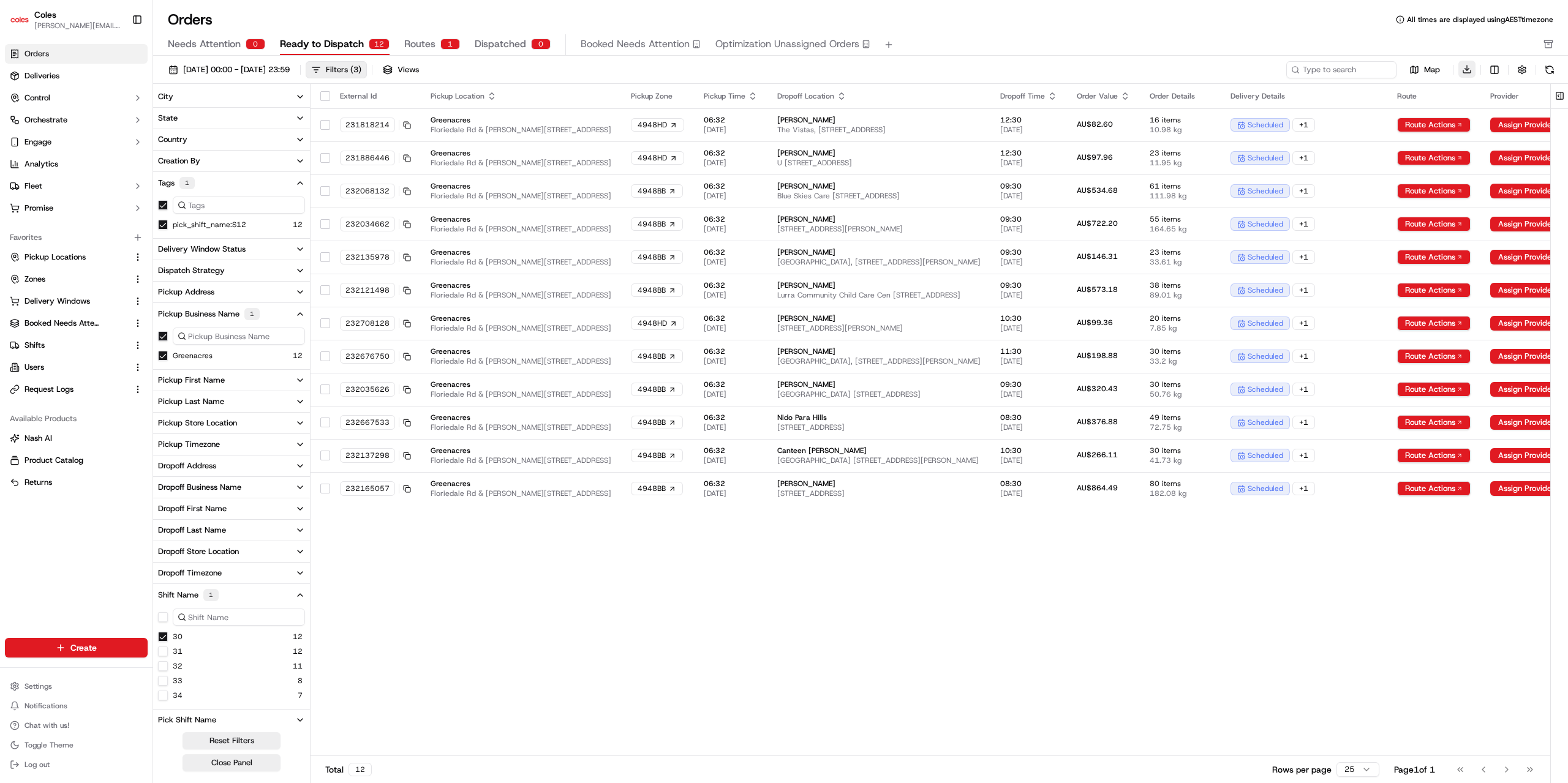
click at [1466, 69] on button "Download" at bounding box center [1466, 69] width 17 height 17
click at [516, 41] on span "Dispatched" at bounding box center [500, 43] width 52 height 14
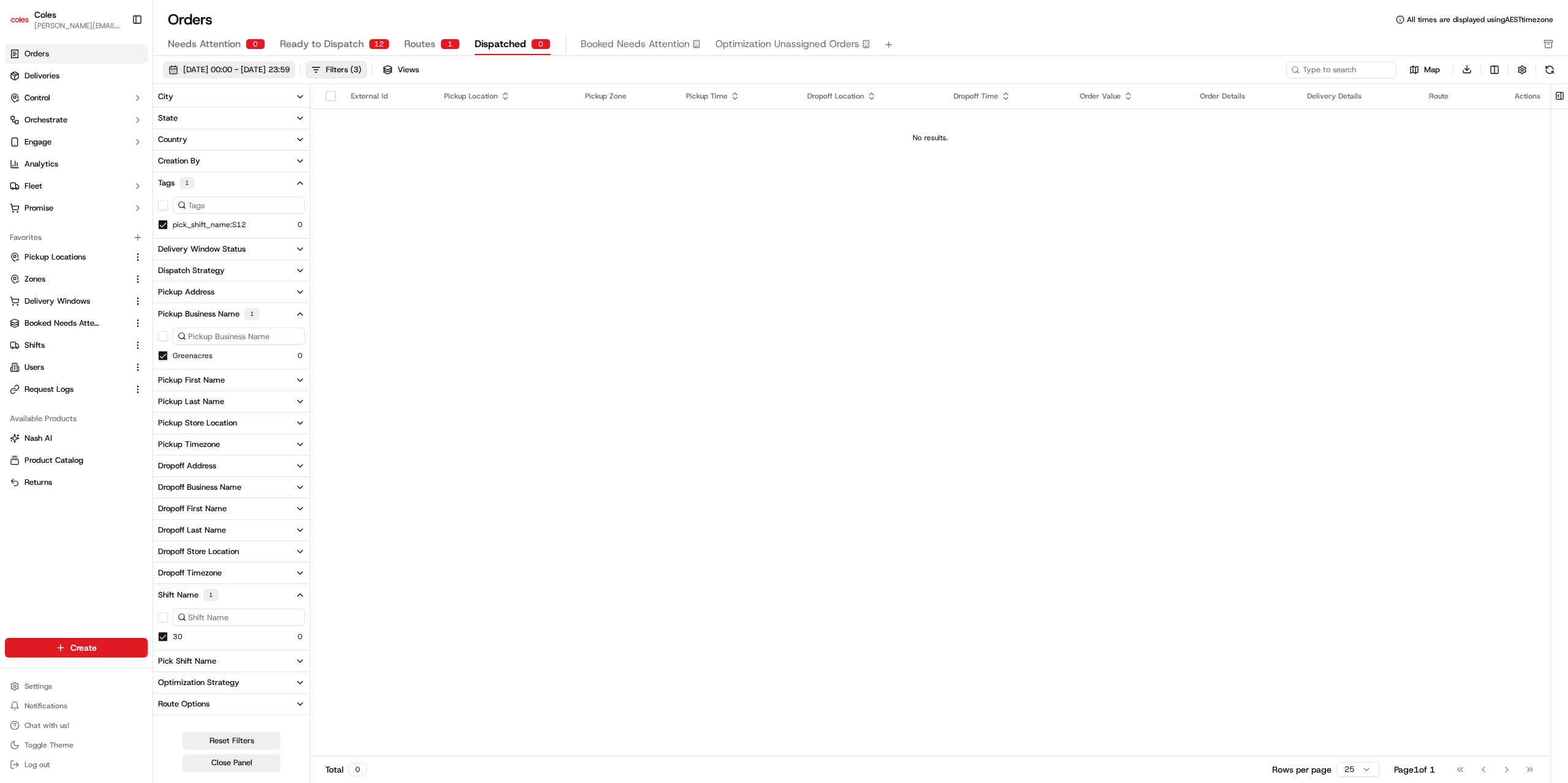
click at [290, 71] on span "[DATE] 00:00 - [DATE] 23:59" at bounding box center [236, 70] width 107 height 11
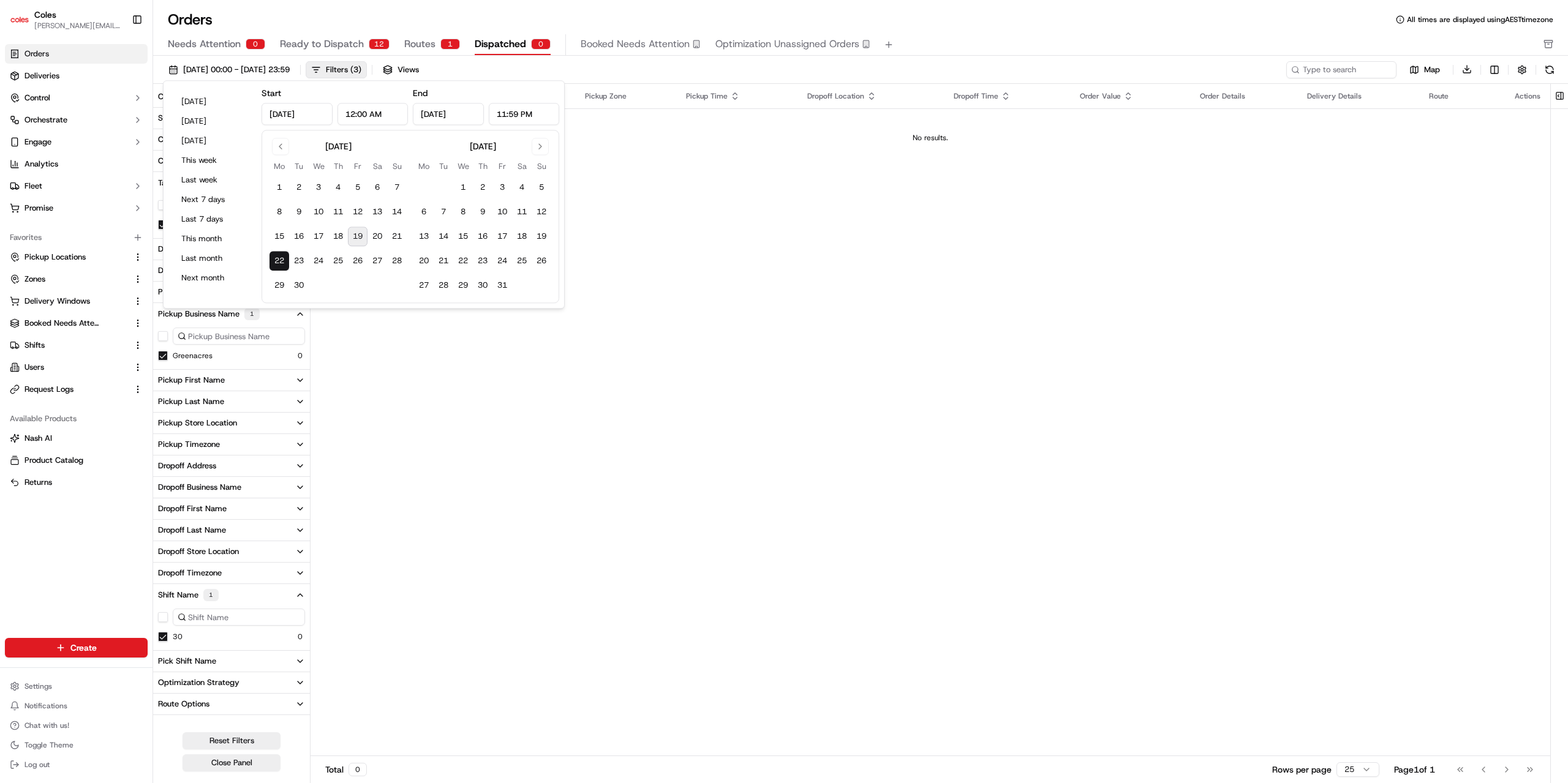
click at [357, 234] on button "19" at bounding box center [357, 237] width 20 height 20
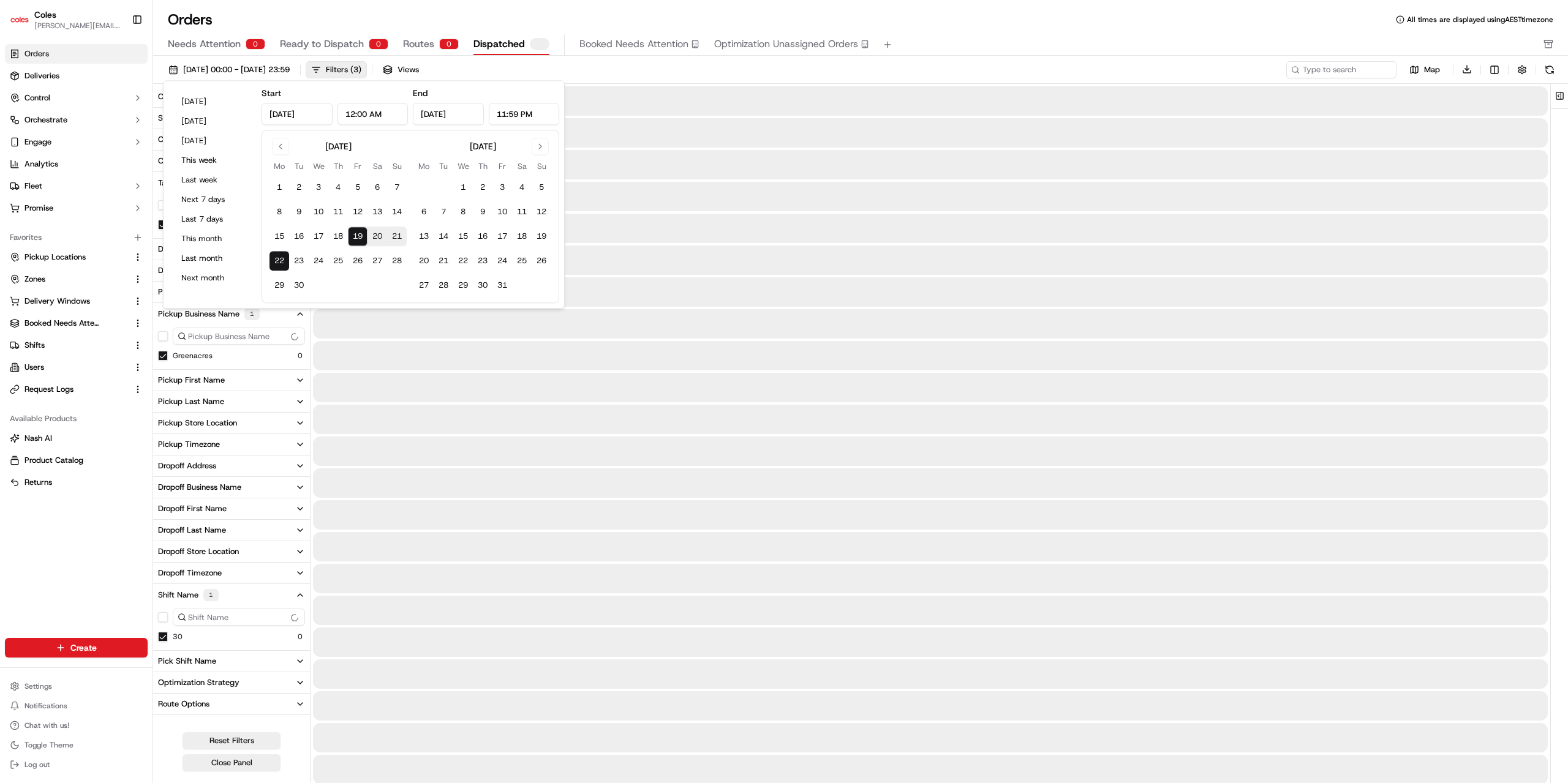
type input "[DATE]"
click at [357, 234] on button "19" at bounding box center [357, 237] width 20 height 20
type input "[DATE]"
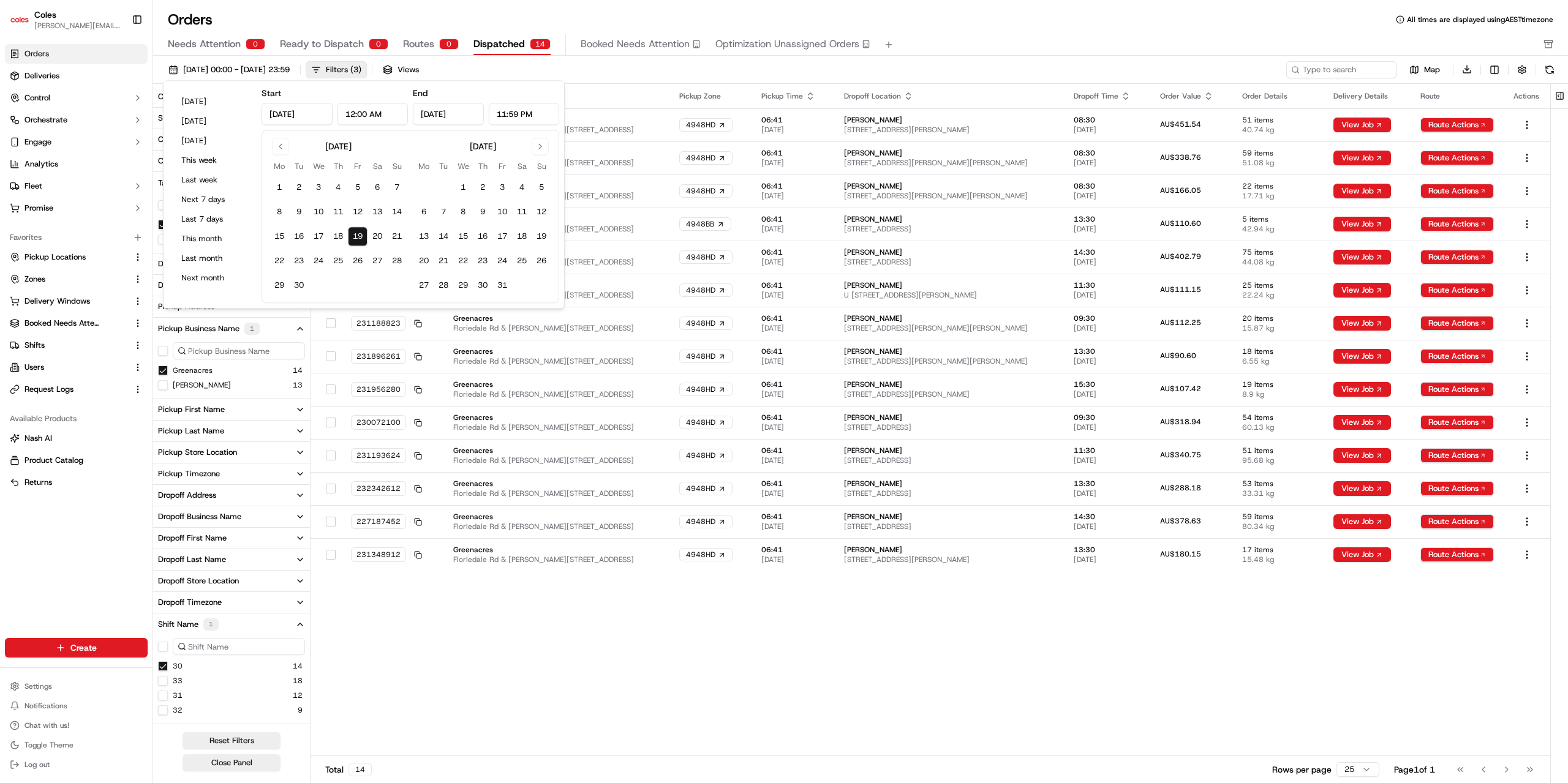
click at [714, 65] on div "[DATE] 00:00 - [DATE] 23:59 Filters ( 3 ) Views" at bounding box center [723, 69] width 1121 height 17
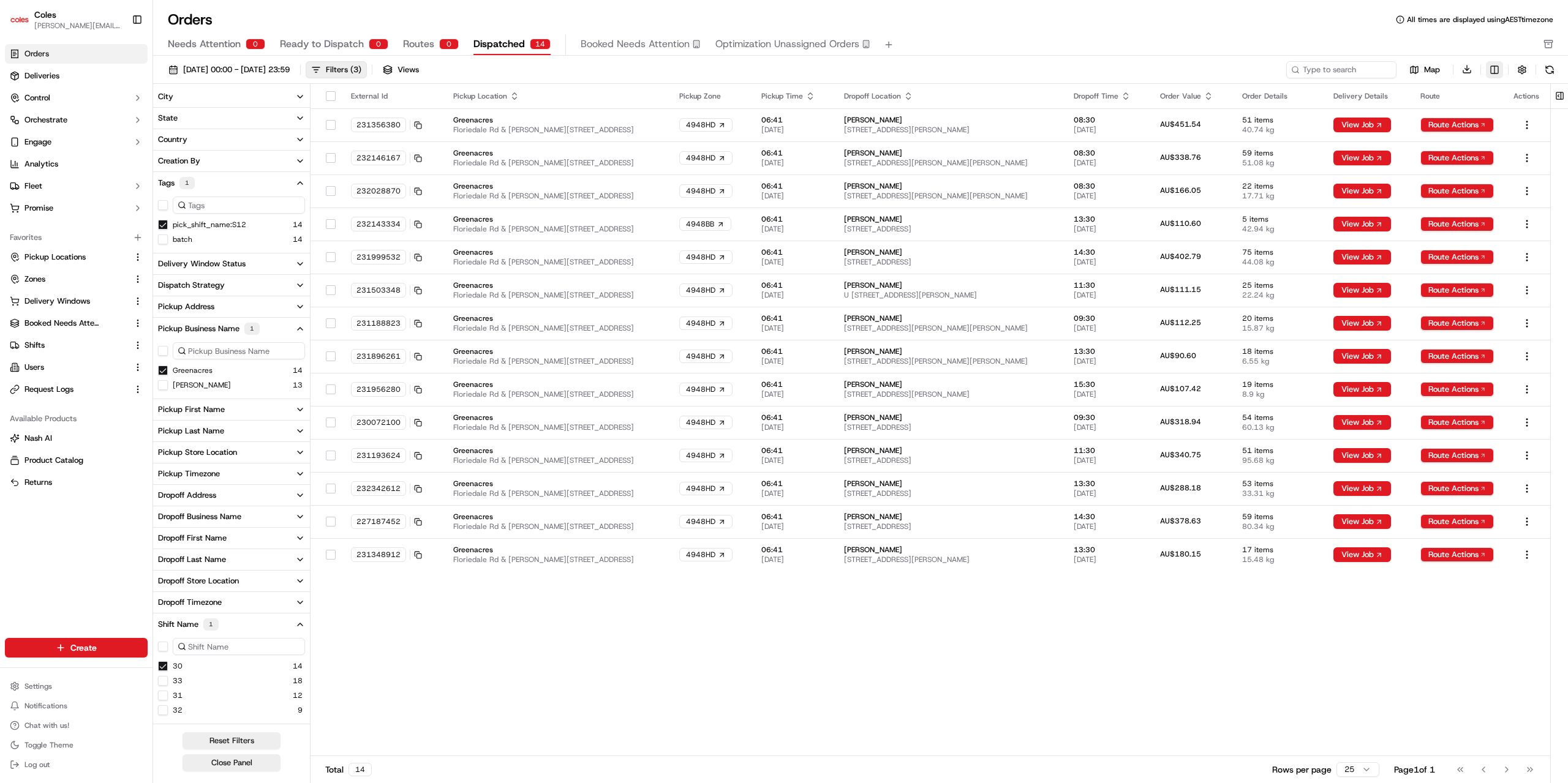
click at [1498, 69] on html "Coles [EMAIL_ADDRESS][PERSON_NAME][PERSON_NAME][DOMAIN_NAME] Toggle Sidebar Ord…" at bounding box center [784, 392] width 1568 height 783
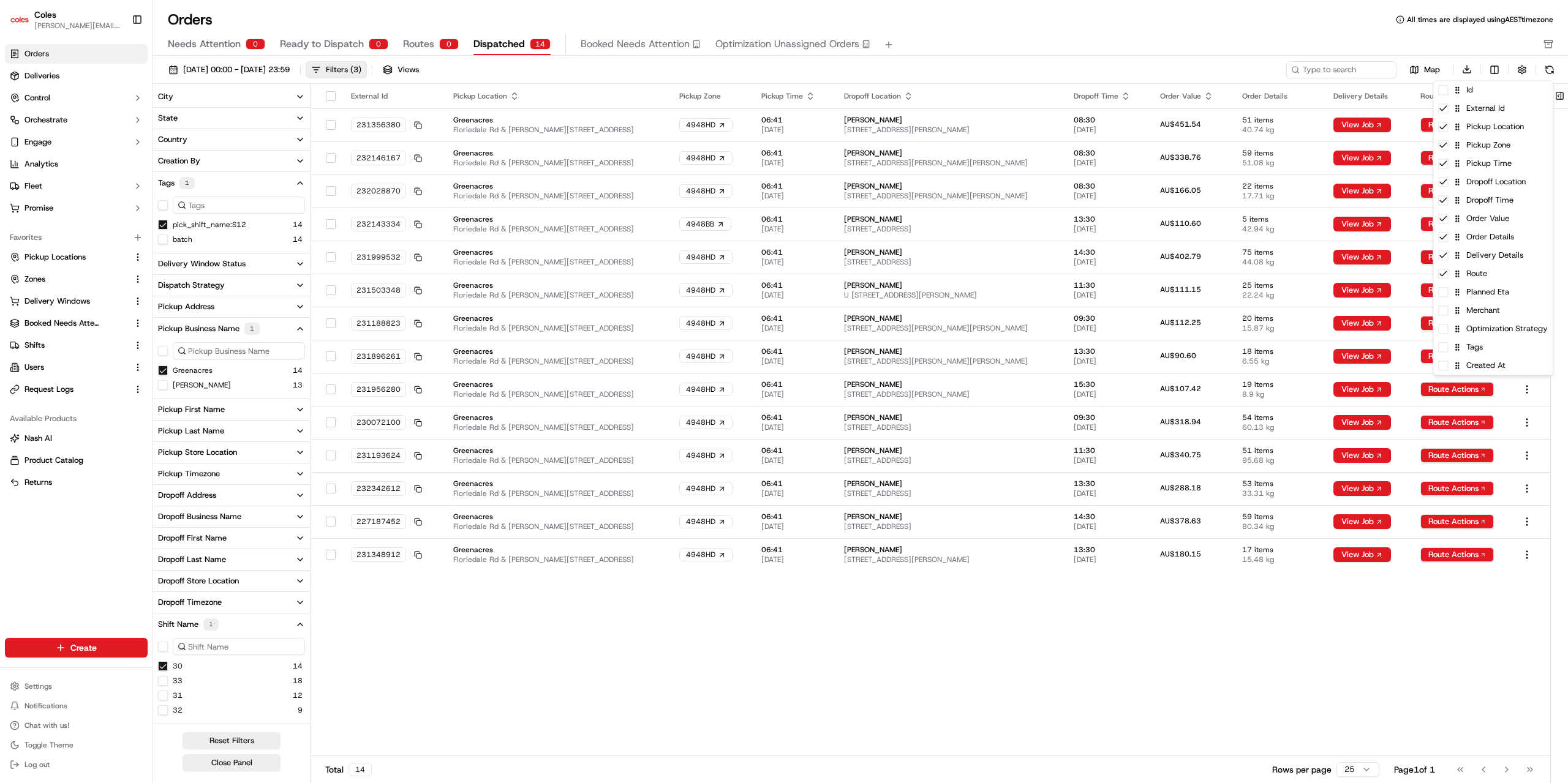
click at [1141, 628] on html "Coles [EMAIL_ADDRESS][PERSON_NAME][PERSON_NAME][DOMAIN_NAME] Toggle Sidebar Ord…" at bounding box center [784, 392] width 1568 height 783
